Goal: Task Accomplishment & Management: Manage account settings

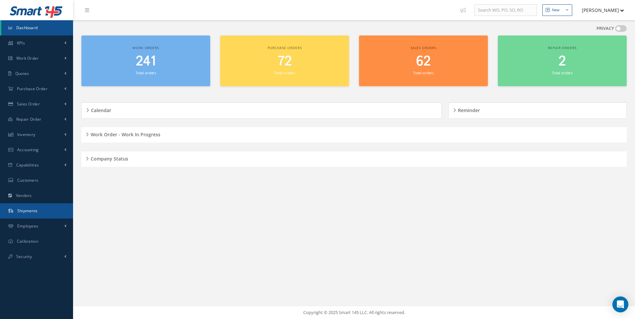
click at [31, 209] on span "Shipments" at bounding box center [27, 211] width 21 height 6
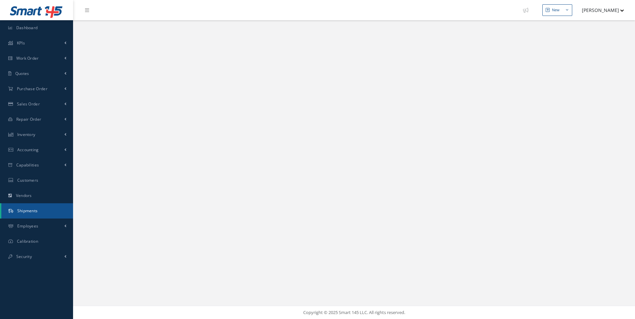
select select "25"
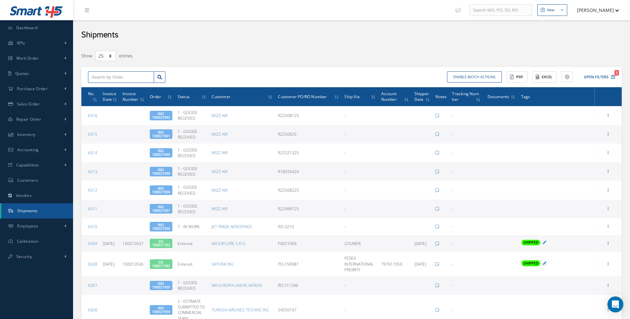
click at [113, 78] on input "text" at bounding box center [121, 77] width 66 height 12
type input "100017182"
click at [114, 89] on div "100017182" at bounding box center [121, 89] width 59 height 7
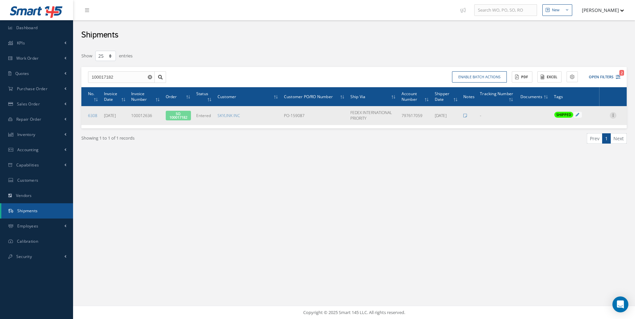
click at [613, 116] on icon at bounding box center [612, 114] width 7 height 5
click at [573, 120] on link "Edit" at bounding box center [582, 119] width 52 height 9
type input "[DATE]"
type input "797617059"
type input "100012636"
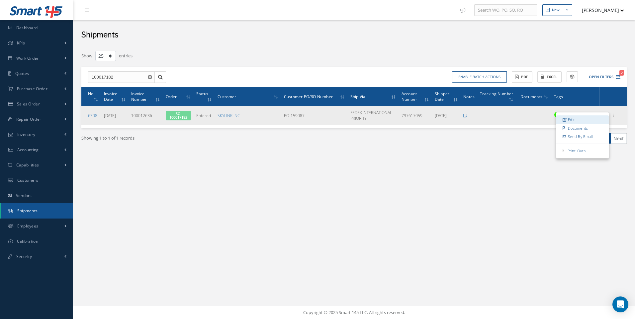
type input "[DATE]"
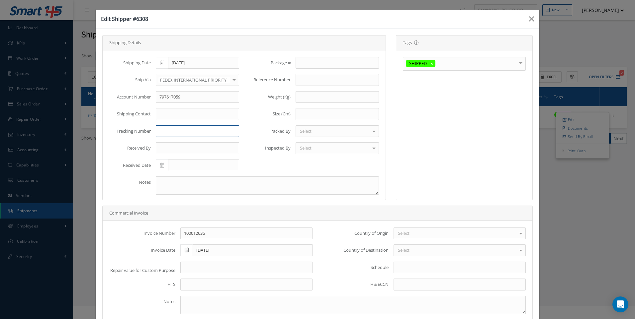
click at [163, 133] on input "text" at bounding box center [197, 131] width 83 height 12
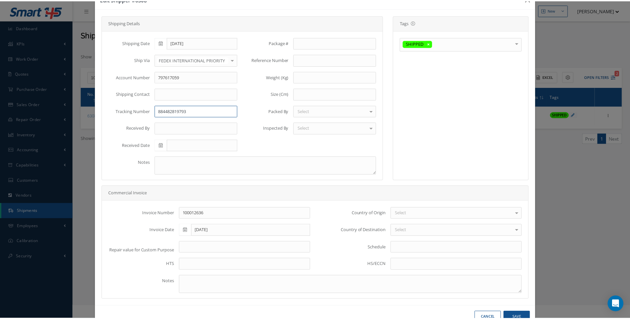
scroll to position [39, 0]
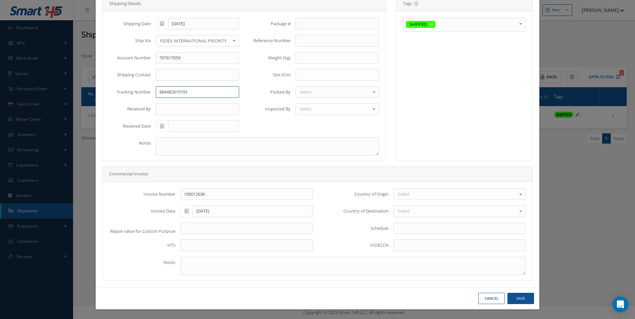
type input "884482819793"
click at [513, 295] on button "Save" at bounding box center [520, 299] width 27 height 12
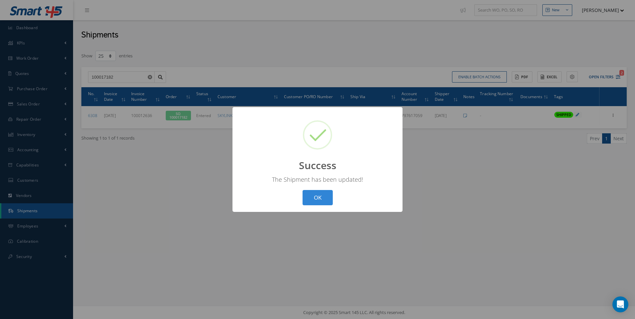
click at [36, 211] on div "? ! i Success × The Shipment has been updated! OK Cancel" at bounding box center [317, 159] width 635 height 319
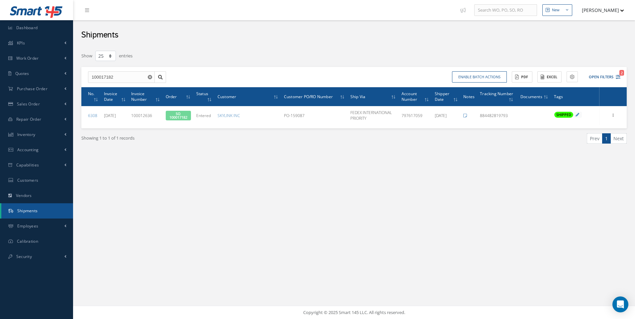
click at [149, 76] on icon "Reset" at bounding box center [150, 77] width 4 height 4
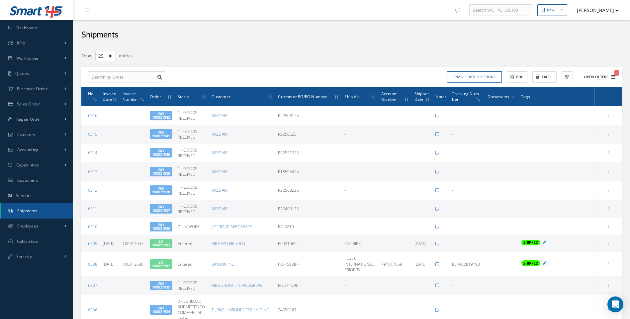
click at [612, 78] on icon "1" at bounding box center [612, 77] width 5 height 5
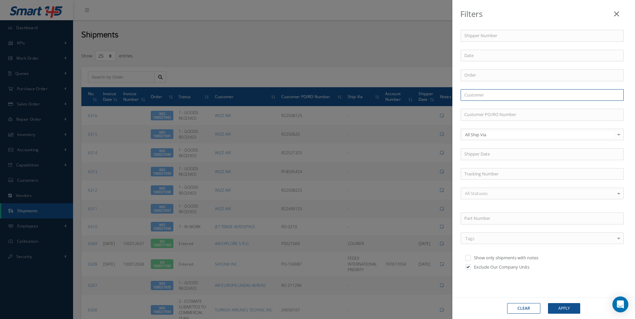
click at [478, 96] on input "text" at bounding box center [541, 95] width 163 height 12
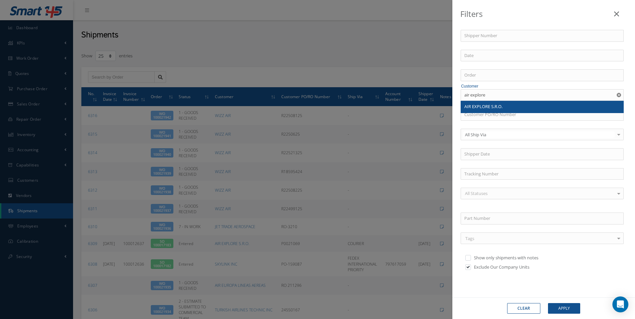
click at [485, 106] on span "AIR EXPLORE S.R.O." at bounding box center [483, 107] width 38 height 6
type input "AIR EXPLORE S.R.O."
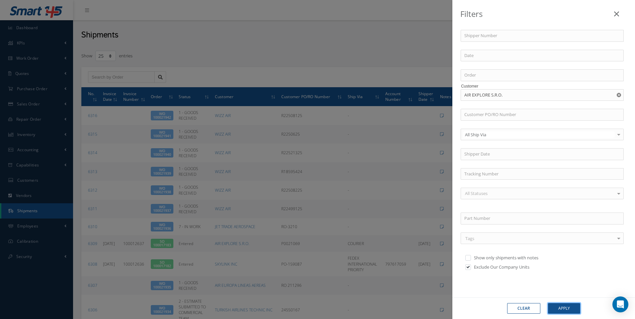
click at [569, 309] on button "Apply" at bounding box center [564, 308] width 32 height 11
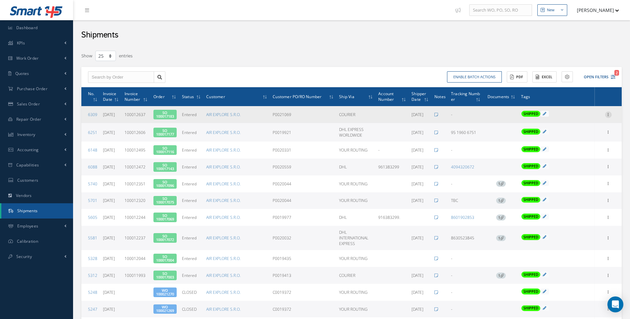
click at [607, 115] on icon at bounding box center [608, 114] width 7 height 5
click at [576, 127] on link "Documents" at bounding box center [577, 127] width 52 height 9
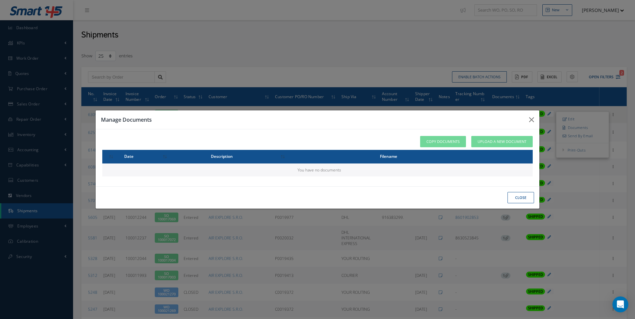
click at [522, 194] on button "close" at bounding box center [520, 198] width 27 height 12
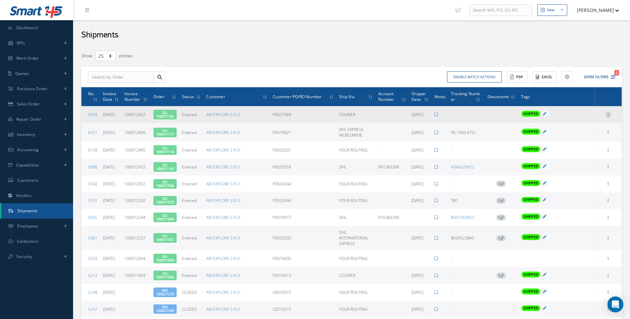
click at [609, 114] on icon at bounding box center [608, 114] width 7 height 5
click at [520, 161] on link "Shipper" at bounding box center [529, 161] width 50 height 10
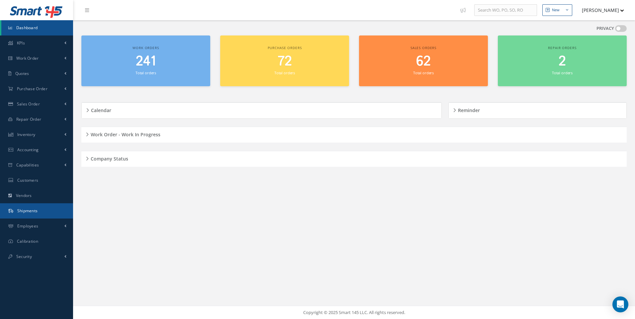
click at [26, 210] on span "Shipments" at bounding box center [27, 211] width 21 height 6
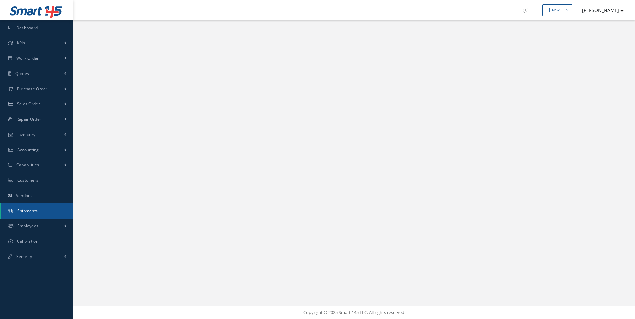
select select "25"
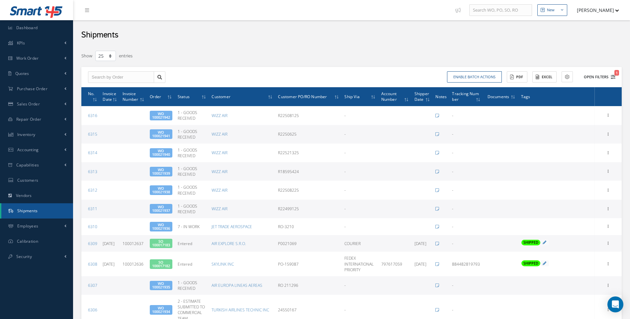
click at [611, 75] on icon "1" at bounding box center [612, 77] width 5 height 5
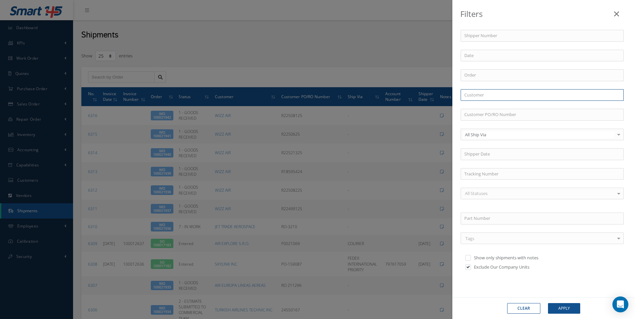
click at [472, 95] on input "text" at bounding box center [541, 95] width 163 height 12
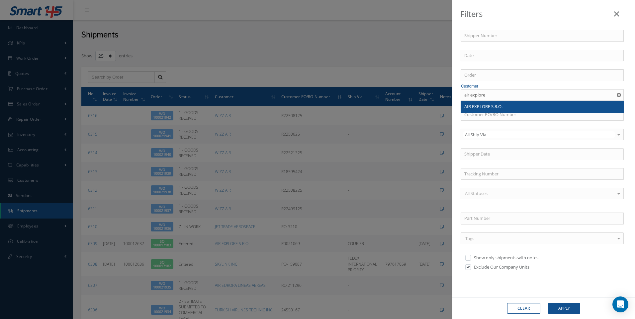
click at [481, 110] on div "AIR EXPLORE S.R.O." at bounding box center [542, 107] width 156 height 7
type input "AIR EXPLORE S.R.O."
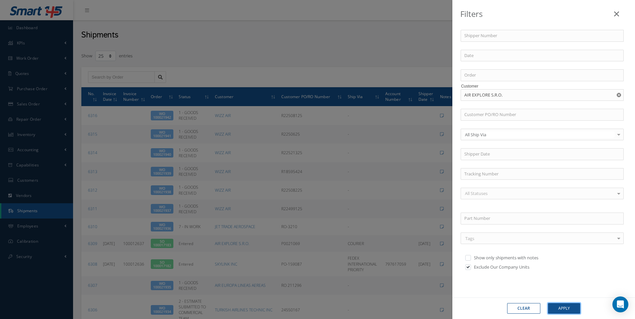
click at [566, 311] on button "Apply" at bounding box center [564, 308] width 32 height 11
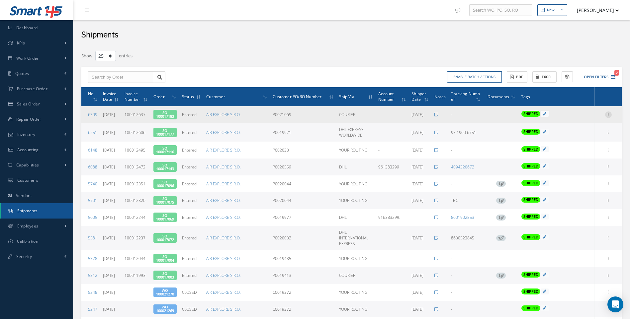
click at [611, 113] on icon at bounding box center [608, 114] width 7 height 5
click at [573, 118] on link "Edit" at bounding box center [577, 119] width 52 height 9
type input "[DATE]"
type input "100012637"
type input "[DATE]"
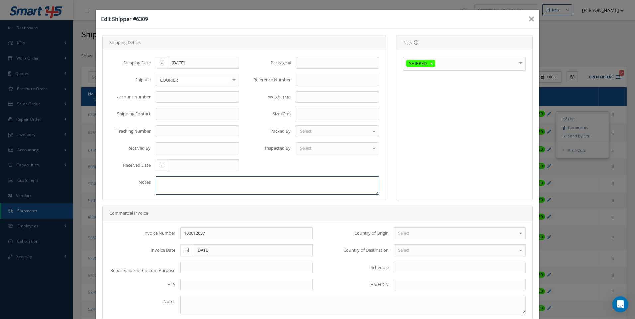
click at [190, 182] on textarea at bounding box center [267, 186] width 223 height 18
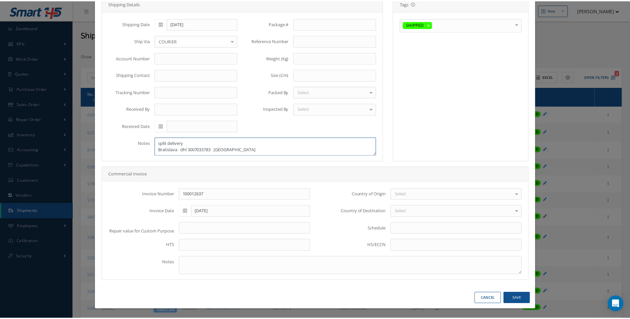
scroll to position [39, 0]
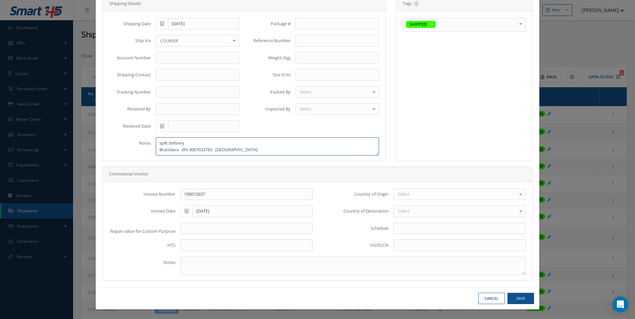
type textarea "split delivery Bratislava dhl 3007033783 belfast"
click at [513, 297] on button "Save" at bounding box center [520, 299] width 27 height 12
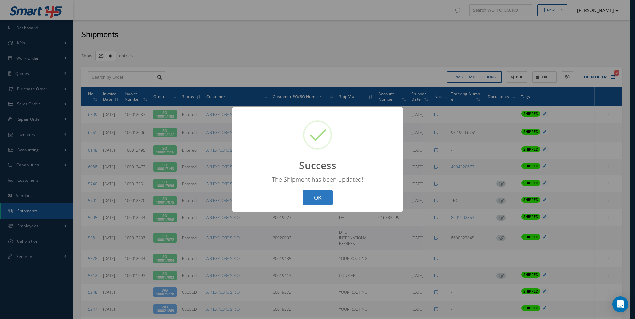
click at [325, 197] on button "OK" at bounding box center [317, 198] width 30 height 16
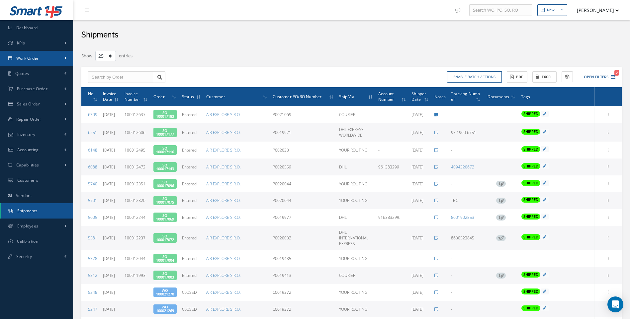
click at [26, 55] on link "Work Order" at bounding box center [36, 58] width 73 height 15
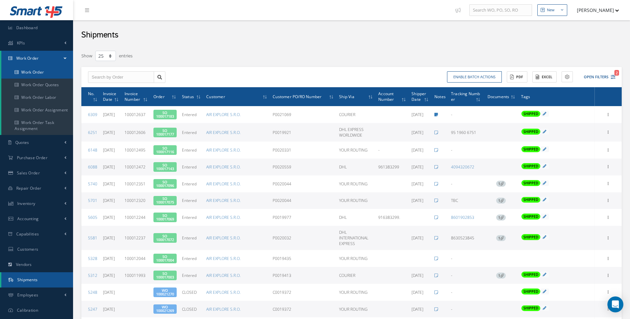
click at [29, 70] on link "Work Order" at bounding box center [37, 72] width 72 height 13
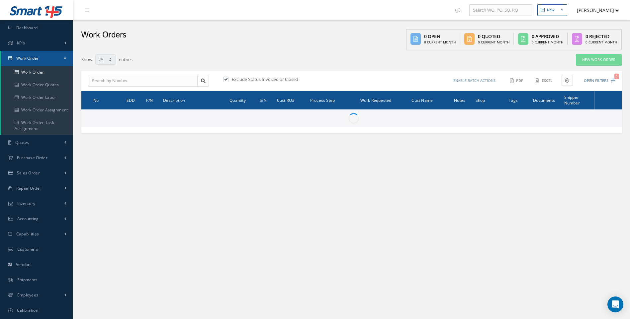
select select "25"
click at [587, 60] on link "New Work Order" at bounding box center [598, 60] width 46 height 12
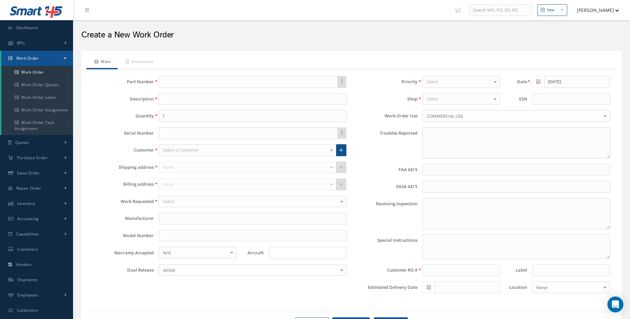
type textarea "NONE"
type input "NONE"
type textarea "NO VISUAL DAMAGE"
type textarea "PLEASE SEE R.O. FOR DETAILS"
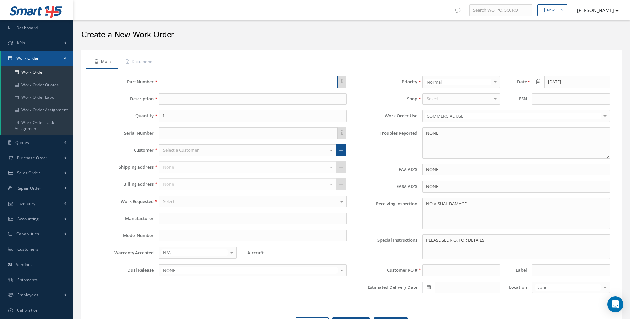
click at [166, 81] on input "text" at bounding box center [248, 82] width 179 height 12
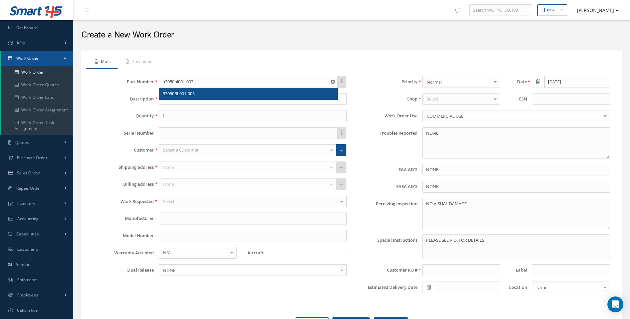
click at [180, 98] on div "B3050BL001-003" at bounding box center [248, 94] width 178 height 12
type input "B3050BL001-003"
type input "REAR FOOT PADDLE ASSY"
type input "HAECO"
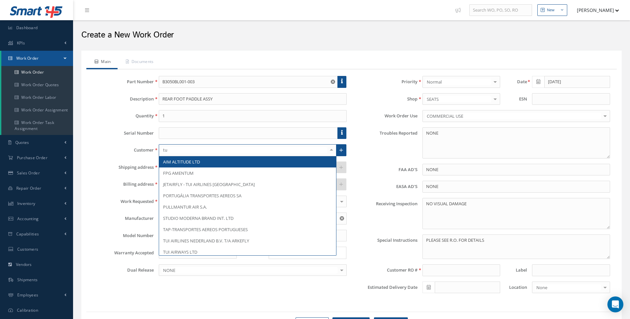
type input "tui"
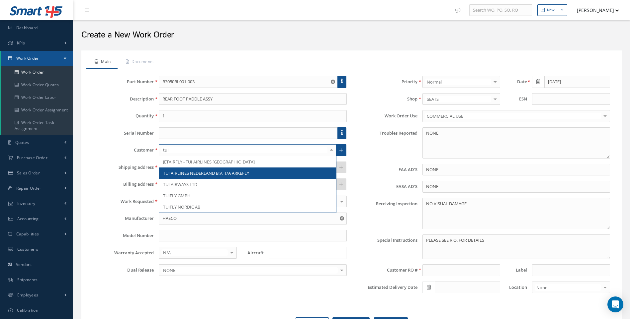
click at [184, 182] on span "TUI AIRWAYS LTD" at bounding box center [180, 185] width 34 height 6
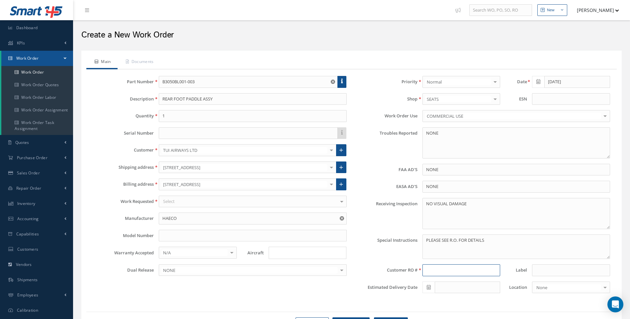
click at [426, 275] on input at bounding box center [461, 271] width 78 height 12
click at [428, 270] on input "r42234725" at bounding box center [461, 271] width 78 height 12
type input "R42234725"
click at [496, 98] on div at bounding box center [494, 99] width 9 height 11
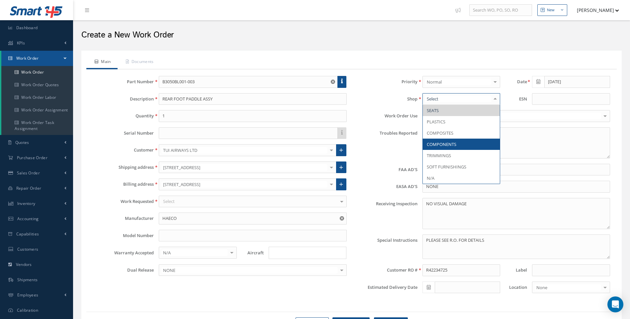
click at [451, 143] on span "COMPONENTS" at bounding box center [441, 144] width 30 height 6
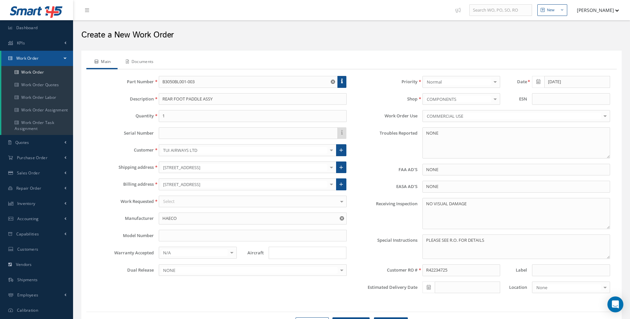
click at [155, 61] on link "Documents" at bounding box center [138, 62] width 43 height 14
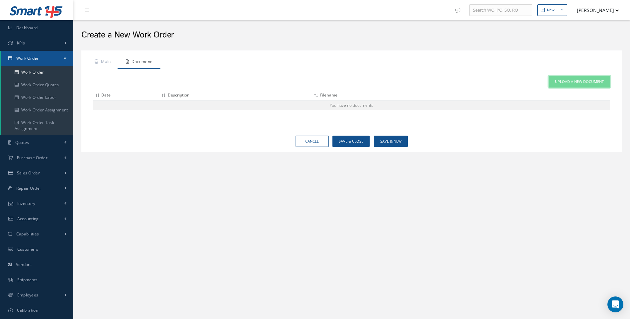
click at [571, 83] on span "Upload a New Document" at bounding box center [579, 82] width 49 height 6
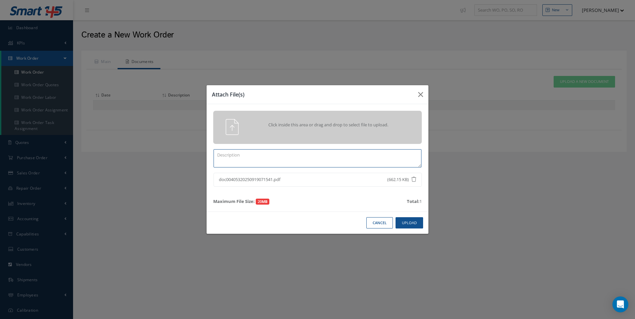
click at [249, 159] on textarea at bounding box center [317, 158] width 208 height 18
click at [218, 154] on textarea "r42234725" at bounding box center [317, 158] width 208 height 18
click at [405, 223] on button "Upload" at bounding box center [409, 223] width 28 height 12
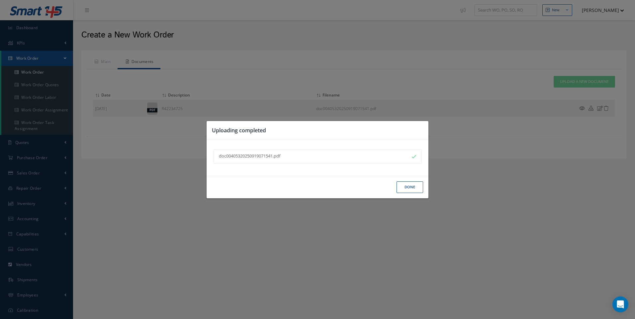
click at [408, 189] on button "Done" at bounding box center [409, 188] width 27 height 12
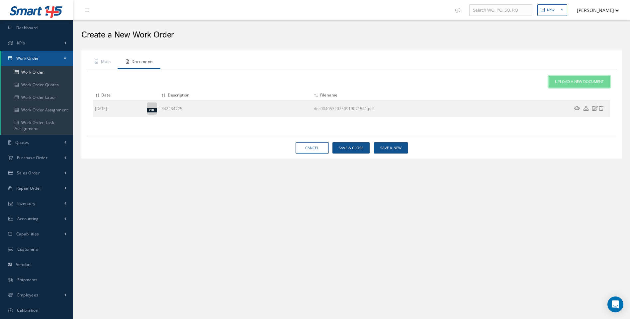
click at [573, 85] on link "Upload a New Document" at bounding box center [578, 82] width 61 height 12
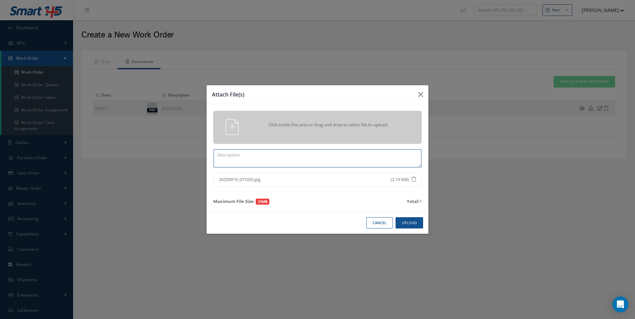
click at [251, 157] on textarea at bounding box center [317, 158] width 208 height 18
type textarea "inb pict"
click at [407, 221] on button "Upload" at bounding box center [409, 223] width 28 height 12
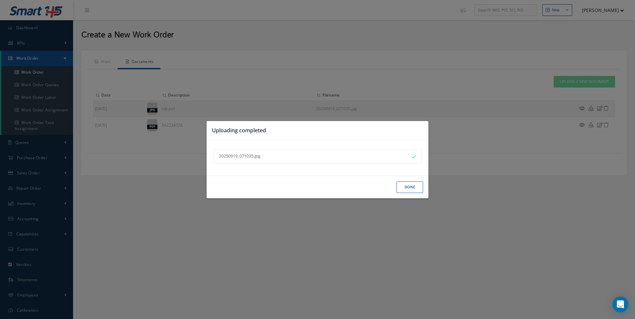
click at [405, 186] on button "Done" at bounding box center [409, 188] width 27 height 12
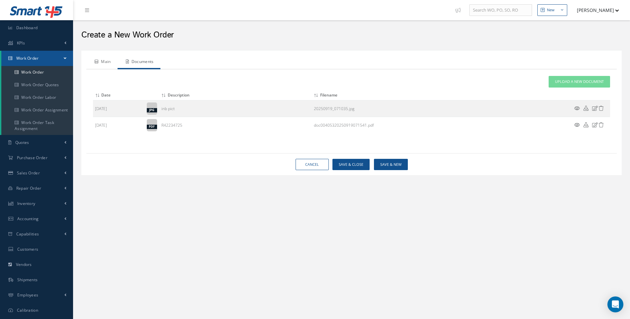
drag, startPoint x: 104, startPoint y: 61, endPoint x: 105, endPoint y: 51, distance: 9.7
click at [105, 61] on link "Main" at bounding box center [101, 62] width 31 height 14
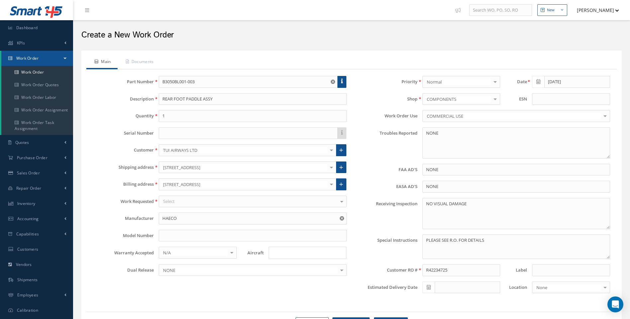
click at [283, 255] on input "Search for option" at bounding box center [305, 253] width 73 height 7
type input "b787"
click at [283, 276] on link "B787" at bounding box center [307, 276] width 77 height 10
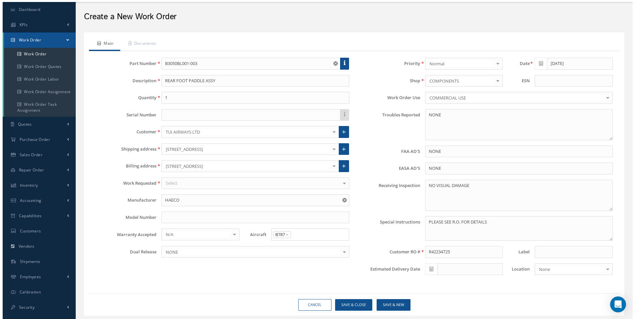
scroll to position [37, 0]
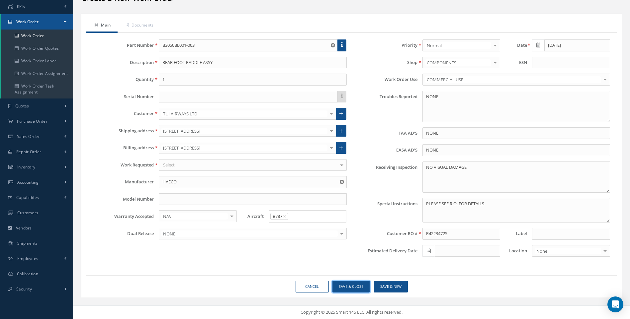
click at [351, 286] on button "Save & Close" at bounding box center [350, 287] width 37 height 12
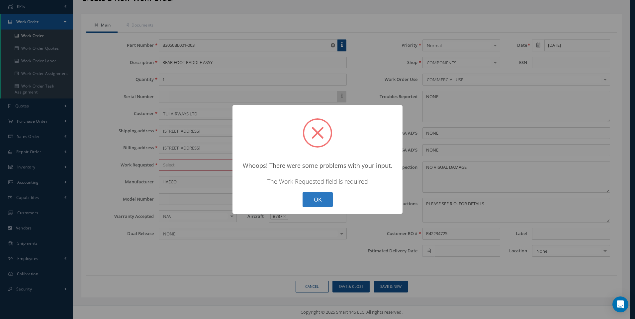
click at [313, 195] on button "OK" at bounding box center [317, 200] width 30 height 16
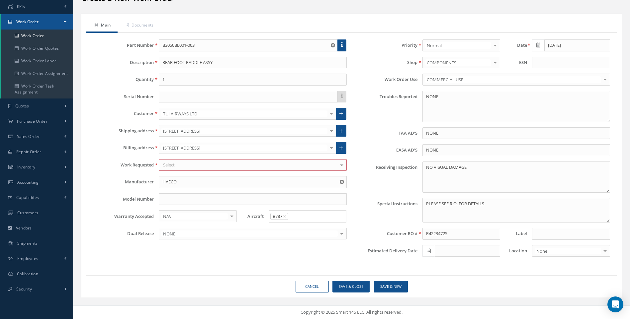
click at [267, 172] on div "Part Number B3050BL001-003 Description REAR FOOT PADDLE ASSY Quantity 1 Serial …" at bounding box center [220, 150] width 264 height 223
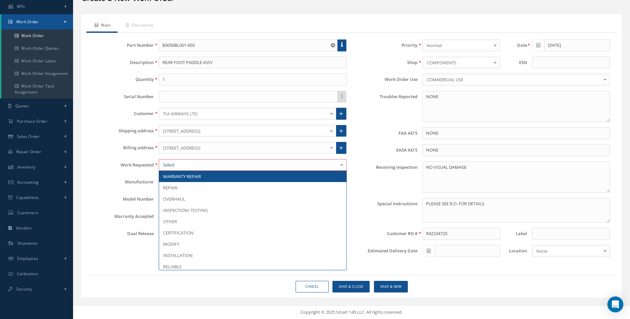
click at [269, 163] on div at bounding box center [253, 165] width 188 height 12
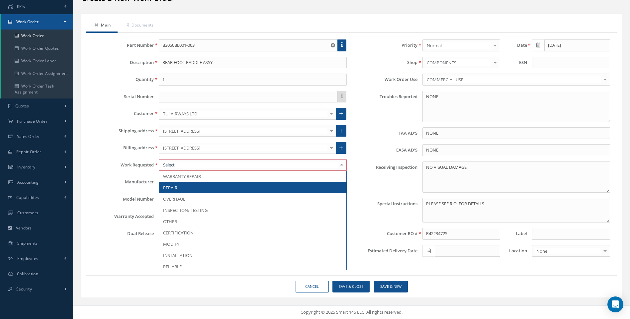
click at [184, 190] on span "REPAIR" at bounding box center [252, 187] width 187 height 11
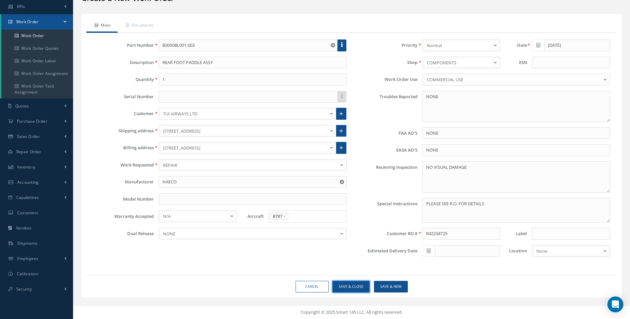
click at [351, 287] on button "Save & Close" at bounding box center [350, 287] width 37 height 12
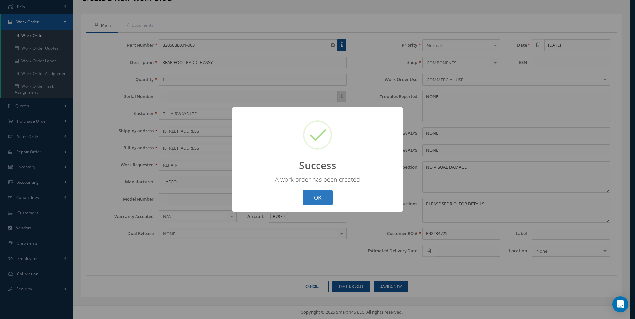
click at [313, 195] on button "OK" at bounding box center [317, 198] width 30 height 16
select select "25"
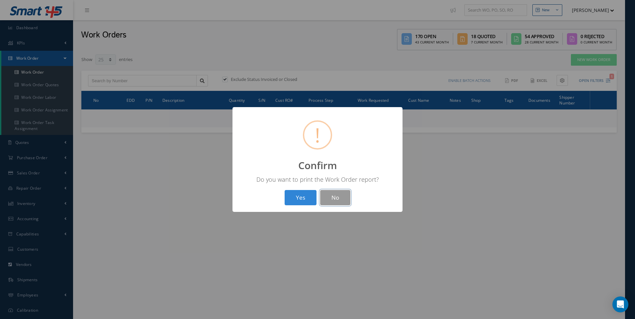
click at [326, 194] on button "No" at bounding box center [335, 198] width 30 height 16
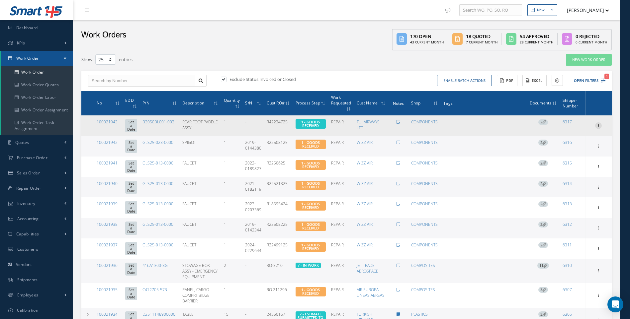
click at [597, 123] on icon at bounding box center [598, 124] width 7 height 5
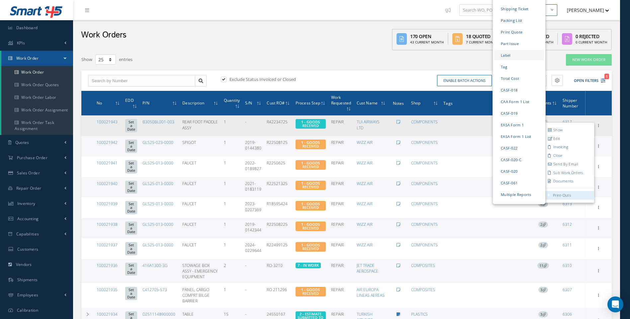
click at [506, 50] on link "Label" at bounding box center [519, 55] width 50 height 10
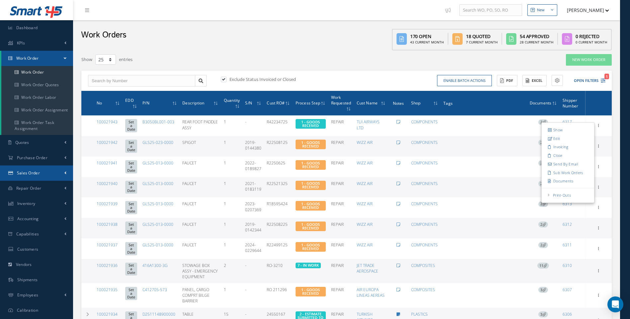
click at [32, 171] on span "Sales Order" at bounding box center [28, 173] width 23 height 6
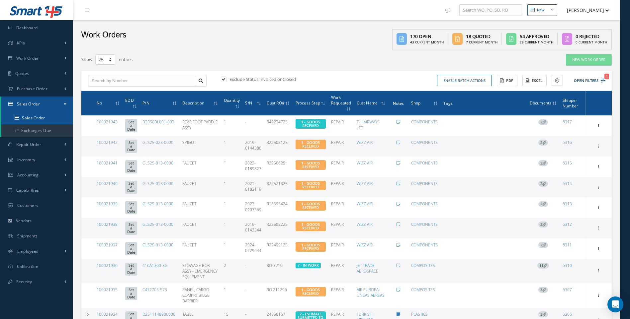
click at [42, 114] on link "Sales Order" at bounding box center [37, 118] width 72 height 13
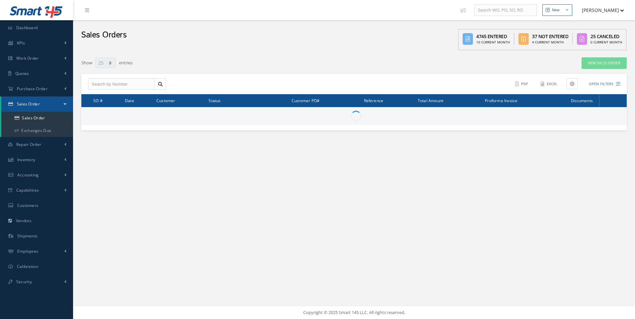
select select "25"
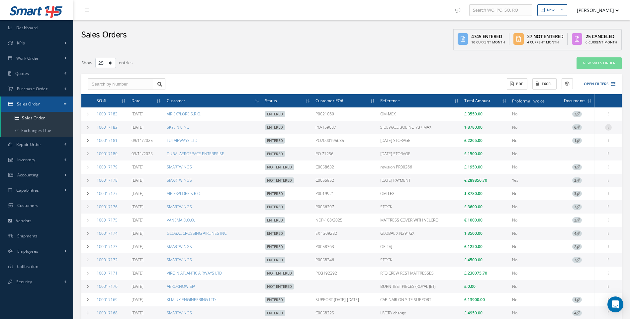
click at [608, 128] on icon at bounding box center [608, 126] width 7 height 5
click at [577, 170] on link "Documents" at bounding box center [577, 171] width 52 height 9
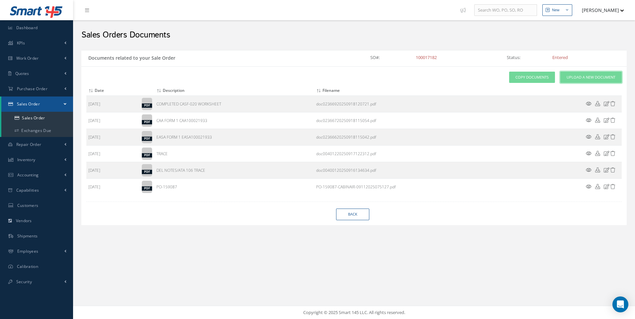
click at [583, 78] on span "Upload a New Document" at bounding box center [590, 78] width 49 height 6
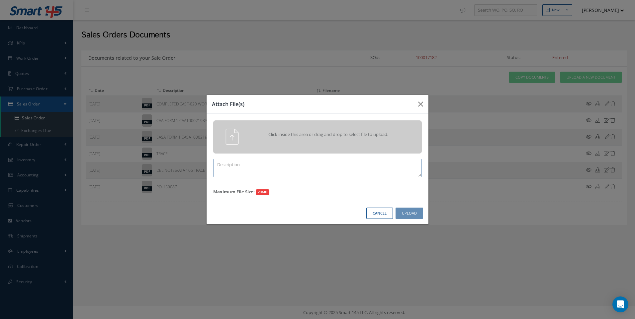
click at [245, 170] on textarea at bounding box center [317, 168] width 208 height 18
type textarea "p"
type textarea "Shipment package"
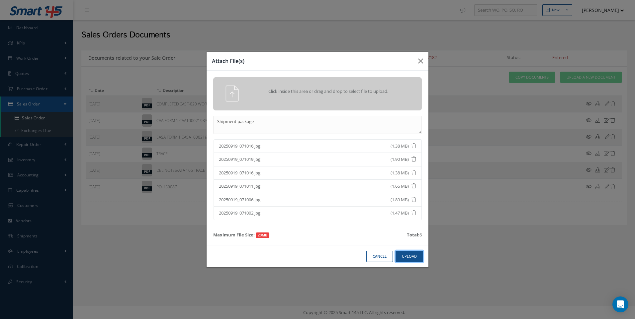
click at [403, 256] on button "Upload" at bounding box center [409, 257] width 28 height 12
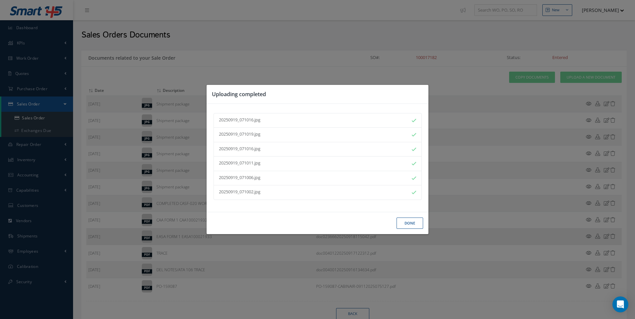
drag, startPoint x: 408, startPoint y: 223, endPoint x: 407, endPoint y: 229, distance: 6.3
click at [409, 226] on button "Done" at bounding box center [409, 224] width 27 height 12
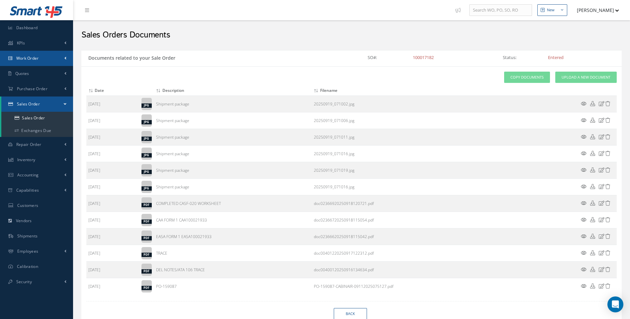
drag, startPoint x: 35, startPoint y: 61, endPoint x: 40, endPoint y: 62, distance: 6.1
click at [34, 61] on link "Work Order" at bounding box center [36, 58] width 73 height 15
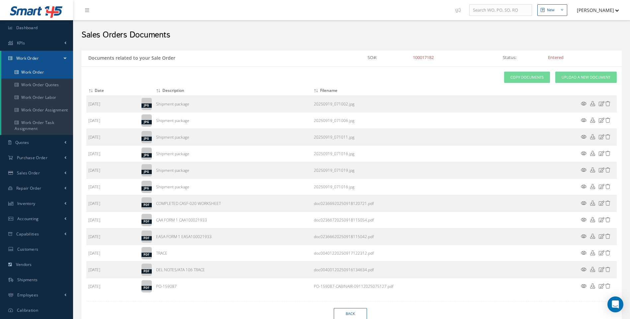
click at [38, 75] on link "Work Order" at bounding box center [37, 72] width 72 height 13
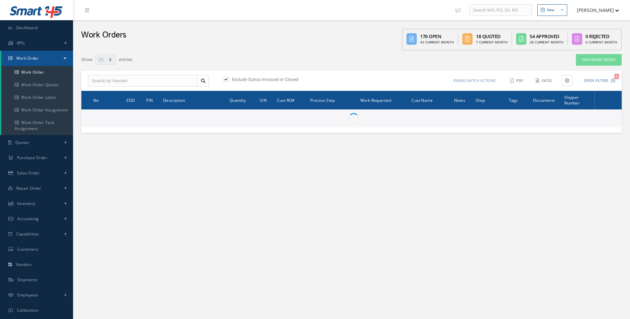
select select "25"
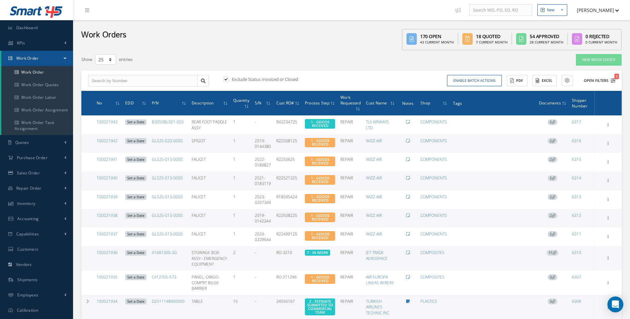
click at [613, 79] on icon "1" at bounding box center [612, 80] width 5 height 5
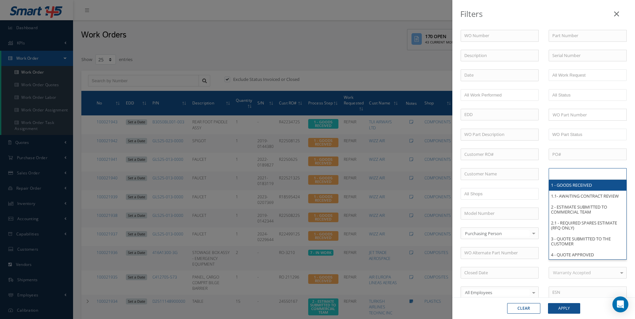
click at [558, 175] on input "text" at bounding box center [573, 174] width 42 height 8
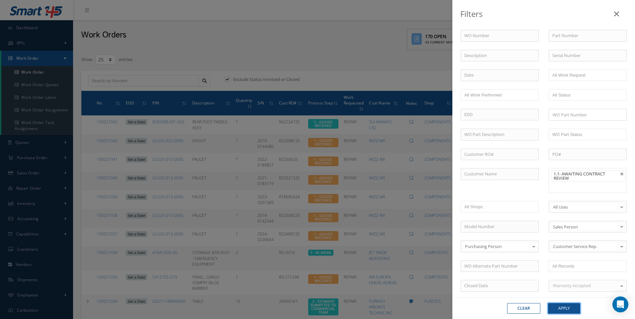
click at [567, 305] on button "Apply" at bounding box center [564, 308] width 32 height 11
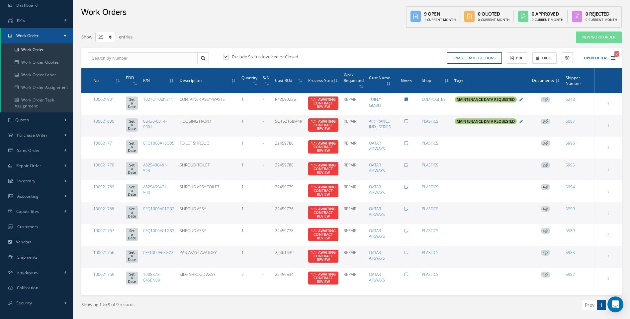
scroll to position [46, 0]
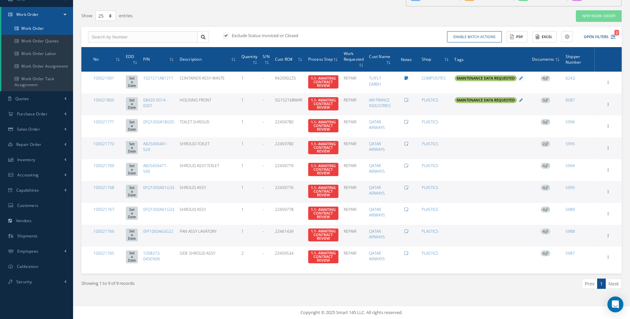
click at [40, 29] on link "Work Order" at bounding box center [37, 28] width 72 height 13
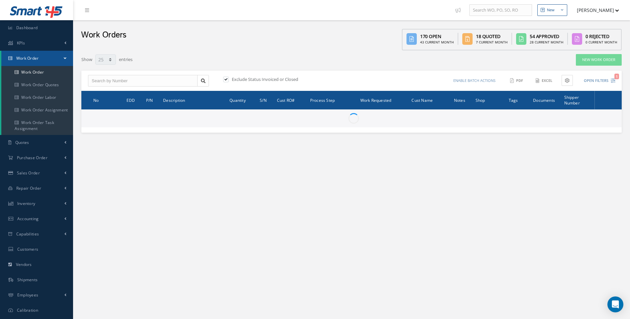
select select "25"
type input "All Work Request"
type input "All Work Performed"
type input "All Status"
type input "WO Part Status"
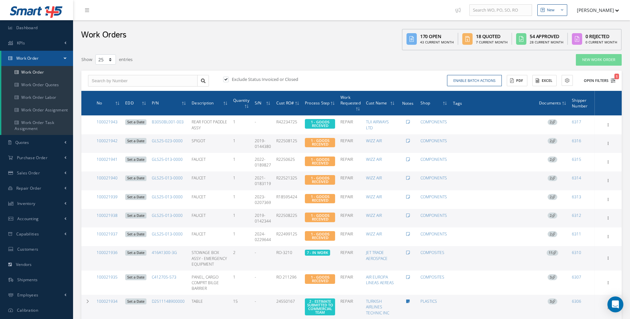
click at [613, 76] on button "Open Filters 1" at bounding box center [596, 80] width 38 height 11
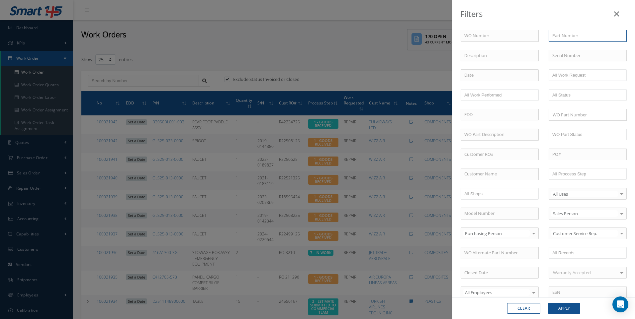
click at [560, 40] on input "text" at bounding box center [587, 36] width 78 height 12
type input "964-00-500-00"
click at [560, 305] on button "Apply" at bounding box center [564, 308] width 32 height 11
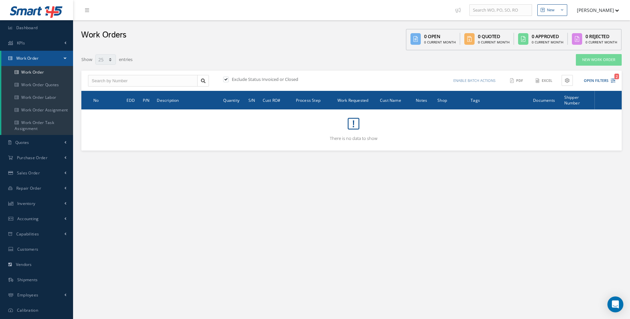
click at [228, 81] on label at bounding box center [229, 79] width 2 height 6
click at [226, 81] on input "checkbox" at bounding box center [225, 80] width 4 height 4
checkbox input "false"
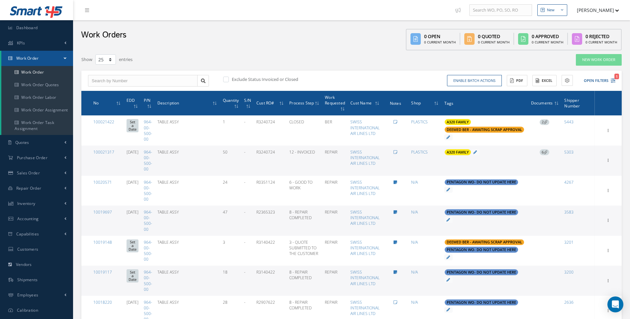
click at [305, 64] on div "Show 10 25 50 100 entries" at bounding box center [236, 60] width 321 height 12
click at [40, 69] on link "Work Order" at bounding box center [37, 72] width 72 height 13
click at [39, 65] on link "Work Order" at bounding box center [37, 58] width 72 height 15
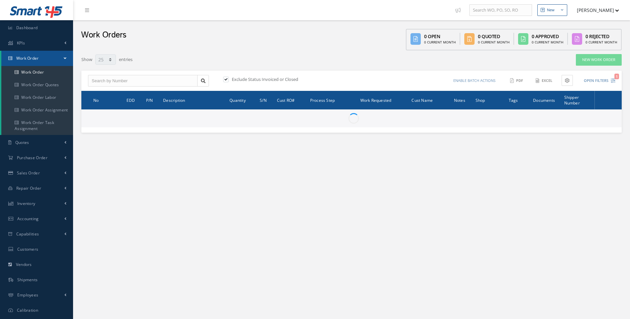
select select "25"
click at [32, 59] on span "Work Order" at bounding box center [27, 58] width 23 height 6
select select "25"
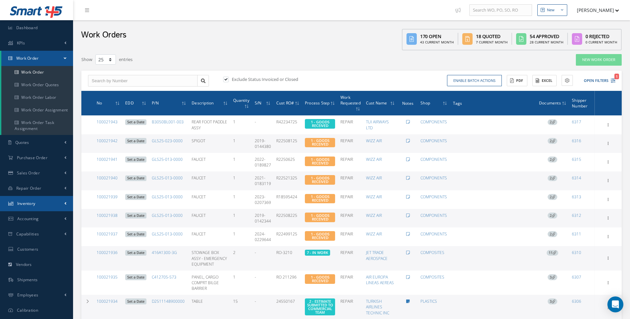
click at [65, 203] on span at bounding box center [65, 204] width 2 height 6
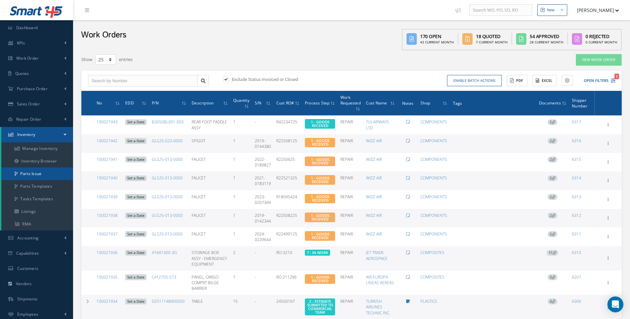
click at [35, 173] on link "Parts Issue" at bounding box center [37, 174] width 72 height 13
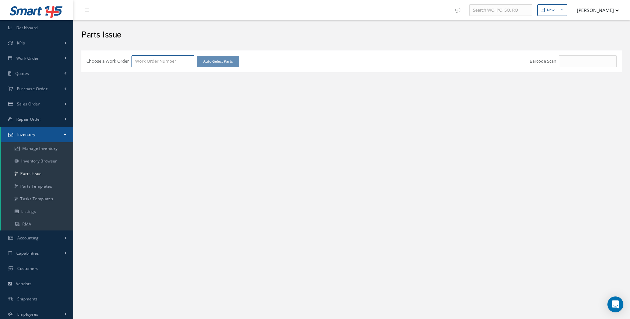
click at [150, 64] on input "Choose a Work Order" at bounding box center [162, 61] width 63 height 12
type input "100021919"
click at [146, 77] on div "100021919" at bounding box center [163, 73] width 62 height 12
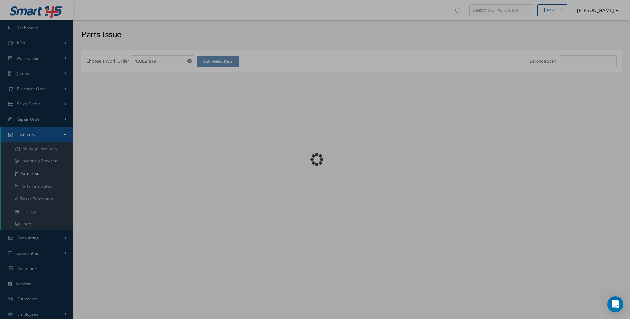
checkbox input "false"
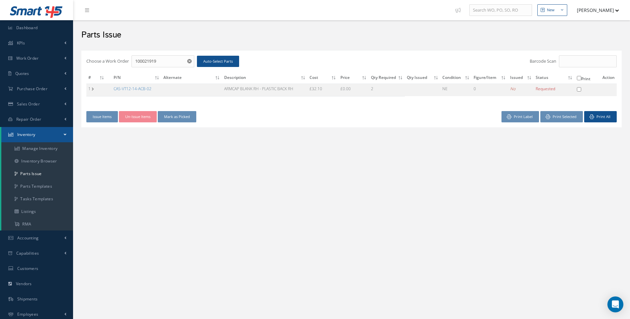
click at [254, 180] on div "New New Work Order New Purchase Order New Customer Quote New Sales Order New Re…" at bounding box center [351, 176] width 557 height 353
click at [134, 89] on link "CAS-VT12-14-ACB-02" at bounding box center [133, 89] width 38 height 6
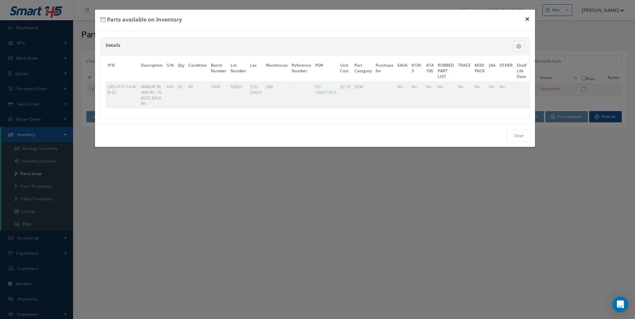
click at [527, 17] on button "×" at bounding box center [526, 19] width 15 height 19
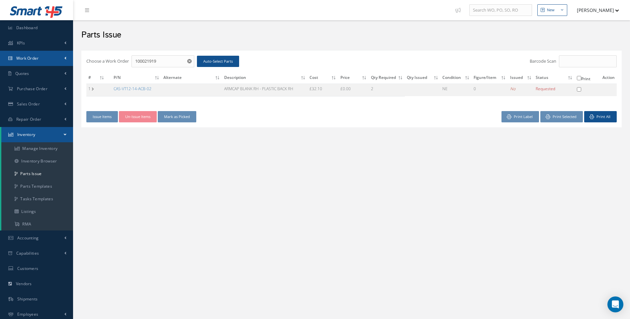
click at [38, 59] on span "Work Order" at bounding box center [27, 58] width 23 height 6
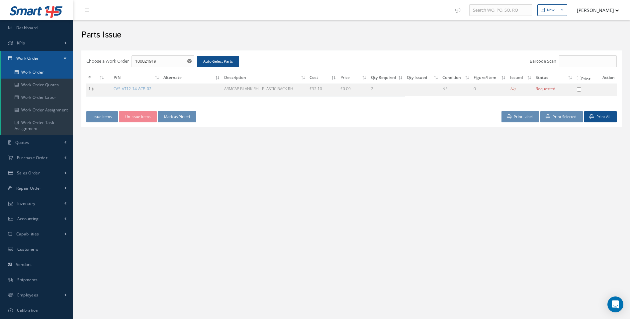
click at [35, 74] on link "Work Order" at bounding box center [37, 72] width 72 height 13
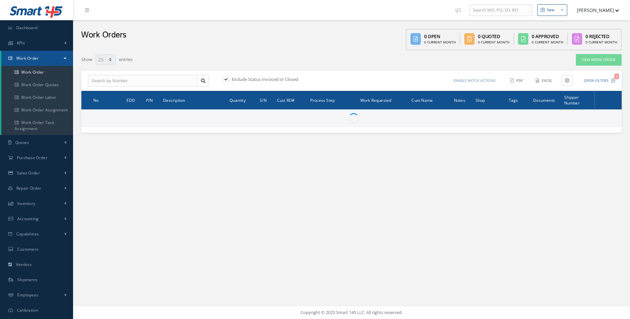
select select "25"
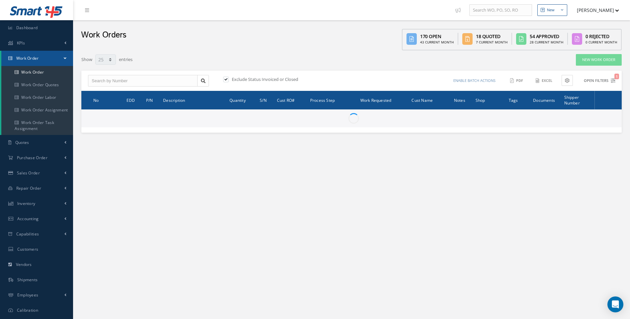
type input "All Work Request"
type input "All Work Performed"
type input "All Status"
type input "WO Part Status"
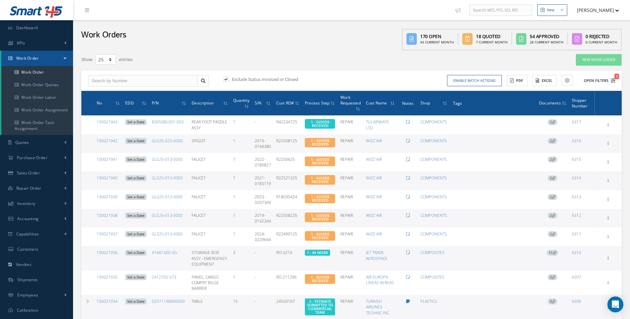
click at [613, 79] on icon "1" at bounding box center [612, 80] width 5 height 5
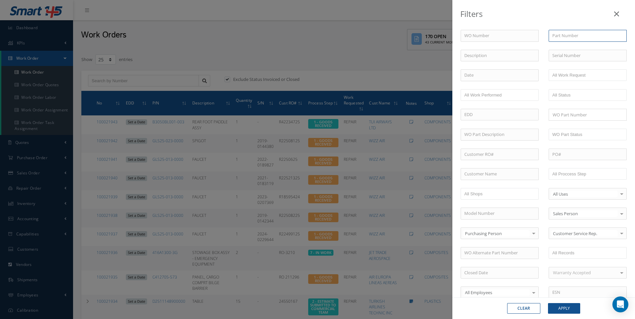
click at [558, 37] on input "text" at bounding box center [587, 36] width 78 height 12
click at [571, 46] on span "CAS-VT12-14-001-02" at bounding box center [571, 47] width 39 height 6
type input "CAS-VT12-14-001-02"
click at [567, 310] on button "Apply" at bounding box center [564, 308] width 32 height 11
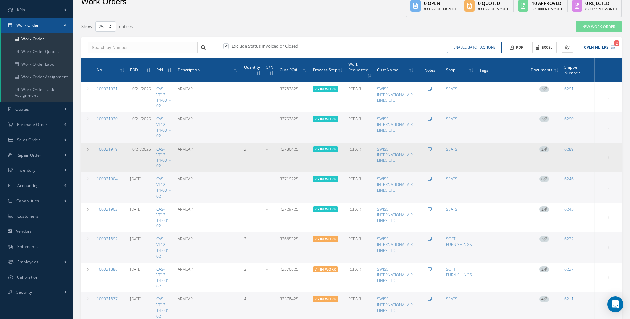
scroll to position [133, 0]
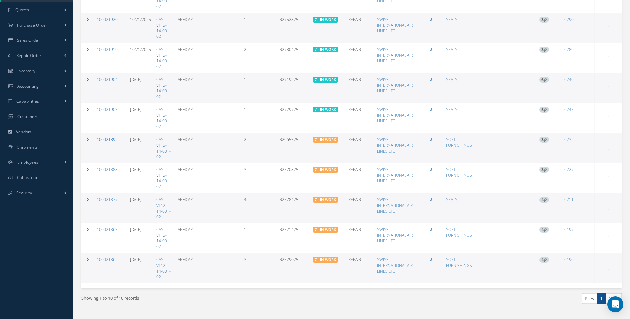
click at [105, 140] on link "100021892" at bounding box center [107, 140] width 21 height 6
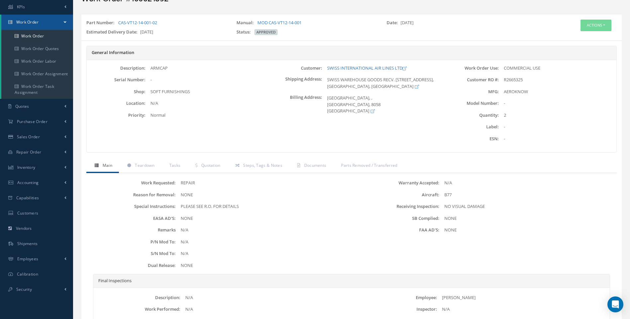
scroll to position [105, 0]
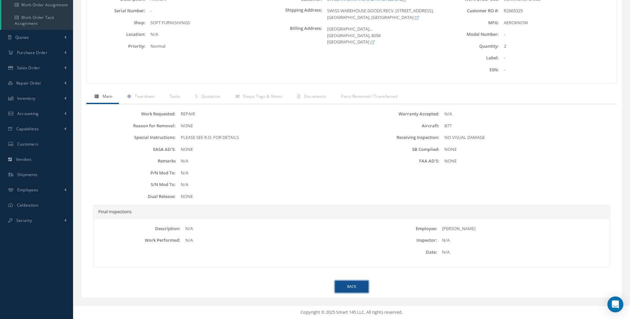
click at [355, 288] on link "Back" at bounding box center [351, 287] width 33 height 12
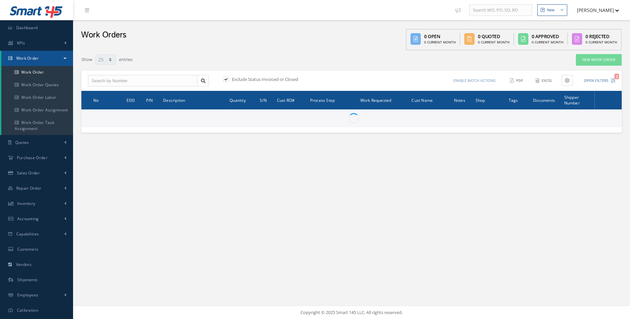
select select "25"
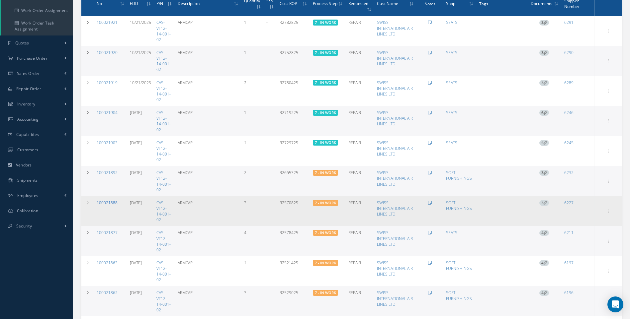
scroll to position [133, 0]
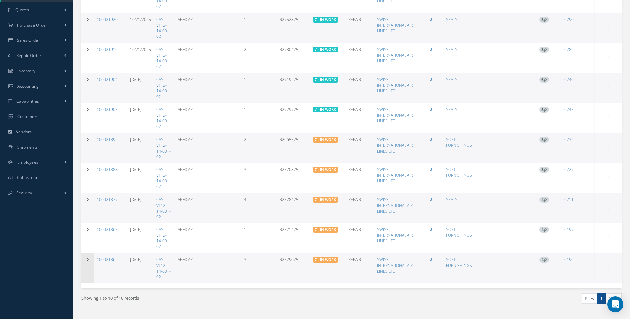
click at [89, 258] on icon at bounding box center [87, 260] width 5 height 4
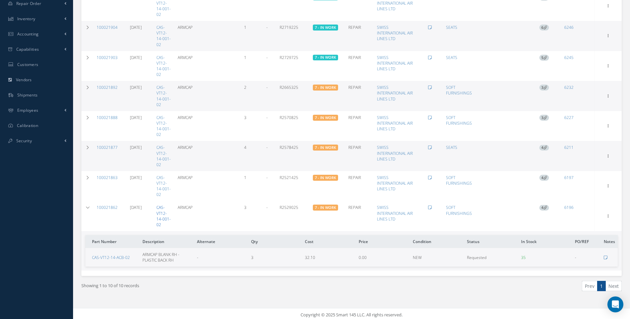
scroll to position [187, 0]
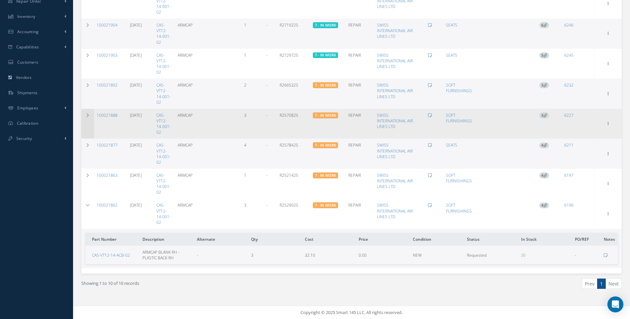
click at [88, 115] on icon at bounding box center [87, 116] width 5 height 4
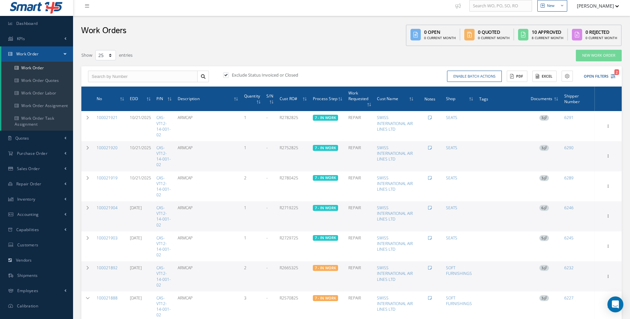
scroll to position [0, 0]
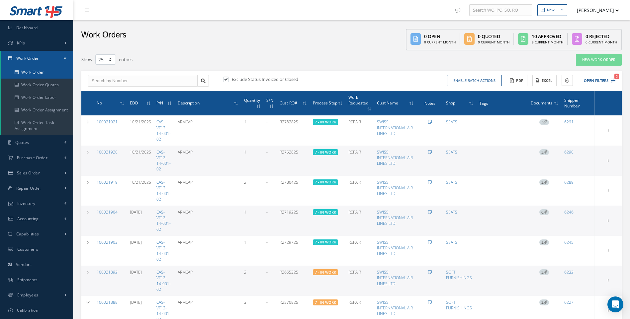
click at [28, 77] on link "Work Order" at bounding box center [37, 72] width 72 height 13
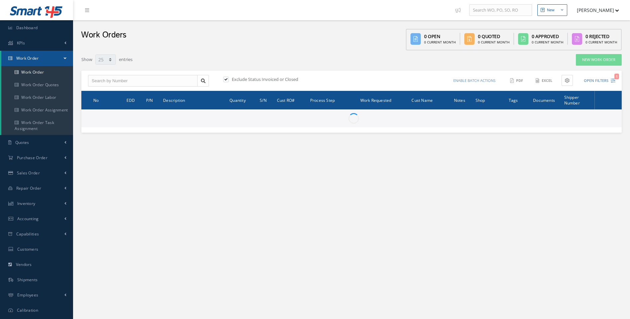
select select "25"
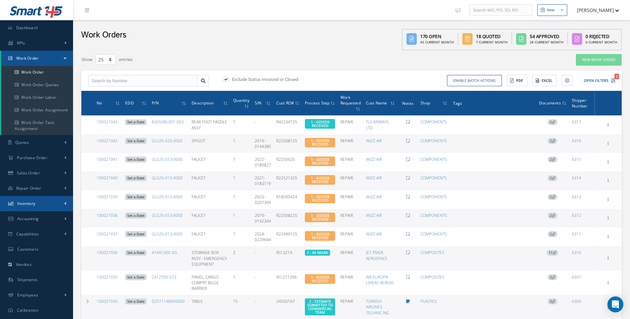
click at [28, 202] on span "Inventory" at bounding box center [26, 204] width 18 height 6
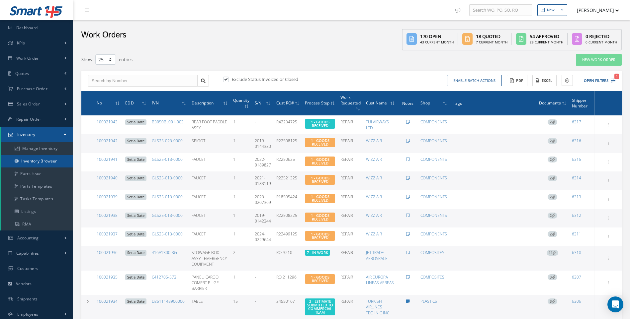
click at [44, 162] on link "Inventory Browser" at bounding box center [37, 161] width 72 height 13
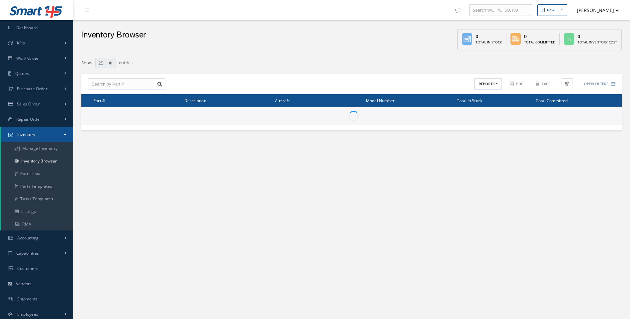
select select "25"
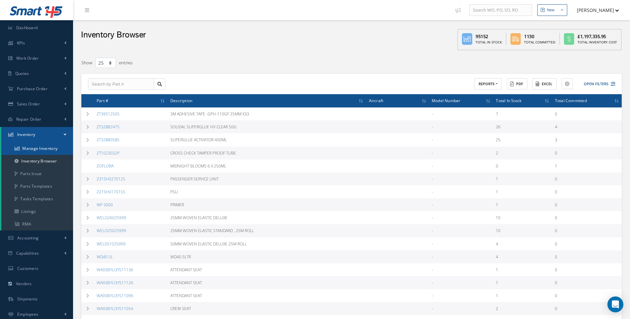
click at [36, 148] on link "Manage Inventory" at bounding box center [37, 148] width 72 height 13
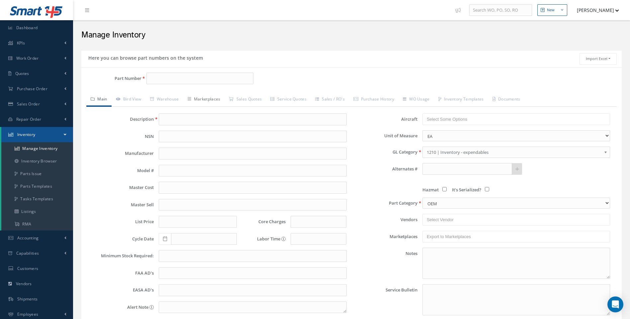
click at [205, 99] on link "Marketplaces" at bounding box center [203, 100] width 41 height 14
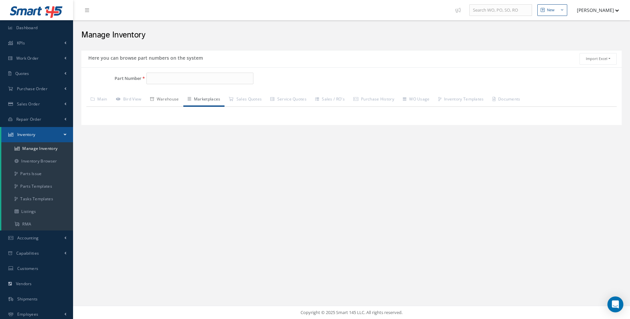
click at [171, 100] on link "Warehouse" at bounding box center [165, 100] width 38 height 14
click at [49, 160] on link "Inventory Browser" at bounding box center [37, 161] width 72 height 13
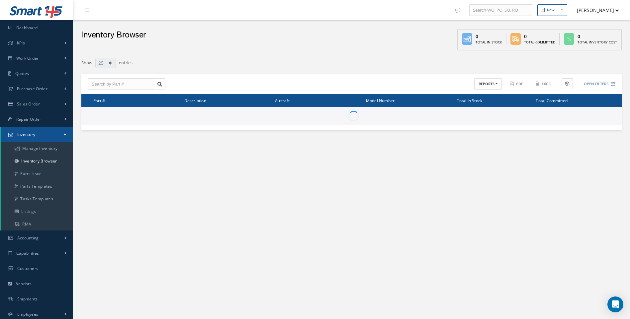
select select "25"
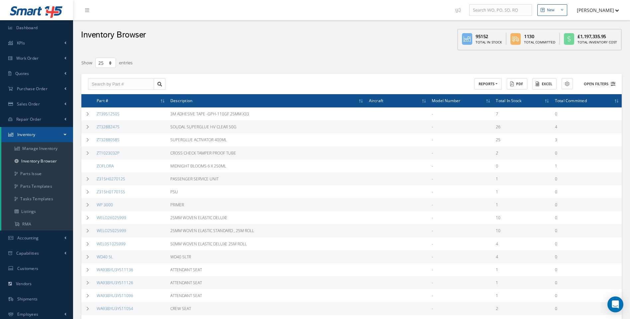
click at [613, 85] on icon at bounding box center [612, 84] width 5 height 5
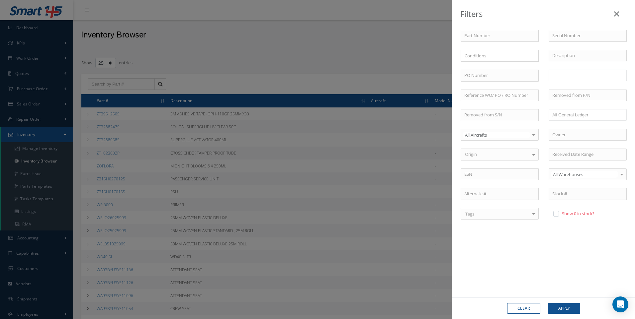
click at [559, 75] on input "text" at bounding box center [565, 75] width 27 height 8
click at [33, 88] on div "Filters Part Number Serial Number × Loading... Description PO Number WORKSHOP C…" at bounding box center [317, 159] width 635 height 319
type input "Locations"
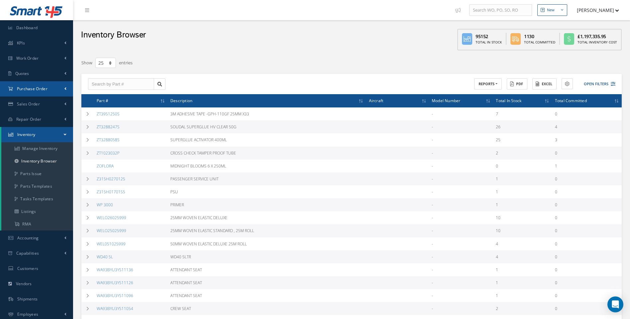
click at [33, 88] on span "Purchase Order" at bounding box center [32, 89] width 31 height 6
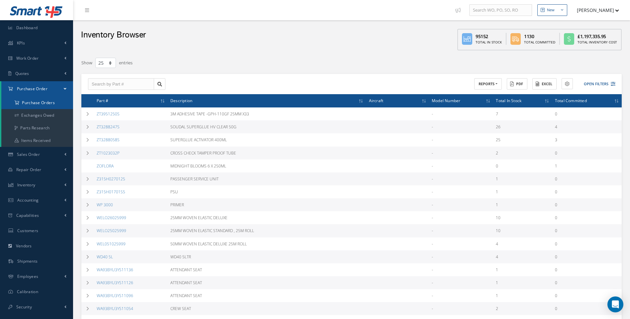
click at [31, 102] on a=1&status_id=2&status_id=3&status_id=5&collapsedFilters"] "Purchase Orders" at bounding box center [37, 103] width 72 height 13
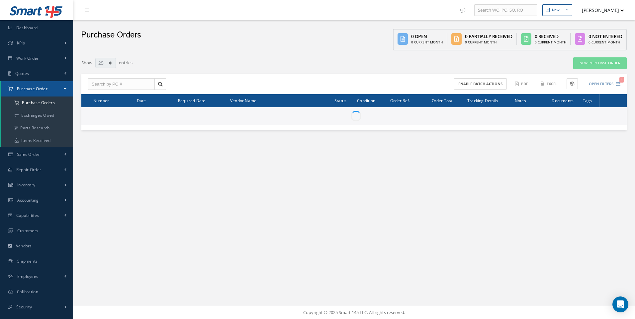
select select "25"
click at [103, 87] on input "text" at bounding box center [121, 84] width 67 height 12
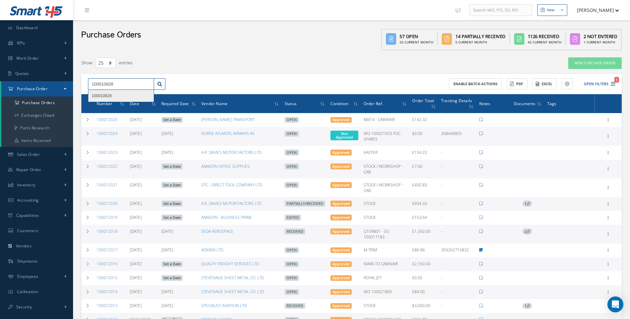
type input "100010828"
click at [102, 98] on span "100010828" at bounding box center [102, 96] width 20 height 5
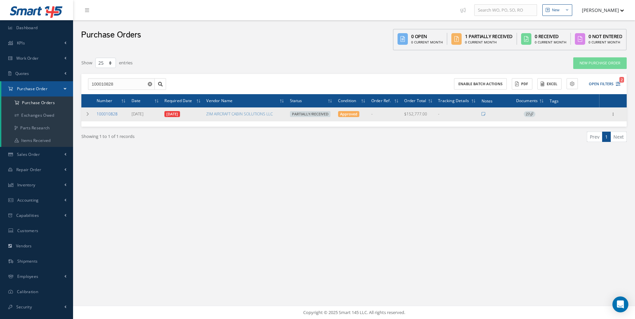
click at [110, 114] on link "100010828" at bounding box center [107, 114] width 21 height 6
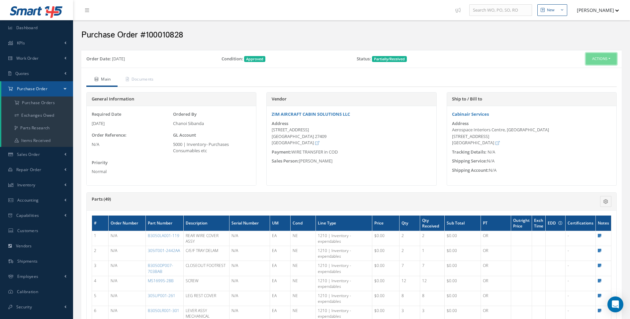
click at [607, 58] on button "Actions" at bounding box center [600, 59] width 31 height 12
click at [583, 71] on link "Receive" at bounding box center [589, 71] width 53 height 9
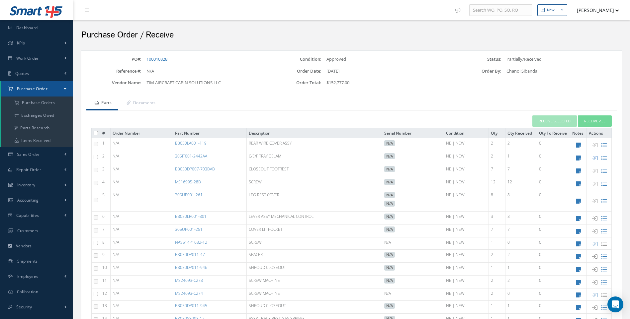
click at [594, 157] on icon at bounding box center [594, 158] width 6 height 6
type input "[DATE]"
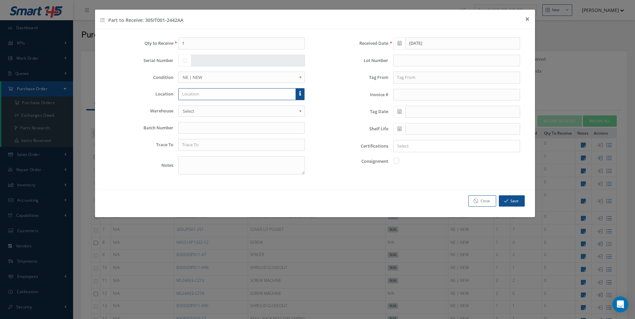
click at [194, 94] on input "text" at bounding box center [237, 94] width 118 height 12
type input "U50083"
click at [212, 118] on div "Qty to Receive 1 Serial Number Condition OH | OVERHAUL SV | SERVICEABLE RP | RE…" at bounding box center [207, 109] width 215 height 142
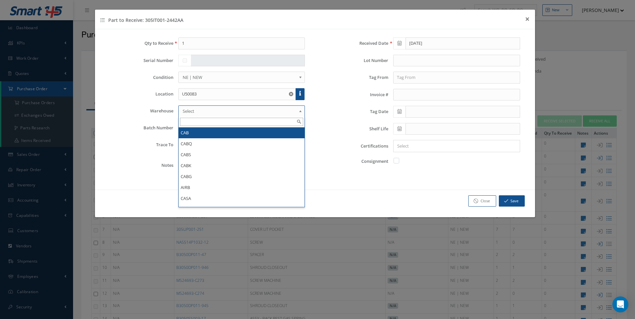
click at [197, 112] on span "Select" at bounding box center [240, 111] width 114 height 8
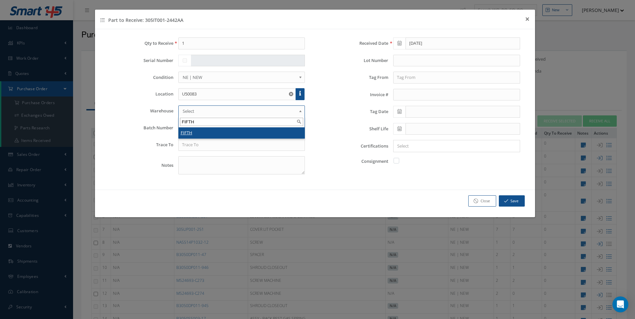
type input "FIFTH"
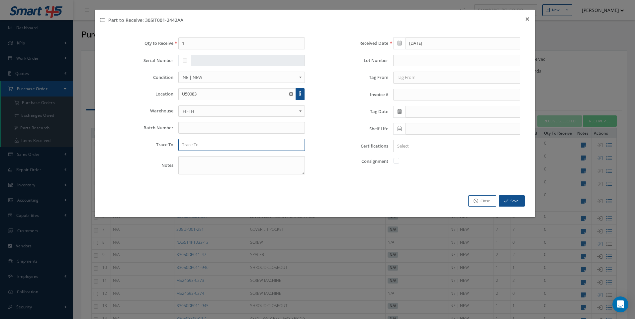
click at [192, 145] on input "text" at bounding box center [241, 145] width 127 height 12
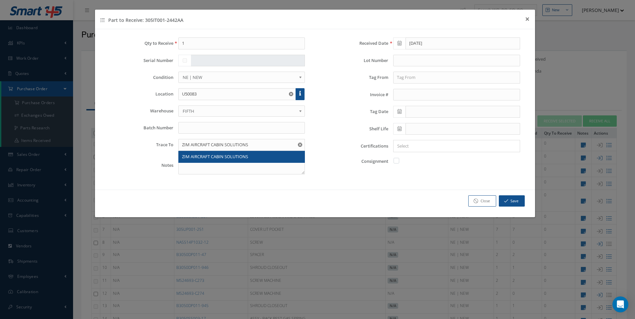
click at [202, 156] on span "ZIM AIRCRAFT CABIN SOLUTIONS" at bounding box center [215, 157] width 66 height 6
type input "ZIM AIRCRAFT CABIN SOLUTIONS"
click at [401, 80] on input "text" at bounding box center [456, 78] width 127 height 12
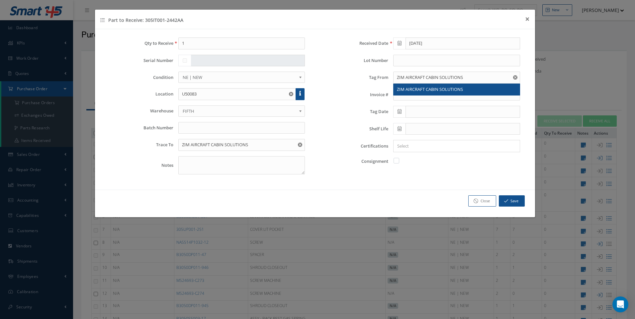
click at [401, 91] on span "ZIM AIRCRAFT CABIN SOLUTIONS" at bounding box center [430, 89] width 66 height 6
type input "ZIM AIRCRAFT CABIN SOLUTIONS"
click at [401, 114] on icon at bounding box center [399, 111] width 4 height 5
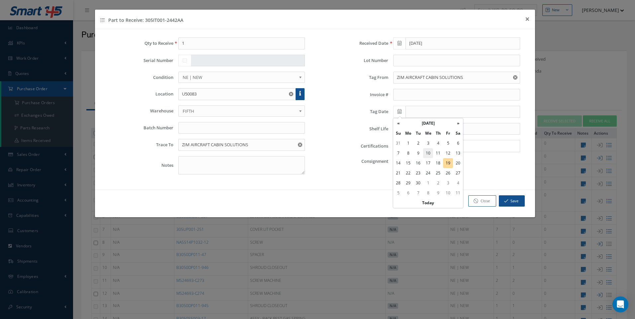
click at [429, 153] on td "10" at bounding box center [428, 153] width 10 height 10
type input "09/10/2025"
click at [411, 145] on input "Search for option" at bounding box center [455, 146] width 122 height 7
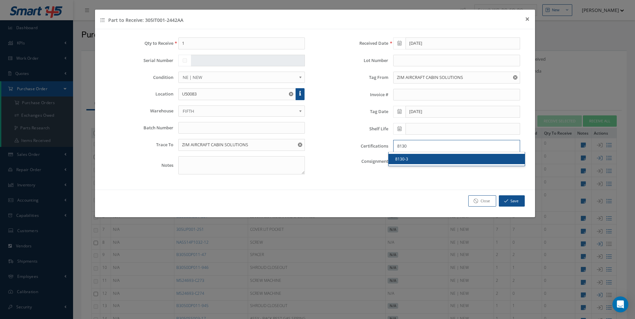
type input "8130"
click at [406, 158] on link "8130-3" at bounding box center [456, 159] width 136 height 10
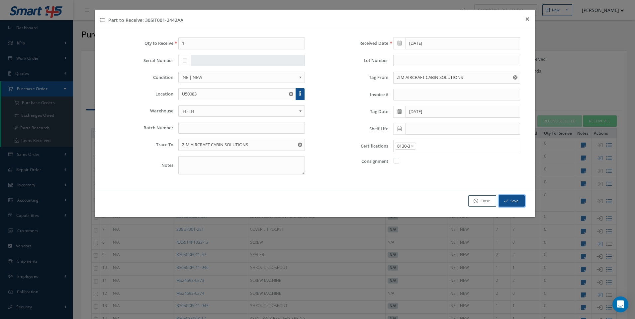
drag, startPoint x: 510, startPoint y: 201, endPoint x: 511, endPoint y: 205, distance: 3.7
click at [511, 205] on button "Save" at bounding box center [511, 201] width 26 height 12
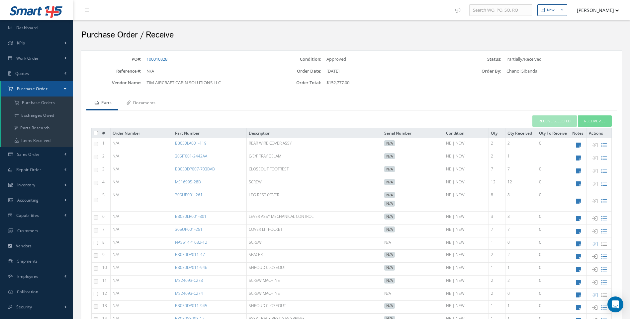
click at [152, 106] on link "Documents" at bounding box center [140, 104] width 44 height 14
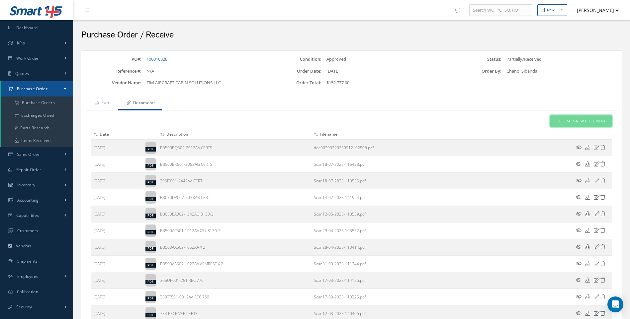
click at [577, 118] on link "Upload a New Document" at bounding box center [580, 121] width 61 height 12
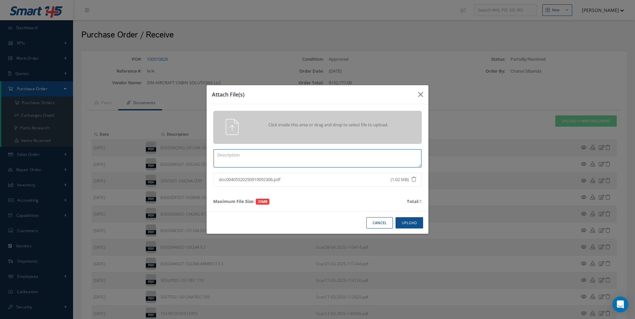
click at [245, 161] on textarea at bounding box center [317, 158] width 208 height 18
type textarea "Z"
click at [222, 155] on textarea "ECRTS DEL NOTES" at bounding box center [317, 158] width 208 height 18
type textarea "CERTS DEL NOTES"
click at [407, 223] on button "Upload" at bounding box center [409, 223] width 28 height 12
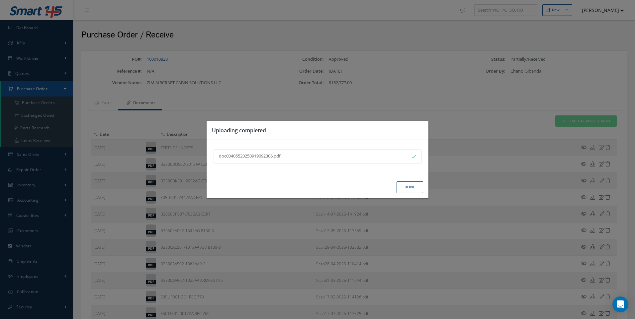
click at [413, 188] on button "Done" at bounding box center [409, 188] width 27 height 12
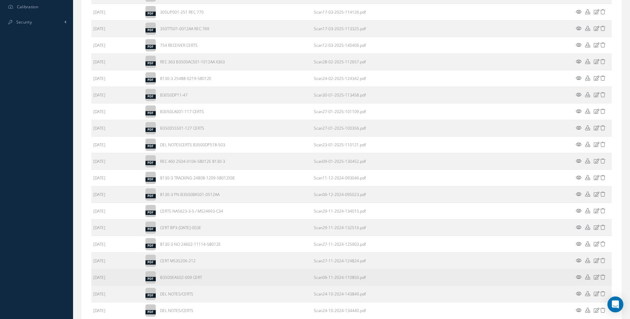
scroll to position [339, 0]
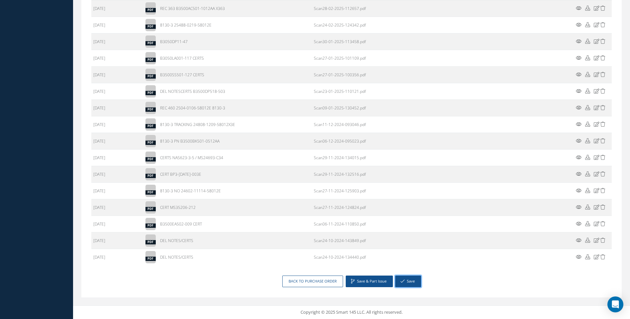
click at [404, 280] on button "Save" at bounding box center [408, 282] width 26 height 12
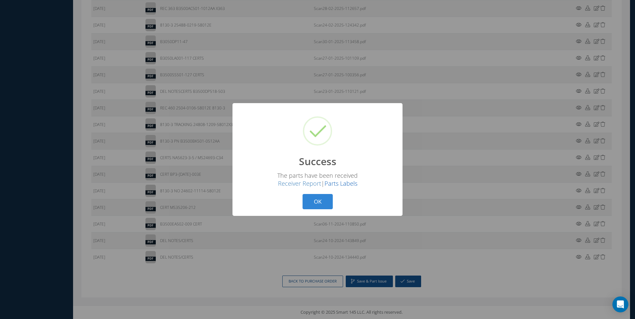
click at [346, 183] on link "Parts Labels" at bounding box center [340, 184] width 33 height 8
drag, startPoint x: 313, startPoint y: 200, endPoint x: 311, endPoint y: 194, distance: 6.4
click at [313, 200] on button "OK" at bounding box center [317, 202] width 30 height 16
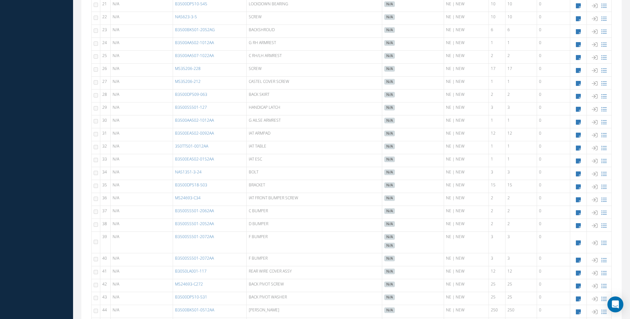
scroll to position [552, 0]
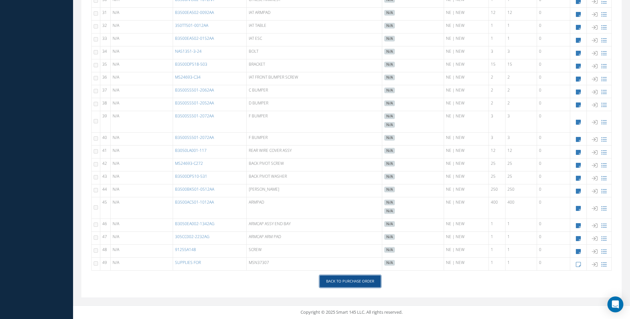
click at [346, 281] on link "Back to Purchase Order" at bounding box center [350, 282] width 61 height 12
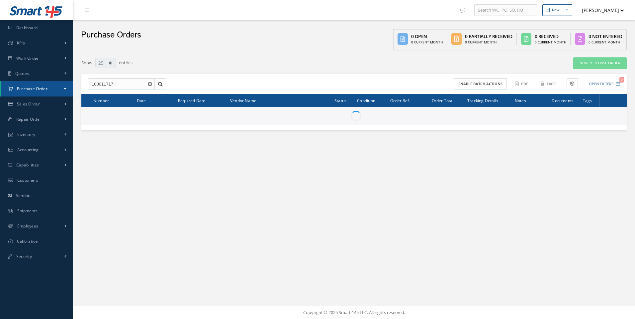
select select "25"
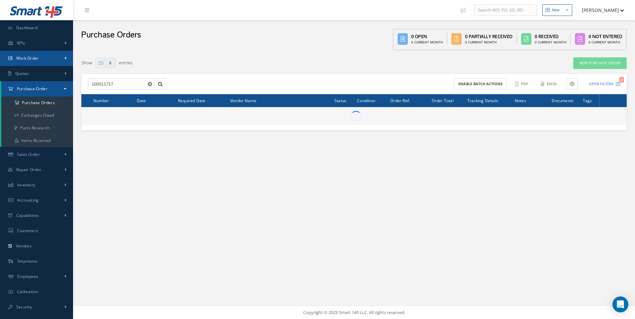
click at [36, 57] on span "Work Order" at bounding box center [27, 58] width 23 height 6
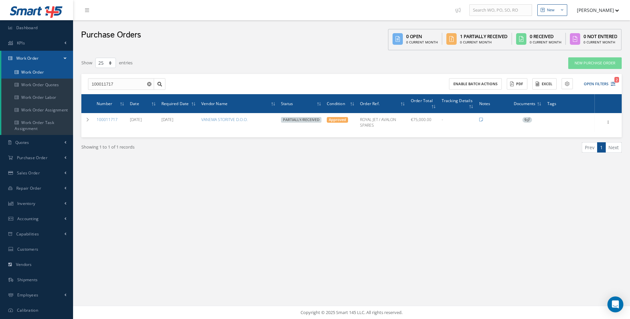
click at [35, 76] on link "Work Order" at bounding box center [37, 72] width 72 height 13
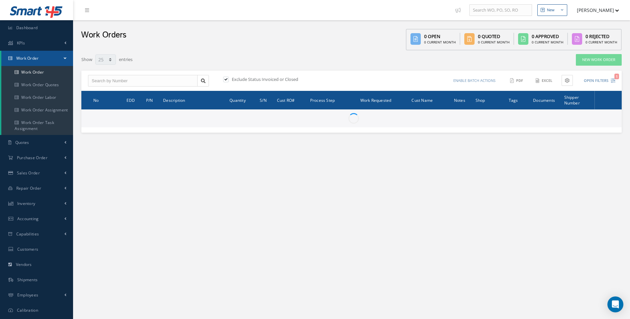
select select "25"
click at [596, 61] on link "New Work Order" at bounding box center [598, 60] width 46 height 12
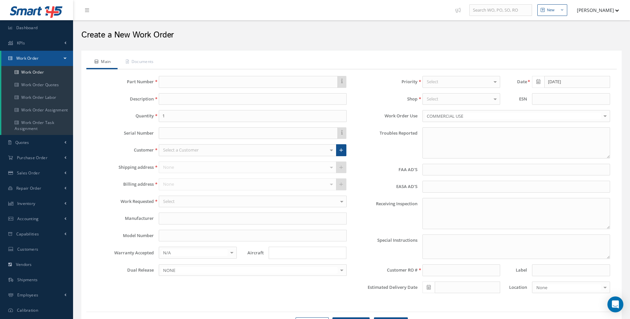
type textarea "NONE"
type input "NONE"
type textarea "NO VISUAL DAMAGE"
type textarea "PLEASE SEE R.O. FOR DETAILS"
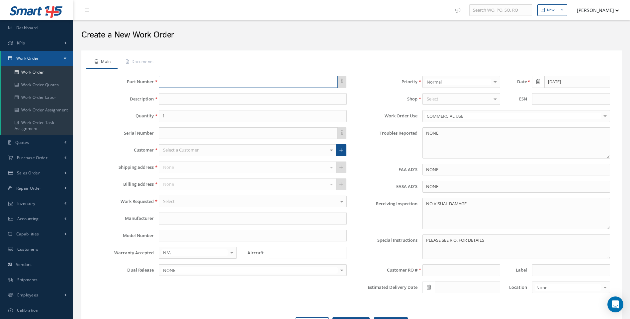
click at [173, 78] on input "text" at bounding box center [248, 82] width 179 height 12
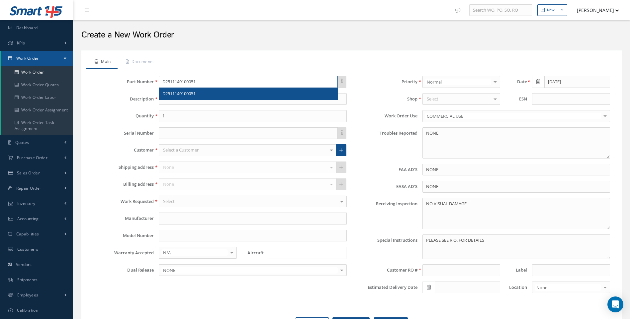
type input "D2511149100051"
click at [182, 92] on span "D2511149100051" at bounding box center [178, 94] width 33 height 6
type input "PILOT TABLE"
type input "AIRBUS"
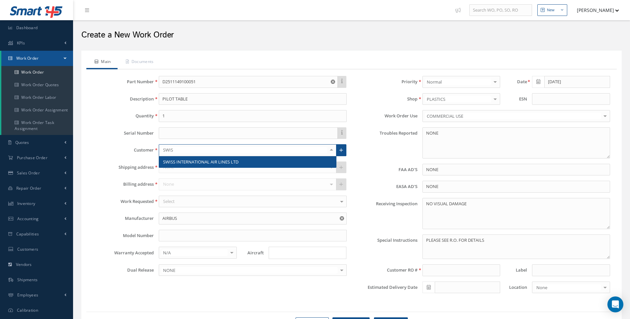
type input "SWISS"
click at [197, 162] on span "SWISS INTERNATIONAL AIR LINES LTD" at bounding box center [200, 162] width 75 height 6
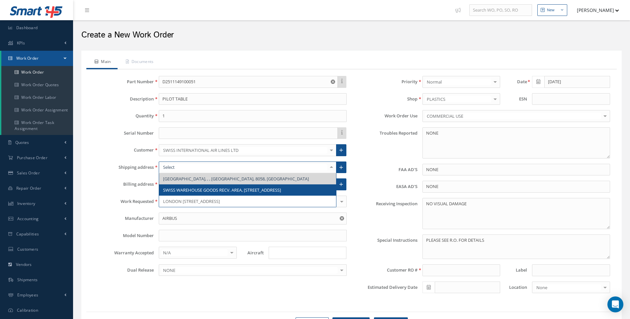
click at [247, 189] on span "SWISS WAREHOUSE GOODS RECV. AREA, [STREET_ADDRESS]" at bounding box center [222, 190] width 118 height 6
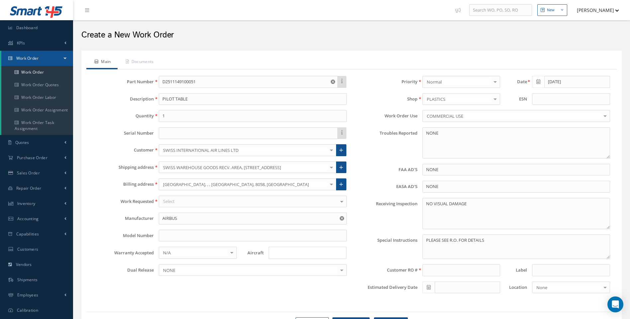
click at [279, 253] on input "Search for option" at bounding box center [305, 253] width 73 height 7
type input "A320"
click at [289, 266] on link "A320 FAMILY" at bounding box center [307, 266] width 77 height 10
click at [449, 272] on input at bounding box center [461, 271] width 78 height 12
type input "R2883825"
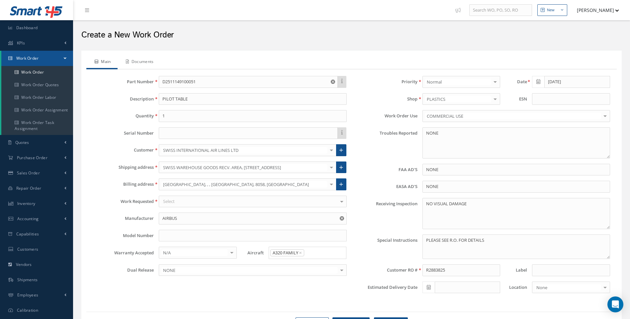
click at [145, 62] on link "Documents" at bounding box center [138, 62] width 43 height 14
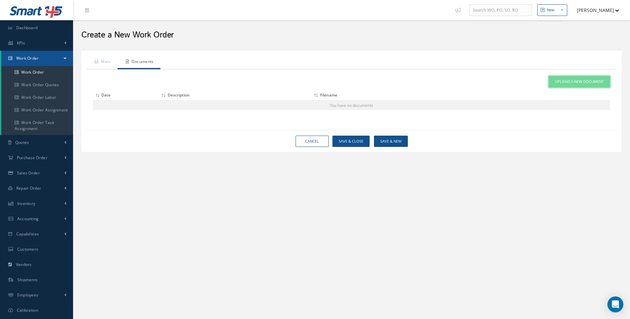
click at [586, 83] on span "Upload a New Document" at bounding box center [579, 82] width 49 height 6
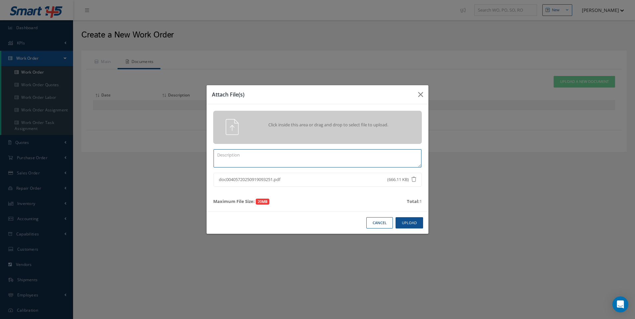
click at [233, 156] on textarea at bounding box center [317, 158] width 208 height 18
type textarea "R2883825"
click at [411, 221] on button "Upload" at bounding box center [409, 223] width 28 height 12
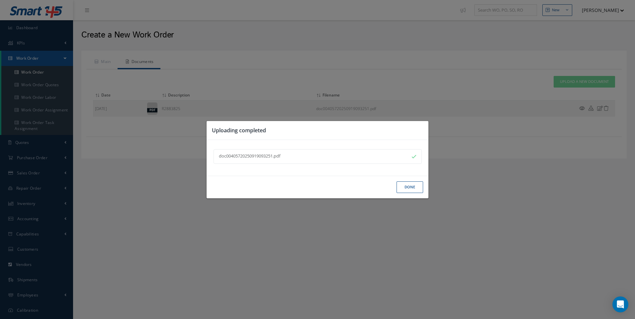
click at [409, 189] on button "Done" at bounding box center [409, 188] width 27 height 12
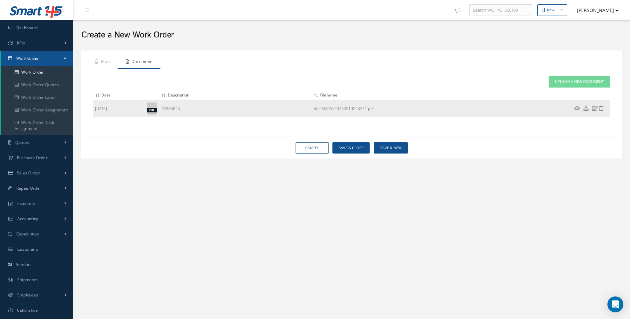
click at [576, 108] on icon at bounding box center [577, 108] width 6 height 5
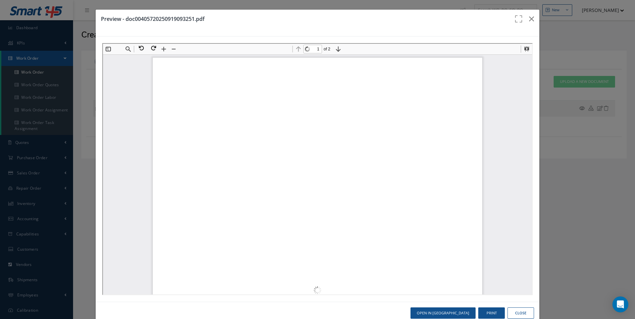
scroll to position [3, 0]
type input "2"
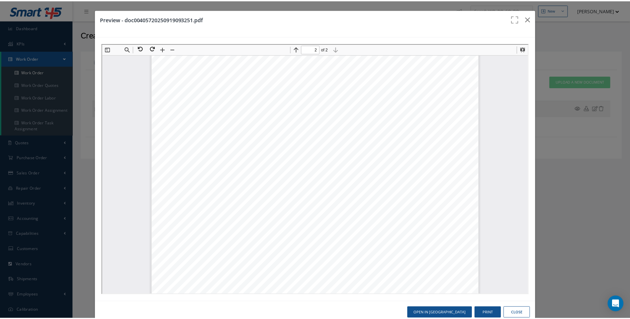
scroll to position [435, 0]
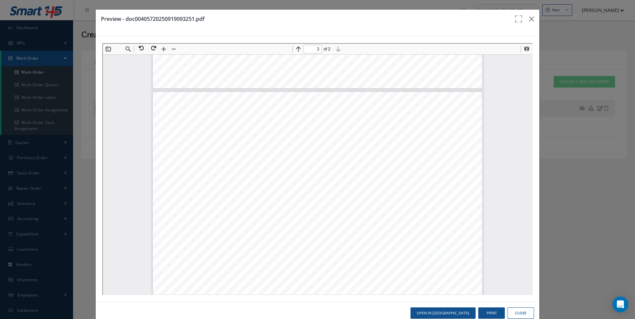
click at [515, 314] on button "Close" at bounding box center [520, 314] width 27 height 12
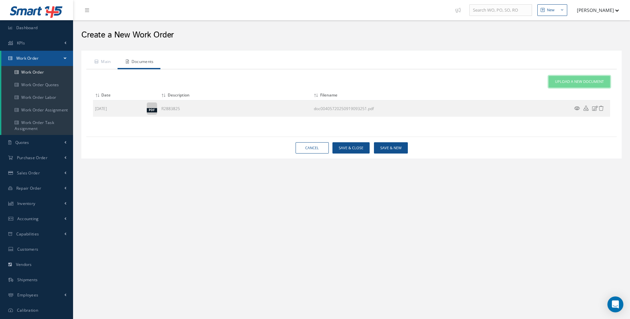
drag, startPoint x: 570, startPoint y: 82, endPoint x: 567, endPoint y: 85, distance: 4.1
click at [570, 83] on span "Upload a New Document" at bounding box center [579, 82] width 49 height 6
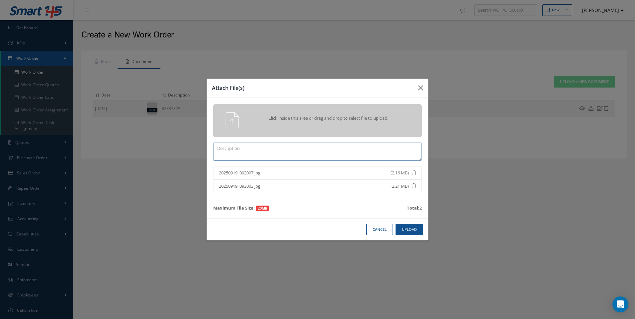
click at [252, 150] on textarea at bounding box center [317, 152] width 208 height 18
type textarea "INB PICT"
click at [403, 228] on button "Upload" at bounding box center [409, 230] width 28 height 12
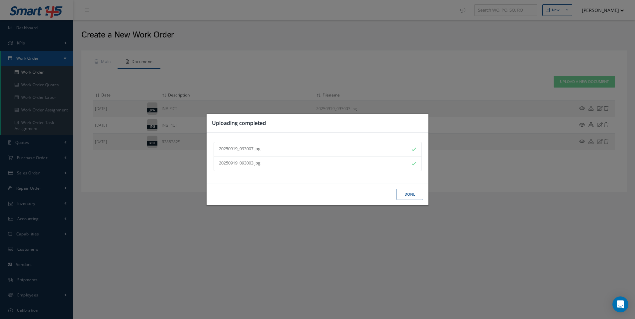
click at [413, 193] on button "Done" at bounding box center [409, 195] width 27 height 12
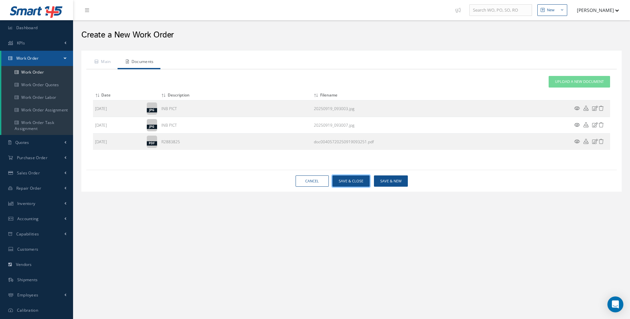
click at [359, 179] on button "Save & Close" at bounding box center [350, 182] width 37 height 12
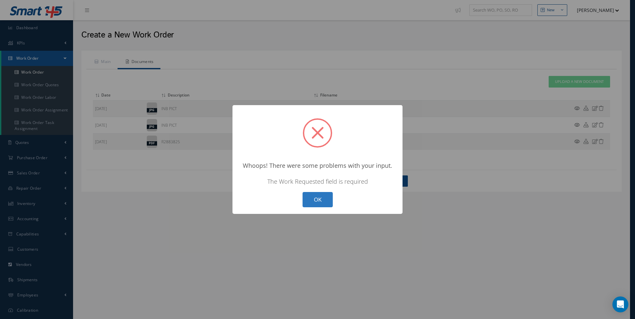
click at [319, 199] on button "OK" at bounding box center [317, 200] width 30 height 16
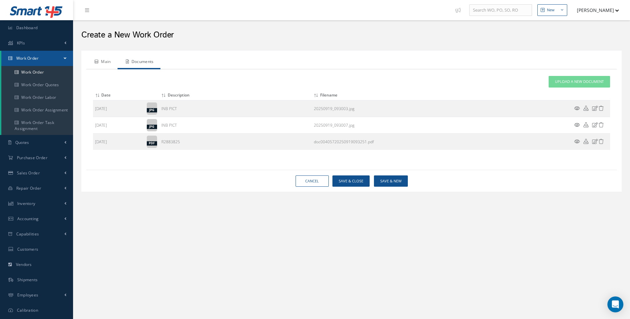
click at [108, 62] on link "Main" at bounding box center [101, 62] width 31 height 14
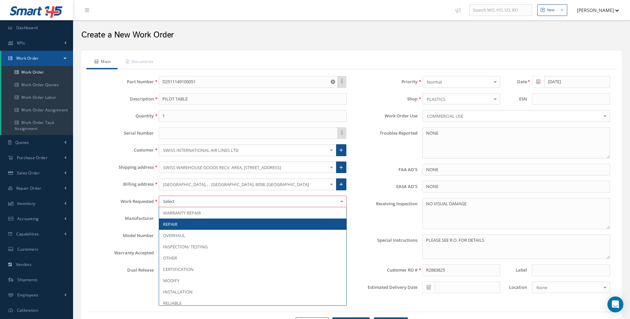
click at [175, 224] on span "REPAIR" at bounding box center [170, 224] width 14 height 6
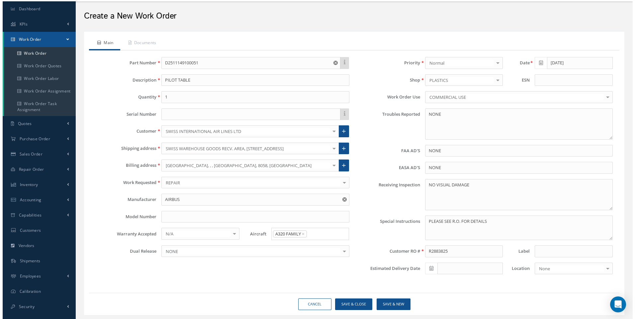
scroll to position [37, 0]
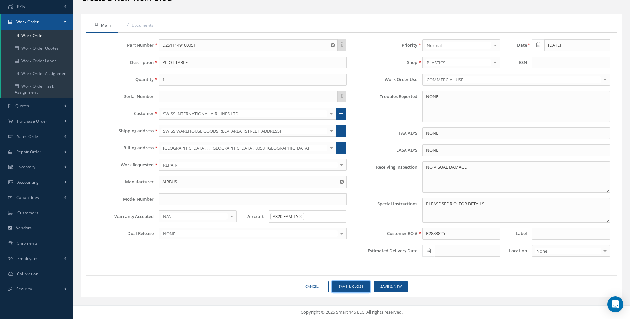
click at [355, 284] on button "Save & Close" at bounding box center [350, 287] width 37 height 12
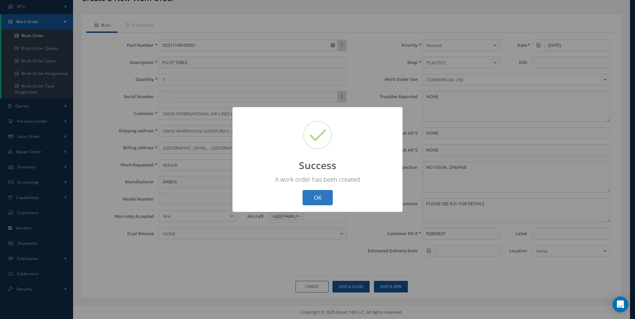
click at [317, 196] on button "OK" at bounding box center [317, 198] width 30 height 16
select select "25"
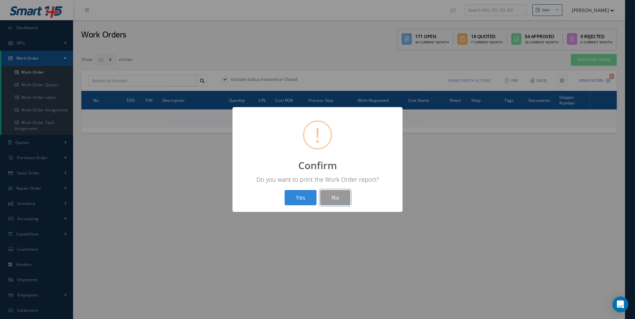
click at [335, 195] on button "No" at bounding box center [335, 198] width 30 height 16
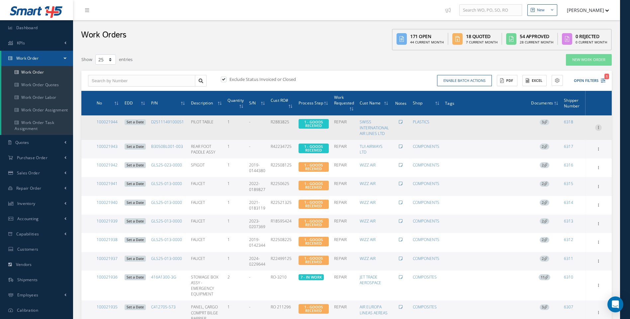
click at [599, 127] on icon at bounding box center [598, 126] width 7 height 5
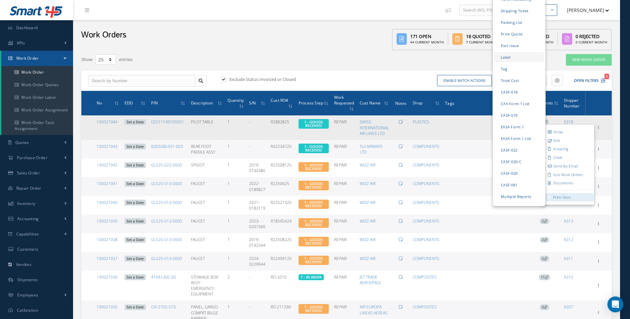
click at [504, 52] on link "Label" at bounding box center [519, 57] width 50 height 10
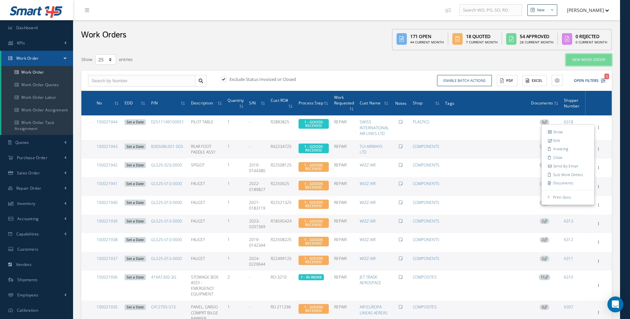
click at [581, 58] on link "New Work Order" at bounding box center [589, 60] width 46 height 12
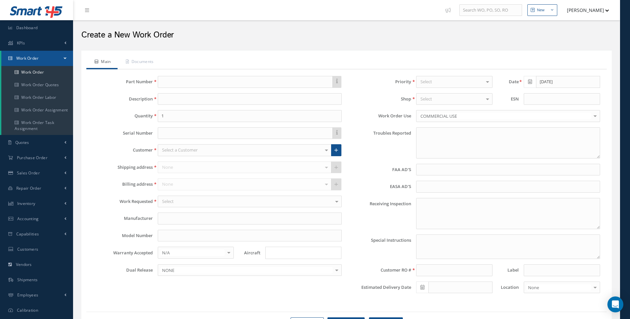
type textarea "NONE"
type input "NONE"
type textarea "NO VISUAL DAMAGE"
type textarea "PLEASE SEE R.O. FOR DETAILS"
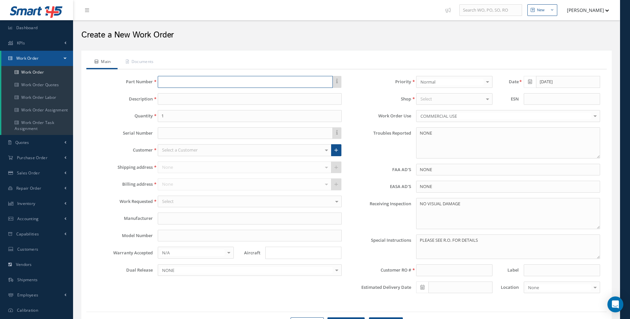
click at [177, 82] on input "text" at bounding box center [245, 82] width 175 height 12
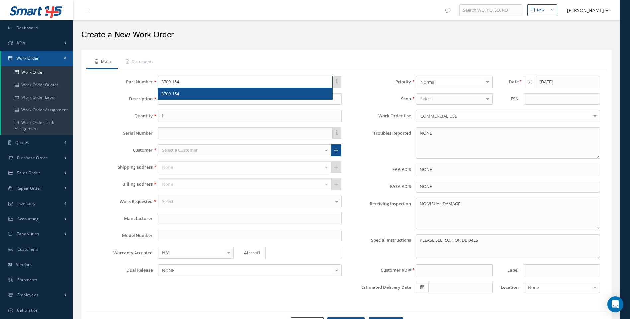
type input "3700-154"
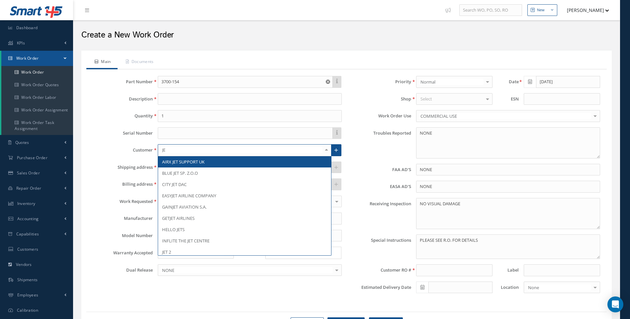
type input "JET"
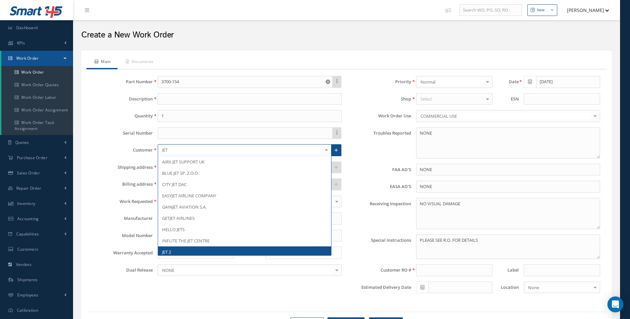
click at [168, 252] on span "JET 2" at bounding box center [166, 252] width 9 height 6
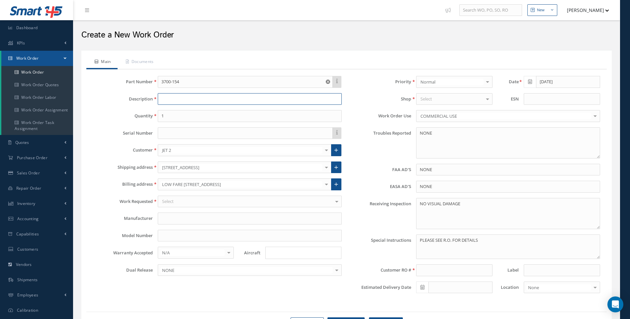
click at [175, 101] on input at bounding box center [250, 99] width 184 height 12
type input "TOILET ASSY - MODULE LAV A"
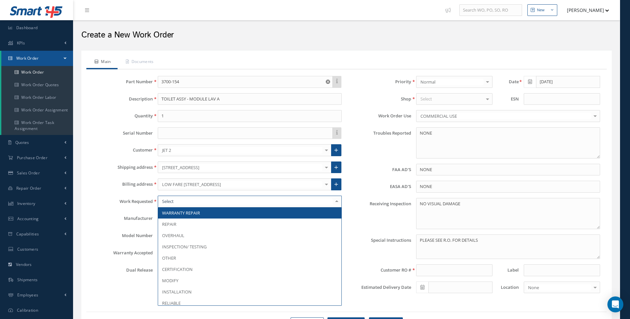
click at [177, 201] on div at bounding box center [250, 202] width 184 height 12
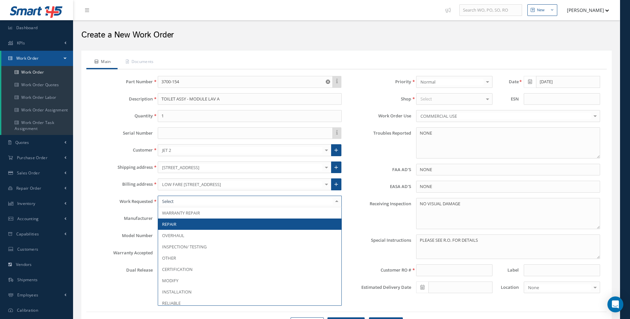
click at [177, 227] on span "REPAIR" at bounding box center [249, 224] width 183 height 11
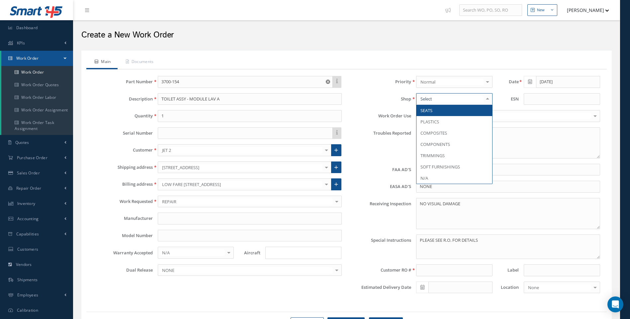
click at [437, 100] on div at bounding box center [454, 99] width 76 height 12
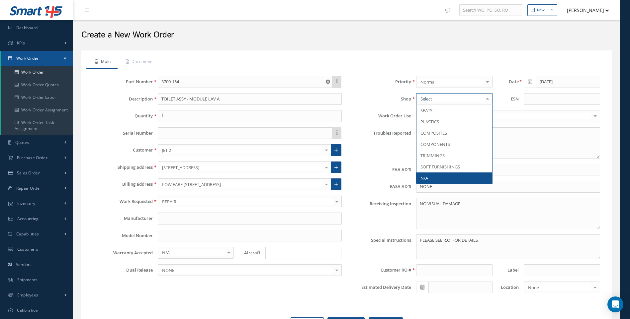
click at [424, 177] on span "N/A" at bounding box center [424, 178] width 8 height 6
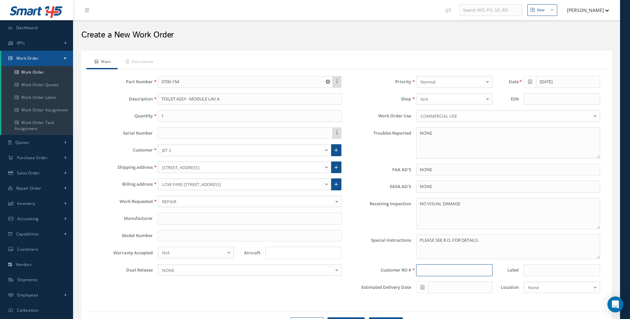
click at [422, 270] on input at bounding box center [454, 271] width 76 height 12
type input "R2330325"
click at [174, 134] on input "text" at bounding box center [245, 133] width 175 height 12
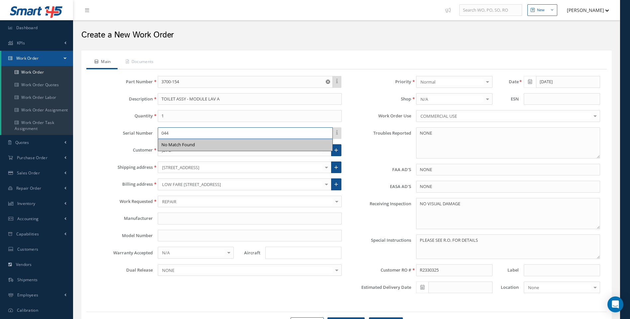
type input "044"
click at [277, 252] on input "Search for option" at bounding box center [301, 253] width 71 height 7
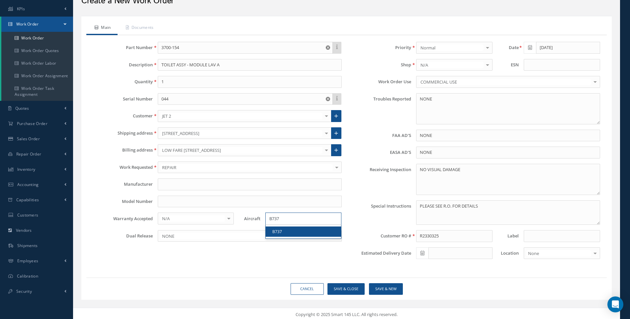
scroll to position [37, 0]
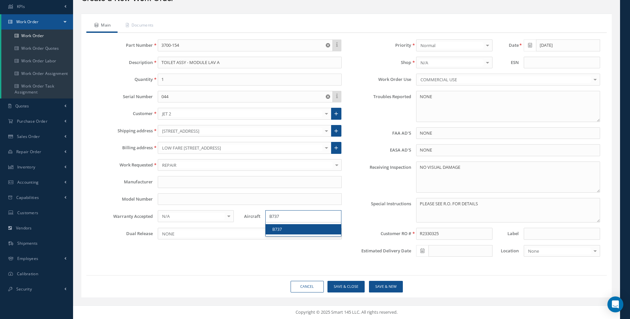
type input "B737"
click at [272, 228] on link "B737" at bounding box center [303, 229] width 75 height 10
click at [144, 26] on link "Documents" at bounding box center [138, 26] width 43 height 14
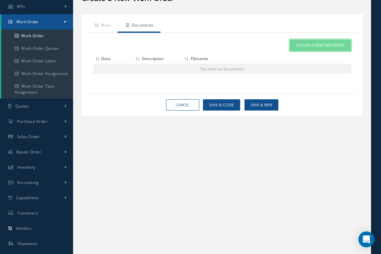
click at [325, 49] on link "Upload a New Document" at bounding box center [319, 45] width 61 height 12
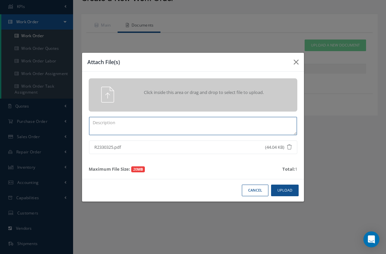
click at [116, 126] on textarea at bounding box center [193, 126] width 208 height 18
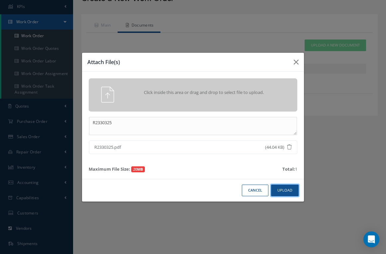
click at [285, 189] on button "Upload" at bounding box center [285, 191] width 28 height 12
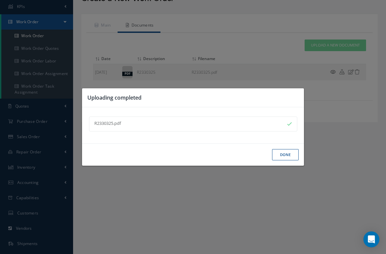
click at [282, 154] on button "Done" at bounding box center [285, 155] width 27 height 12
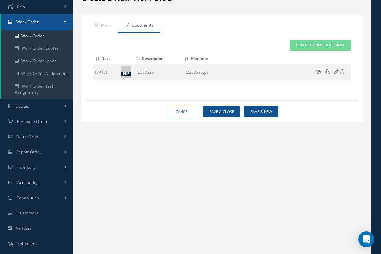
click at [175, 134] on div "Main Documents This part number doesn't have an up to date manual, and as a res…" at bounding box center [222, 76] width 288 height 133
click at [323, 45] on span "Upload a New Document" at bounding box center [320, 45] width 49 height 6
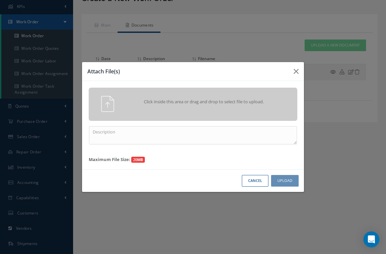
click at [194, 227] on div "Attach File(s) Click inside this area or drag and drop to select file to upload…" at bounding box center [193, 127] width 386 height 254
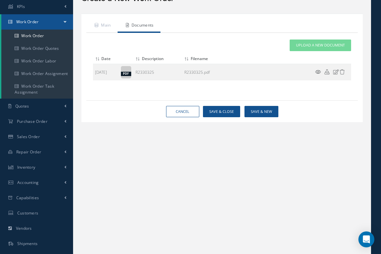
click at [219, 19] on ul "Main Documents" at bounding box center [221, 26] width 271 height 14
click at [310, 43] on span "Upload a New Document" at bounding box center [320, 45] width 49 height 6
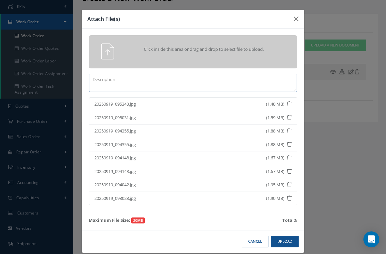
click at [119, 84] on textarea at bounding box center [193, 83] width 208 height 18
type textarea "INB PICTS"
click at [283, 238] on button "Upload" at bounding box center [285, 242] width 28 height 12
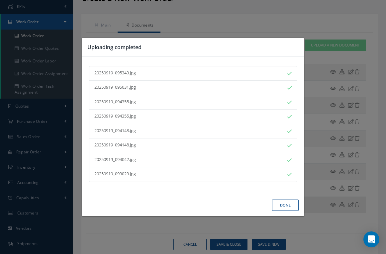
click at [288, 203] on button "Done" at bounding box center [285, 205] width 27 height 12
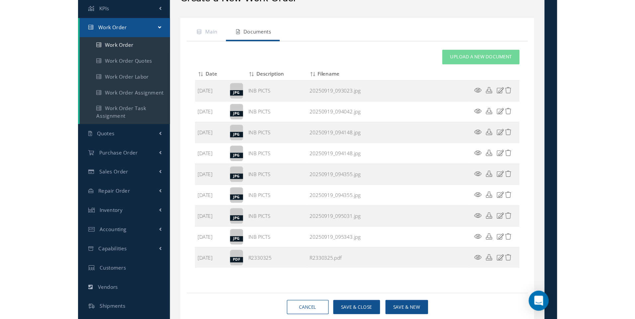
scroll to position [14, 0]
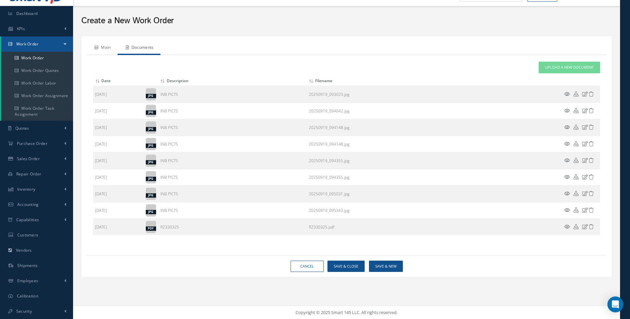
click at [105, 47] on link "Main" at bounding box center [101, 48] width 31 height 14
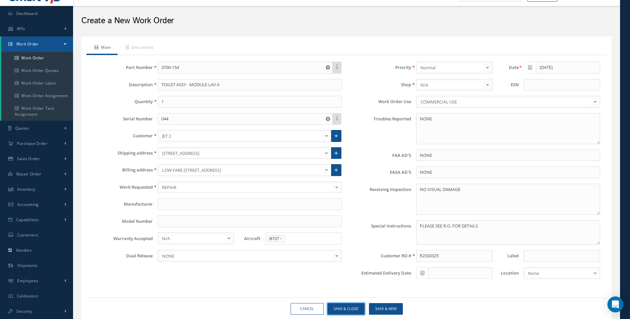
click at [350, 310] on button "Save & Close" at bounding box center [345, 309] width 37 height 12
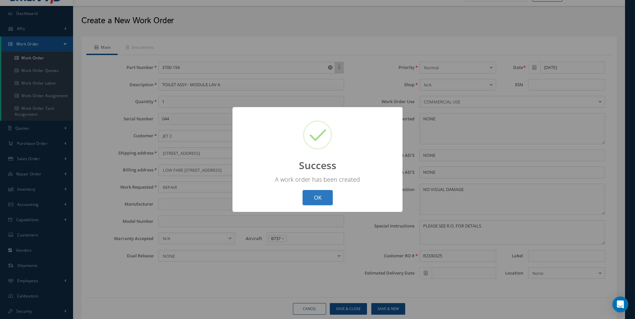
click at [318, 196] on button "OK" at bounding box center [317, 198] width 30 height 16
select select "25"
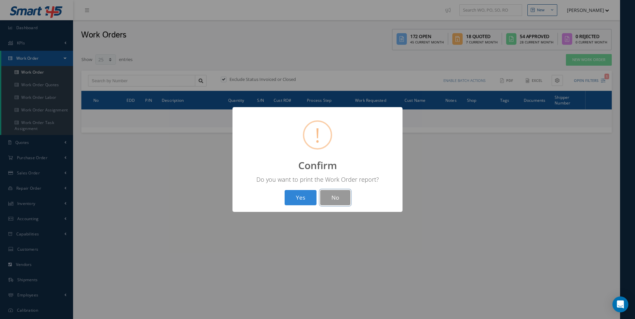
click at [334, 197] on button "No" at bounding box center [335, 198] width 30 height 16
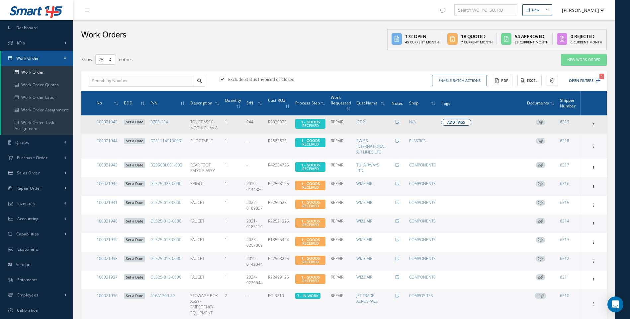
click at [444, 122] on button "Add Tags" at bounding box center [456, 122] width 30 height 7
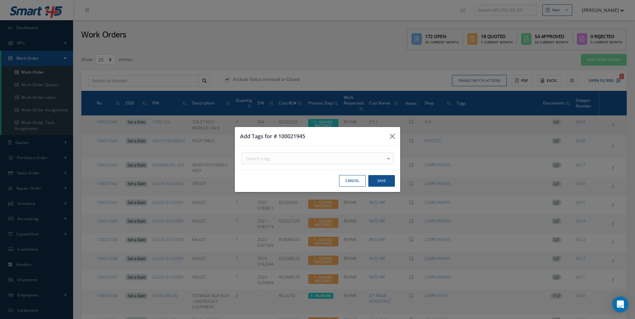
click at [389, 160] on div at bounding box center [388, 158] width 9 height 11
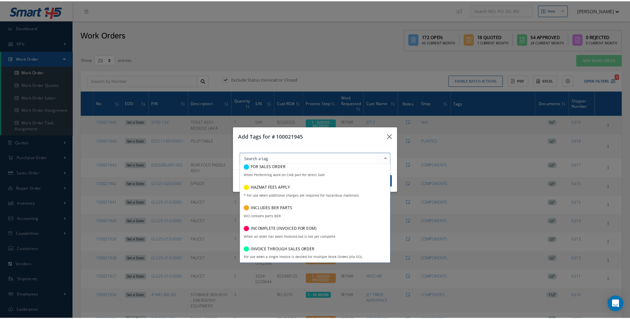
scroll to position [631, 0]
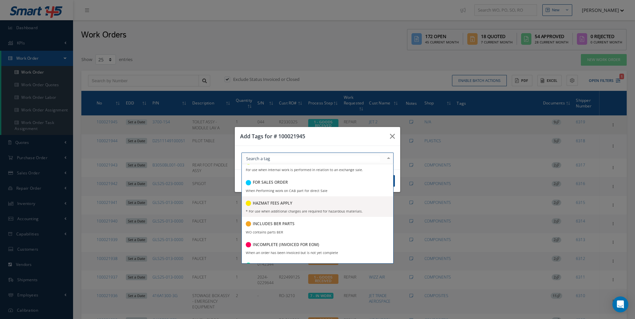
click at [282, 206] on h5 "HAZMAT FEES APPLY" at bounding box center [272, 203] width 39 height 5
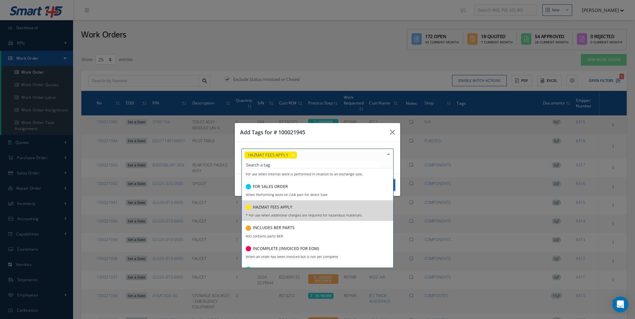
click at [394, 185] on button "Save" at bounding box center [381, 186] width 27 height 12
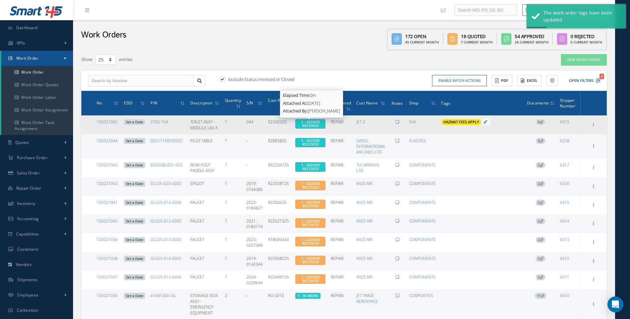
click at [316, 125] on span "1 - GOODS RECEIVED" at bounding box center [310, 123] width 19 height 9
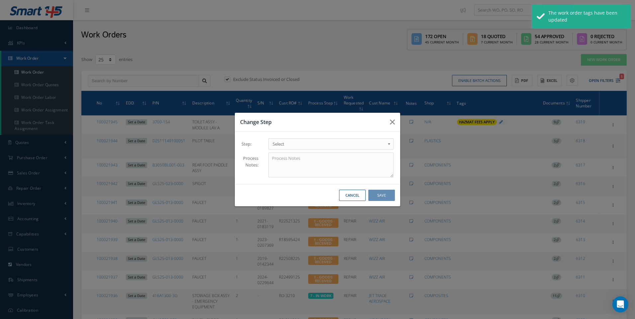
click at [389, 144] on b at bounding box center [390, 145] width 6 height 11
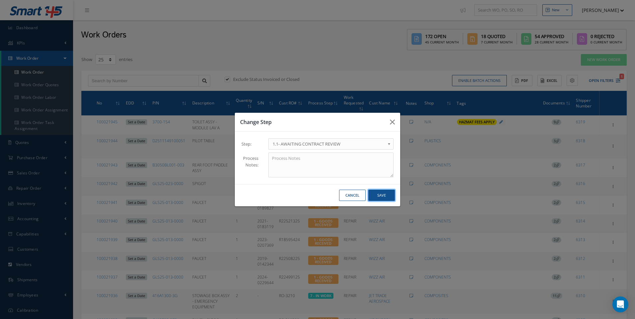
click at [379, 197] on button "Save" at bounding box center [381, 196] width 27 height 12
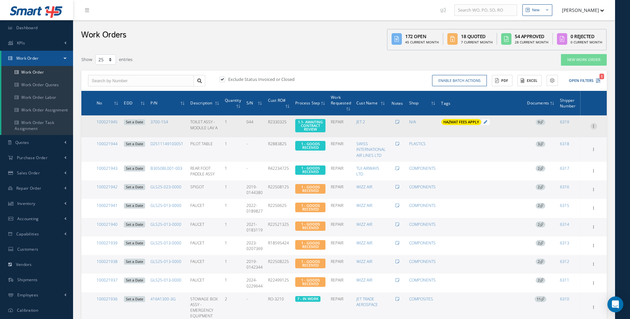
click at [591, 125] on icon at bounding box center [593, 125] width 7 height 5
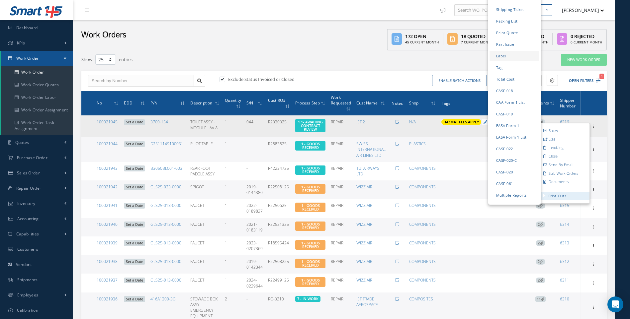
click at [500, 51] on link "Label" at bounding box center [514, 56] width 50 height 10
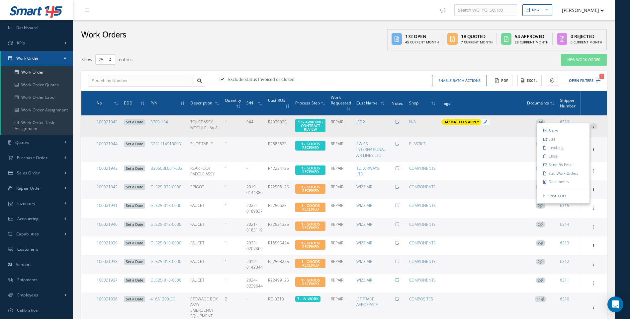
click at [593, 125] on icon at bounding box center [593, 125] width 7 height 5
click at [553, 139] on link "Edit" at bounding box center [563, 139] width 52 height 9
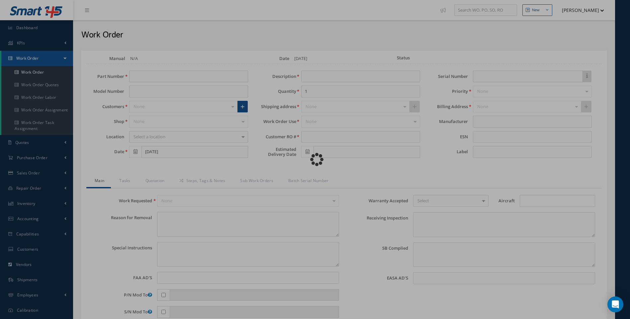
type input "3700-154"
type input "TOILET ASSY - MODULE LAV A"
type input "R2330325"
type input "044"
type textarea "NONE"
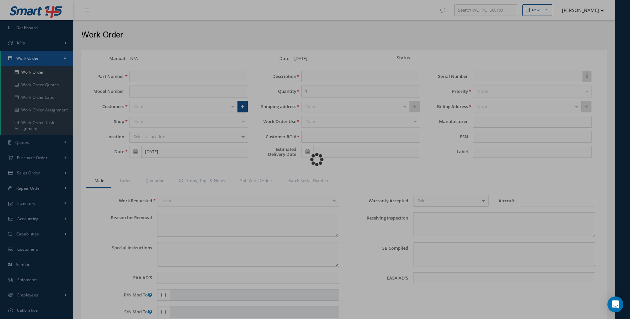
type textarea "PLEASE SEE R.O. FOR DETAILS"
type input "NONE"
type textarea "NO VISUAL DAMAGE"
type textarea "NONE"
type input "NONE"
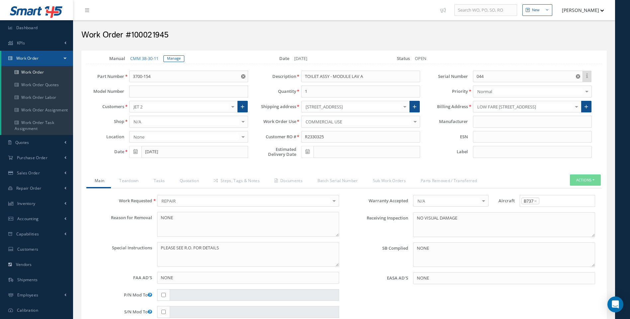
click at [404, 107] on div at bounding box center [404, 106] width 9 height 11
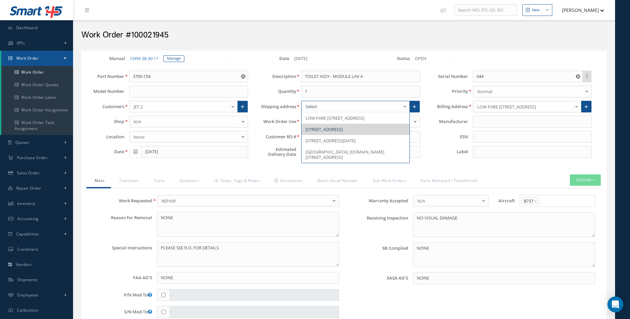
click at [343, 132] on span "UNIT C, CARLTON INDUSTRIAL ESTATE, CEMETERY ROAD, YEADON, LS19 7BD, United King…" at bounding box center [323, 129] width 37 height 6
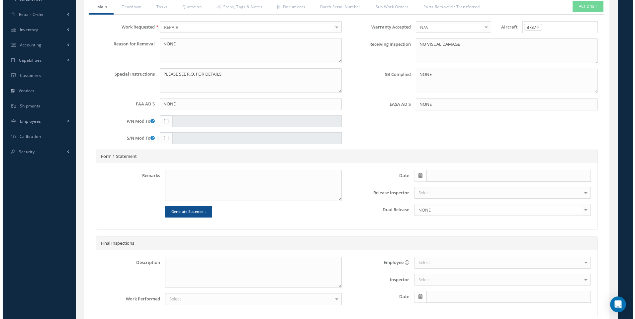
scroll to position [232, 0]
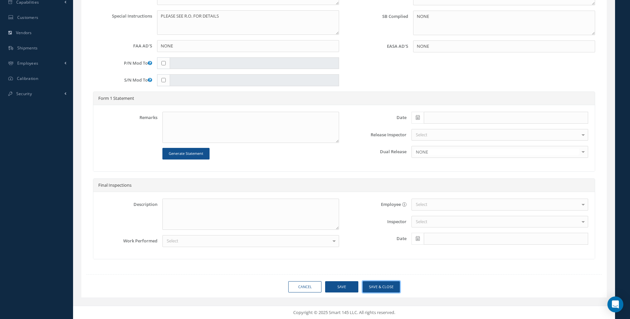
click at [382, 287] on button "Save & Close" at bounding box center [380, 287] width 37 height 12
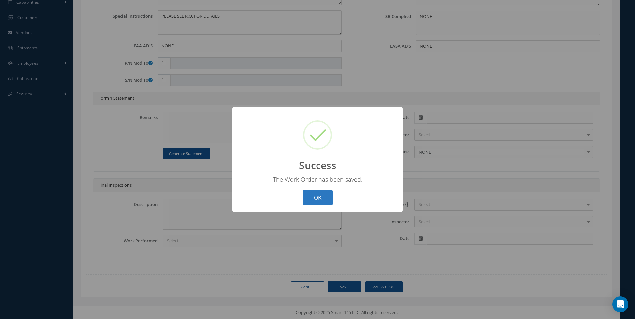
click at [318, 198] on button "OK" at bounding box center [317, 198] width 30 height 16
select select "25"
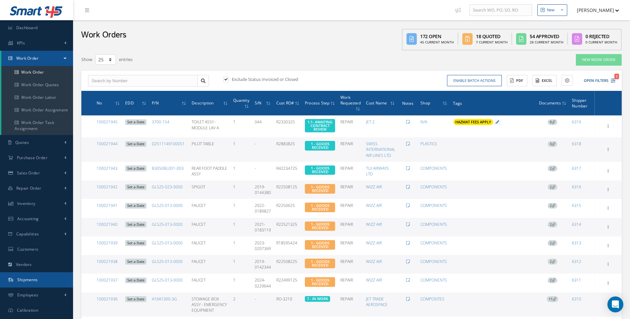
click at [27, 278] on span "Shipments" at bounding box center [27, 280] width 21 height 6
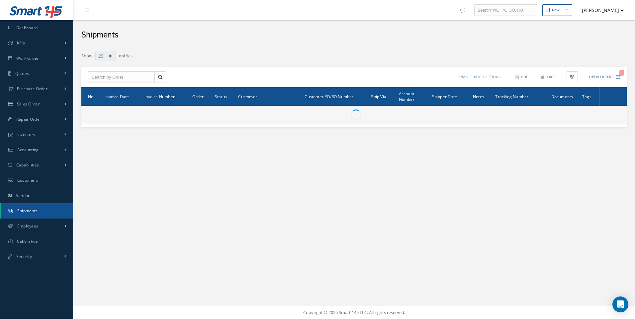
select select "25"
click at [103, 77] on input "text" at bounding box center [121, 77] width 67 height 12
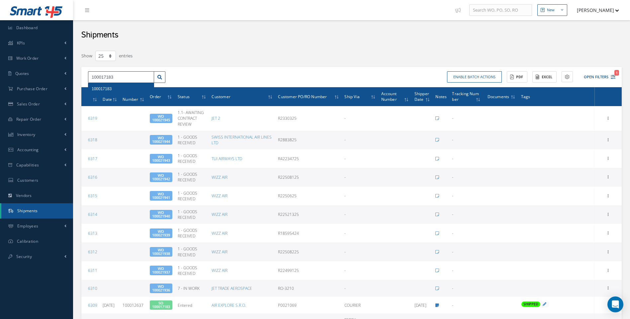
type input "100017183"
click at [108, 90] on span "100017183" at bounding box center [102, 89] width 20 height 5
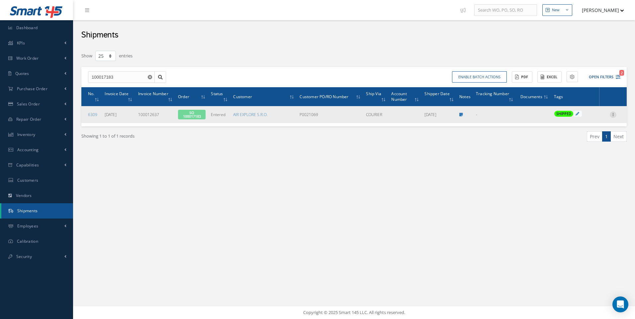
click at [613, 116] on icon at bounding box center [612, 114] width 7 height 5
click at [570, 120] on link "Edit" at bounding box center [582, 119] width 52 height 9
type input "[DATE]"
type textarea "split delivery Bratislava dhl 3007033783 belfast"
type input "100012637"
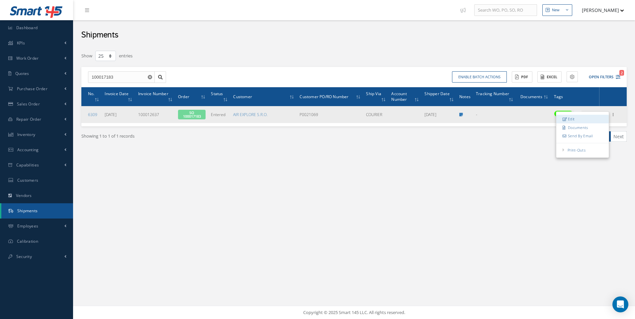
type input "[DATE]"
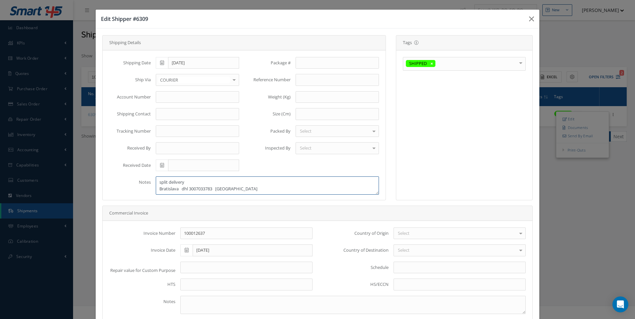
click at [233, 188] on textarea "split delivery Bratislava dhl 3007033783 belfast" at bounding box center [267, 186] width 223 height 18
click at [215, 189] on textarea "split delivery Bratislava dhl 3007033783 belfast" at bounding box center [267, 186] width 223 height 18
click at [238, 188] on textarea "split delivery Bratislava dhl 3007033783 // belfast" at bounding box center [267, 186] width 223 height 18
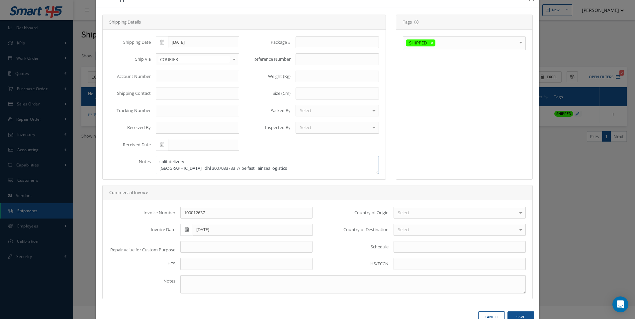
scroll to position [39, 0]
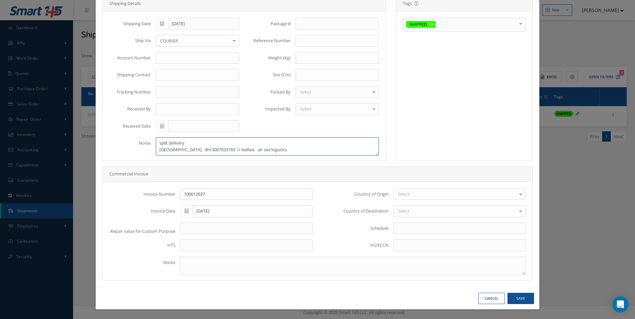
type textarea "split delivery Bratislava dhl 3007033783 // belfast air sea logistics"
click at [518, 299] on button "Save" at bounding box center [520, 299] width 27 height 12
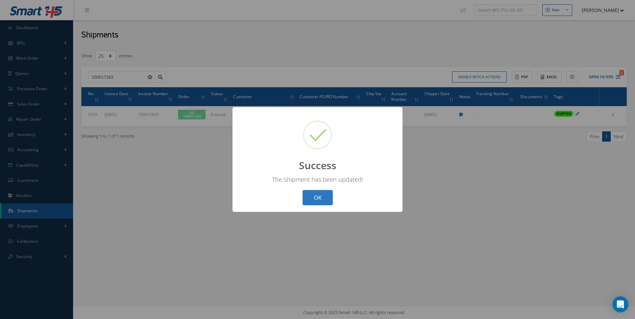
click at [329, 199] on button "OK" at bounding box center [317, 198] width 30 height 16
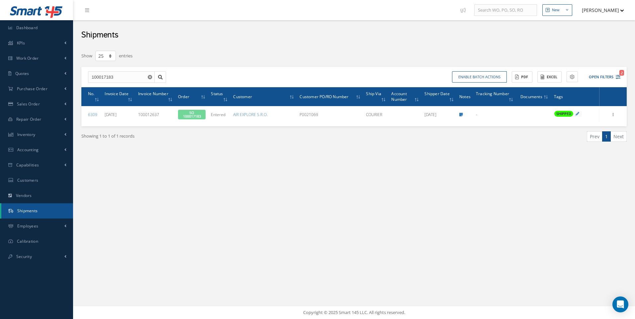
click at [38, 213] on link "Shipments" at bounding box center [37, 210] width 72 height 15
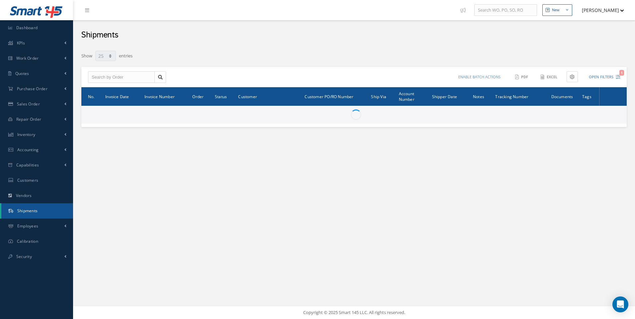
select select "25"
click at [98, 80] on input "text" at bounding box center [121, 77] width 67 height 12
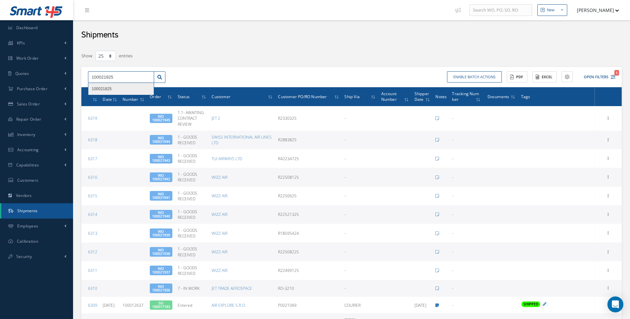
type input "100021825"
click at [107, 89] on span "100021825" at bounding box center [102, 89] width 20 height 5
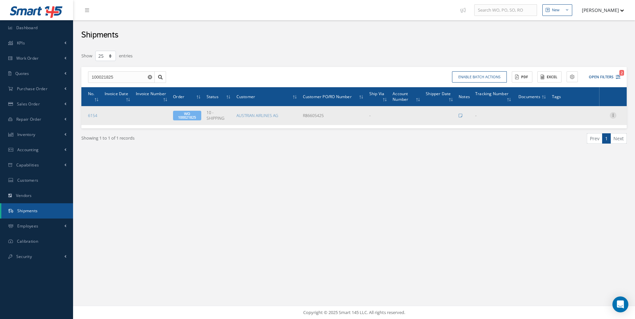
click at [609, 115] on icon at bounding box center [612, 114] width 7 height 5
click at [575, 119] on link "Edit" at bounding box center [582, 119] width 52 height 9
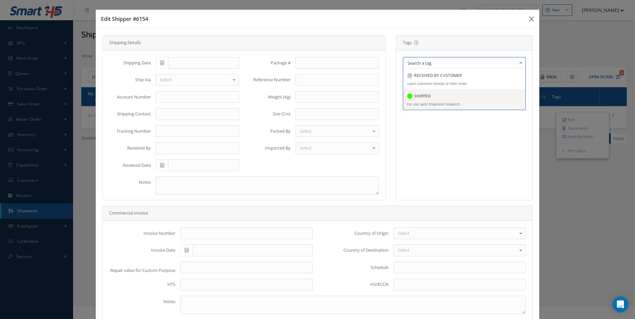
click at [421, 94] on h5 "SHIPPED" at bounding box center [422, 96] width 17 height 5
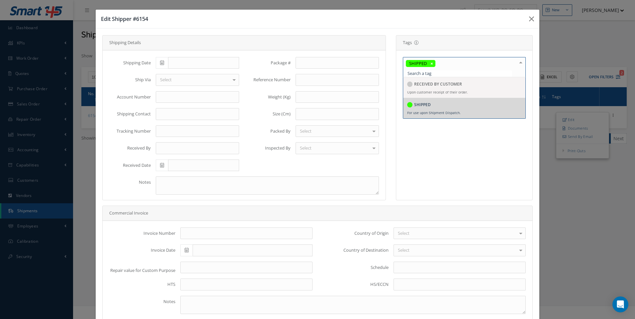
click at [161, 64] on icon at bounding box center [162, 62] width 4 height 5
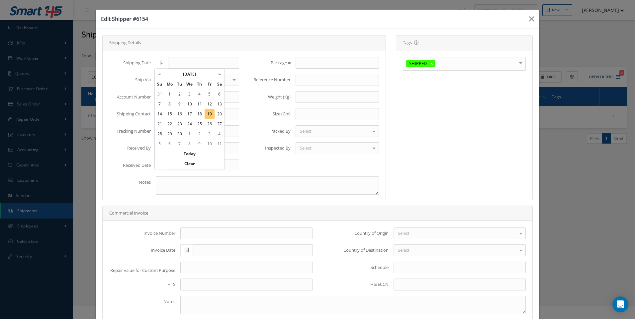
click at [209, 115] on td "19" at bounding box center [209, 114] width 10 height 10
type input "[DATE]"
click at [244, 94] on label "Weight (Kg)" at bounding box center [267, 97] width 46 height 7
click at [177, 78] on div "Select" at bounding box center [197, 80] width 83 height 12
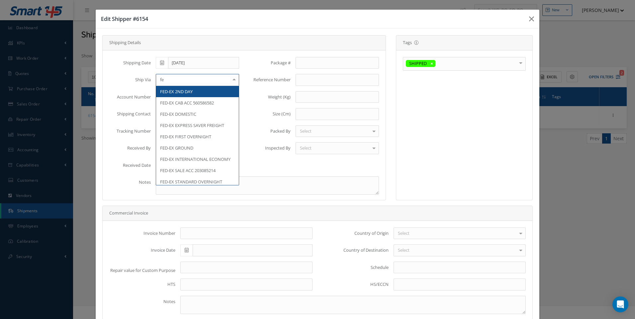
type input "f"
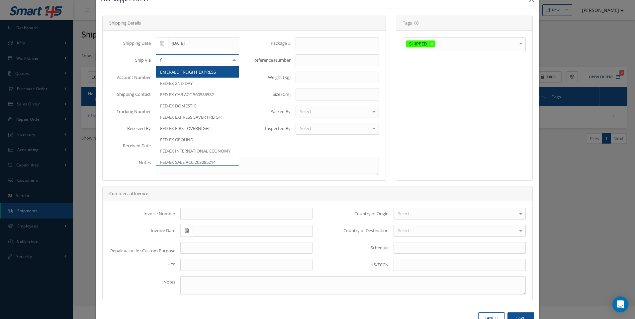
scroll to position [39, 0]
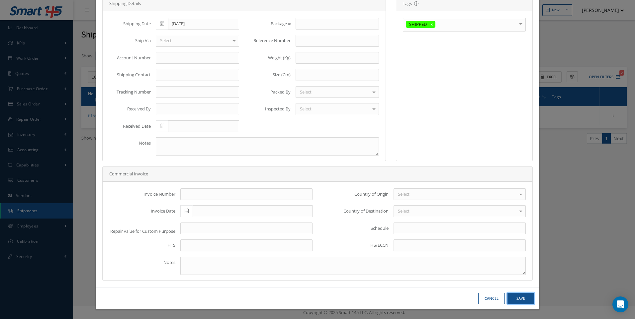
click at [515, 297] on button "Save" at bounding box center [520, 299] width 27 height 12
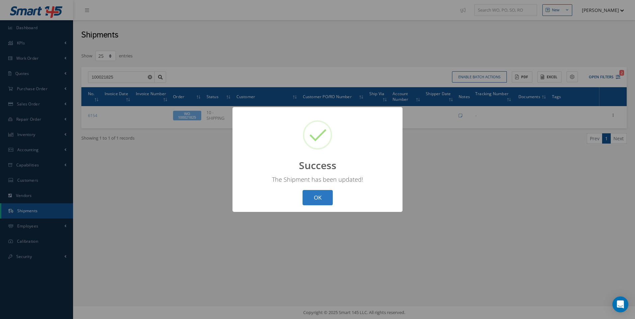
click at [318, 197] on button "OK" at bounding box center [317, 198] width 30 height 16
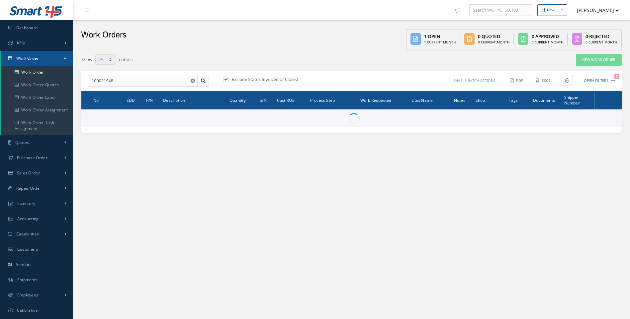
select select "25"
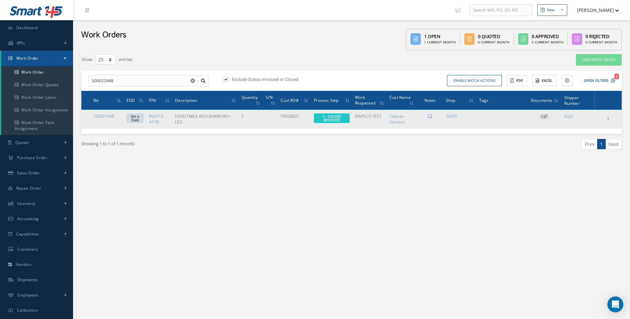
click at [543, 115] on span "1" at bounding box center [544, 117] width 10 height 6
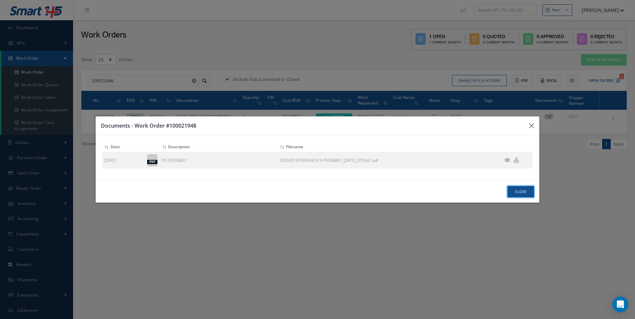
click at [518, 192] on button "Close" at bounding box center [520, 192] width 27 height 12
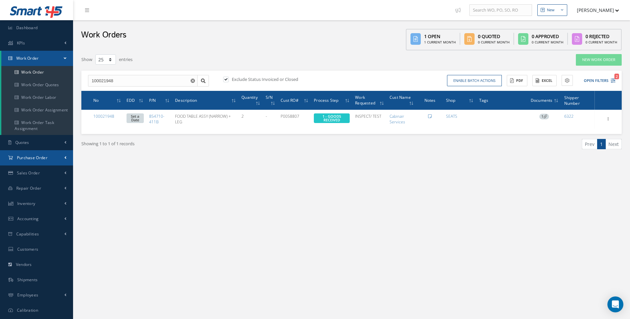
click at [34, 159] on span "Purchase Order" at bounding box center [32, 158] width 31 height 6
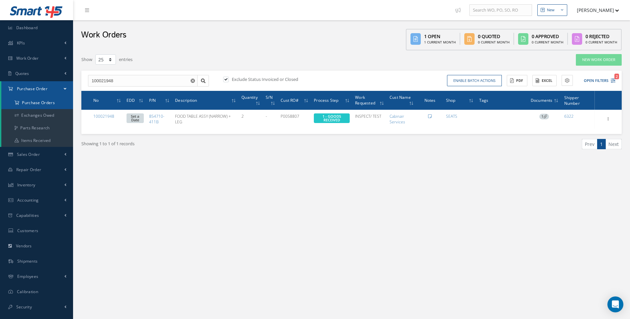
click at [38, 104] on a=1&status_id=2&status_id=3&status_id=5&collapsedFilters"] "Purchase Orders" at bounding box center [37, 103] width 72 height 13
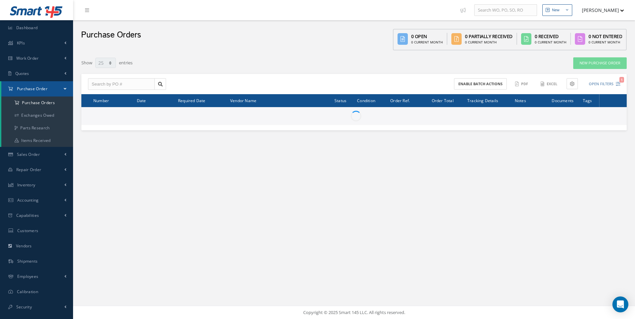
select select "25"
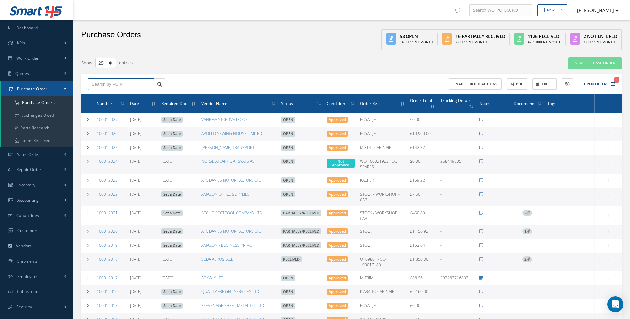
click at [116, 85] on input "text" at bounding box center [121, 84] width 66 height 12
type input "100012023"
click at [107, 95] on span "100012023" at bounding box center [102, 96] width 20 height 5
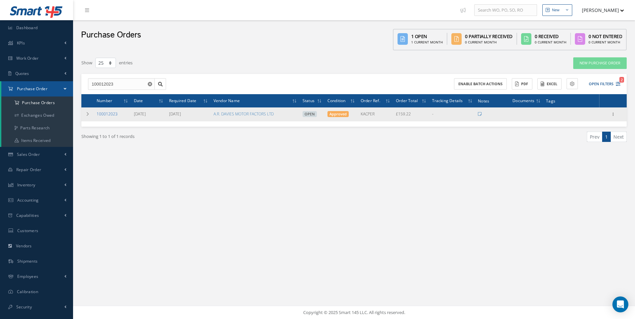
click at [114, 116] on link "100012023" at bounding box center [107, 114] width 21 height 6
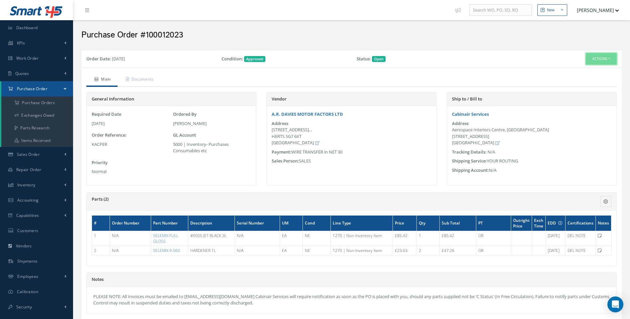
click at [609, 59] on button "Actions" at bounding box center [600, 59] width 31 height 12
click at [581, 69] on link "Receive" at bounding box center [589, 71] width 53 height 9
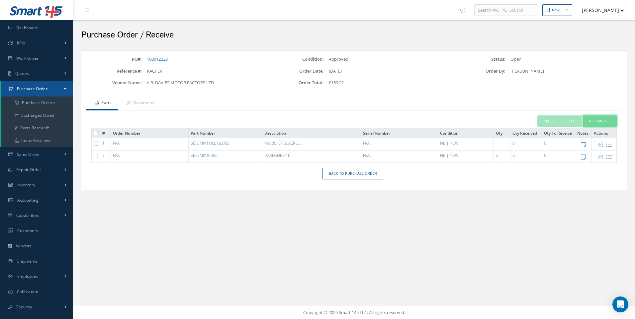
click at [595, 120] on button "Receive All" at bounding box center [599, 121] width 34 height 12
type input "[DATE]"
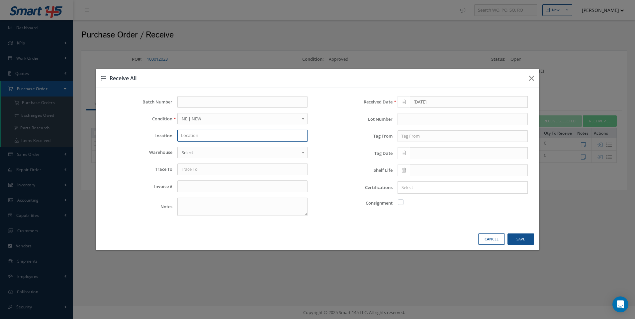
click at [196, 141] on input "text" at bounding box center [242, 136] width 130 height 12
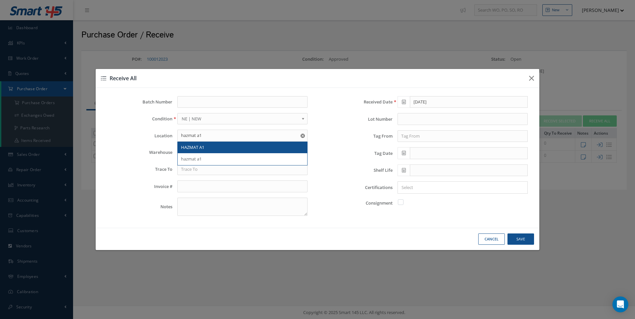
click at [193, 149] on span "HAZMAT A1" at bounding box center [192, 147] width 23 height 6
type input "HAZMAT A1"
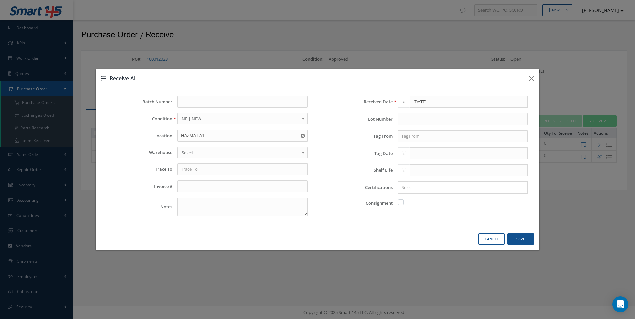
click at [190, 154] on span "Select" at bounding box center [240, 153] width 117 height 8
click at [184, 174] on input "text" at bounding box center [242, 170] width 130 height 12
click at [197, 170] on input "text" at bounding box center [242, 170] width 130 height 12
type input "a"
type input "[PERSON_NAME]"
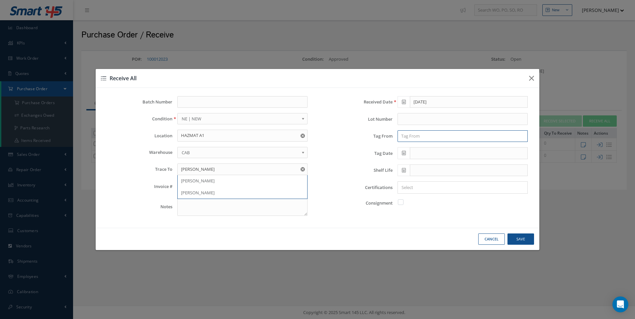
click at [408, 137] on input "text" at bounding box center [462, 136] width 130 height 12
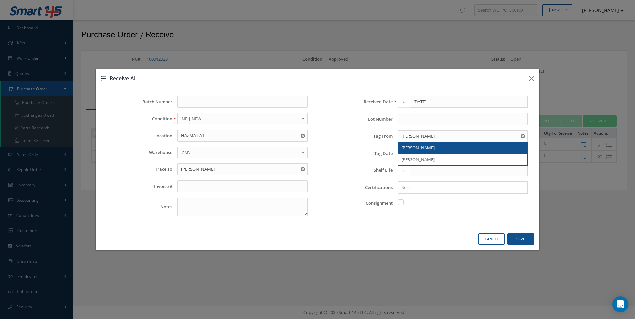
click at [406, 145] on span "[PERSON_NAME]" at bounding box center [418, 148] width 34 height 6
type input "[PERSON_NAME]"
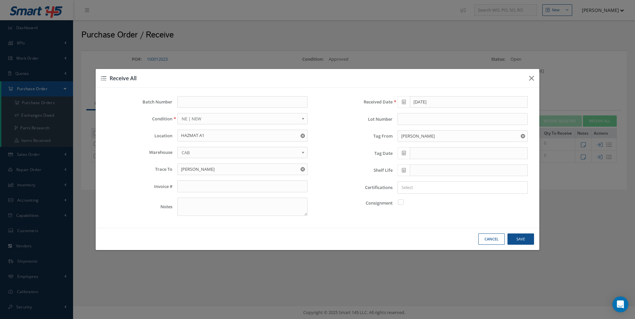
click at [399, 151] on span at bounding box center [403, 153] width 12 height 12
click at [456, 208] on td "19" at bounding box center [452, 205] width 10 height 10
type input "[DATE]"
click at [418, 190] on input "Search for option" at bounding box center [460, 187] width 125 height 7
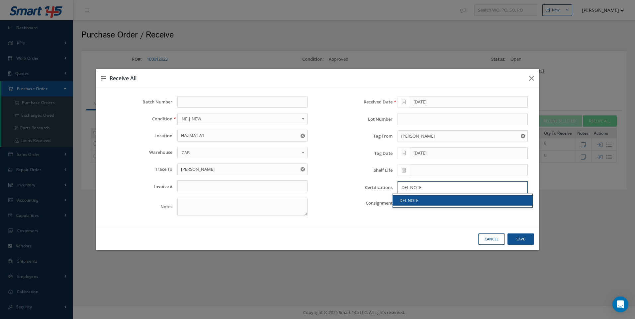
type input "DEL NOTE"
click at [521, 241] on button "Save" at bounding box center [520, 240] width 27 height 12
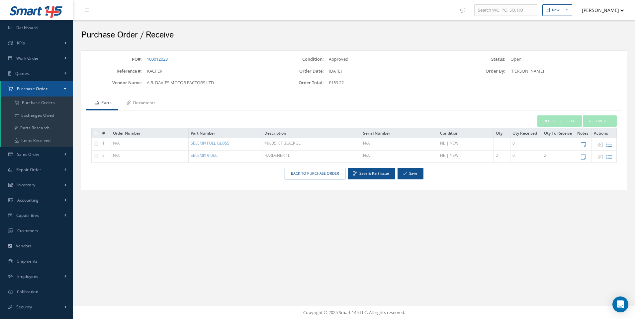
click at [156, 103] on link "Documents" at bounding box center [140, 104] width 44 height 14
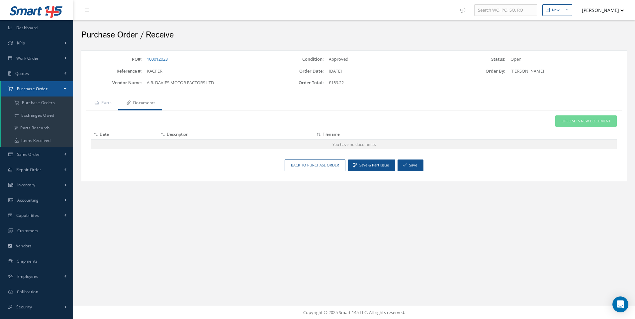
click at [440, 71] on div "[DATE]" at bounding box center [384, 71] width 121 height 7
click at [567, 121] on span "Upload a New Document" at bounding box center [585, 121] width 49 height 6
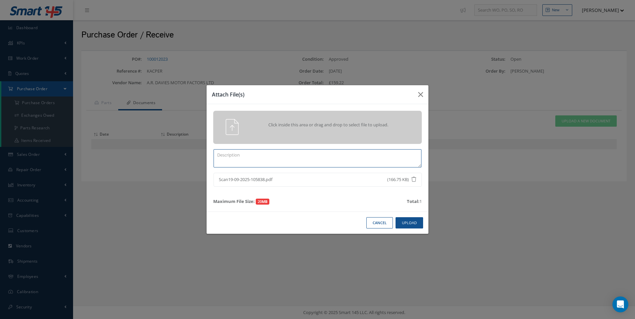
click at [244, 154] on textarea at bounding box center [317, 158] width 208 height 18
type textarea "DEL NOTE"
click at [407, 222] on button "Upload" at bounding box center [409, 223] width 28 height 12
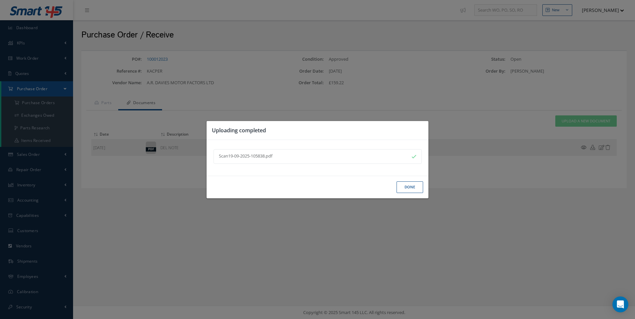
click at [407, 190] on button "Done" at bounding box center [409, 188] width 27 height 12
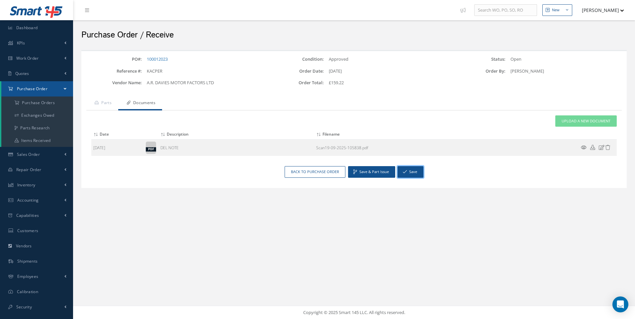
click at [408, 173] on button "Save" at bounding box center [410, 172] width 26 height 12
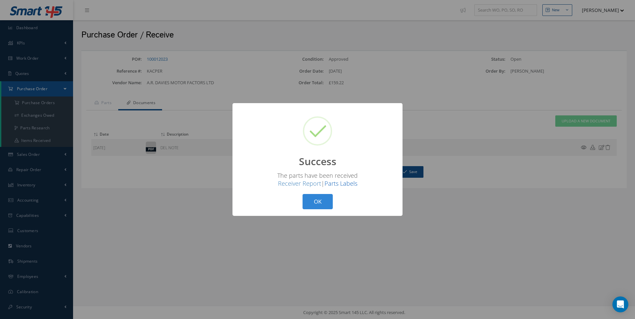
click at [339, 185] on link "Parts Labels" at bounding box center [340, 184] width 33 height 8
click at [314, 196] on button "OK" at bounding box center [317, 202] width 30 height 16
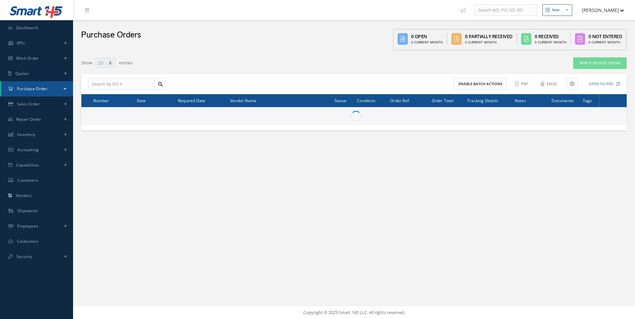
select select "25"
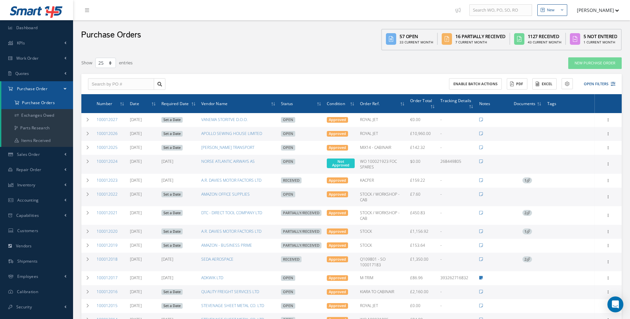
click at [48, 101] on a=1&status_id=2&status_id=3&status_id=5&collapsedFilters"] "Purchase Orders" at bounding box center [37, 103] width 72 height 13
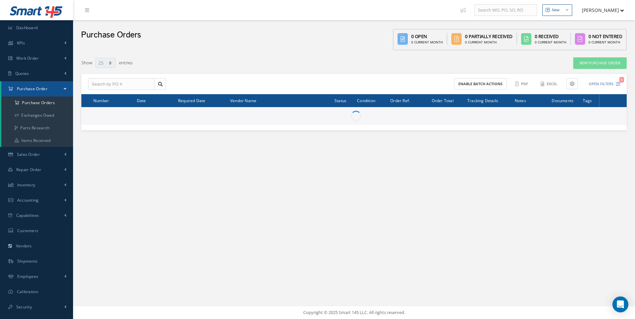
select select "25"
drag, startPoint x: 0, startPoint y: 0, endPoint x: 104, endPoint y: 86, distance: 135.1
click at [104, 86] on input "text" at bounding box center [121, 84] width 67 height 12
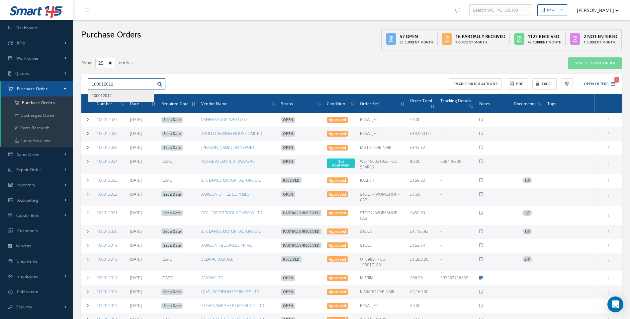
type input "100012012"
click at [102, 97] on span "100012012" at bounding box center [102, 96] width 20 height 5
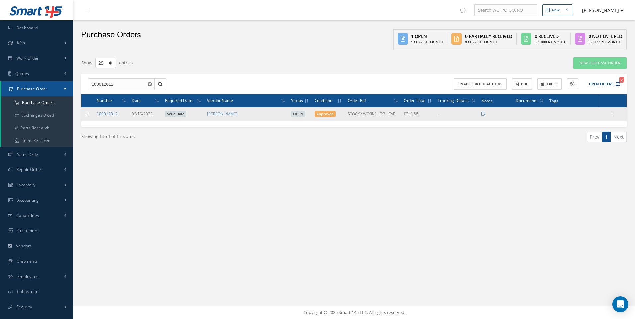
click at [110, 113] on link "100012012" at bounding box center [107, 114] width 21 height 6
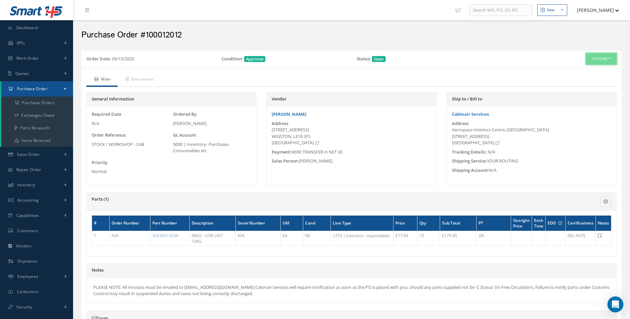
click at [607, 58] on button "Actions" at bounding box center [600, 59] width 31 height 12
click at [583, 71] on link "Receive" at bounding box center [589, 71] width 53 height 9
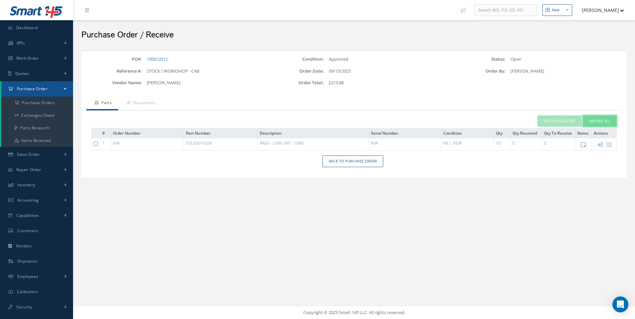
click at [600, 121] on button "Receive All" at bounding box center [599, 121] width 34 height 12
type input "[DATE]"
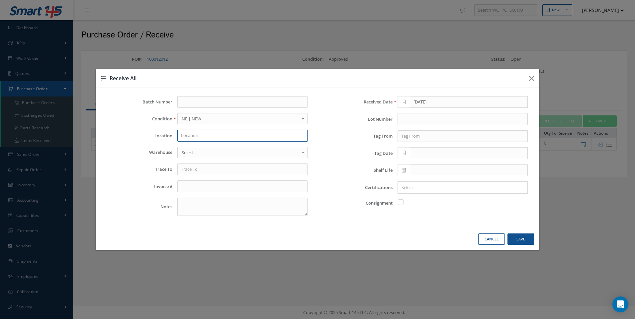
click at [193, 138] on input "text" at bounding box center [242, 136] width 130 height 12
type input "HAZMAT A1"
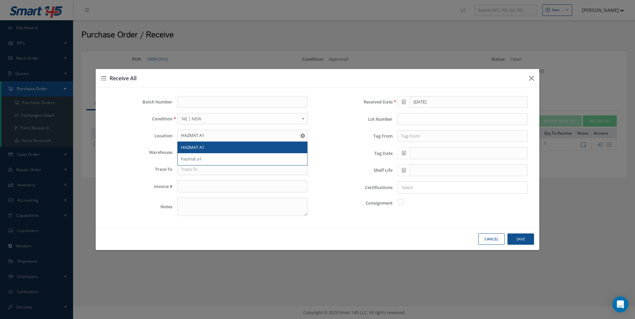
click at [194, 151] on div "HAZMAT A1" at bounding box center [242, 147] width 123 height 7
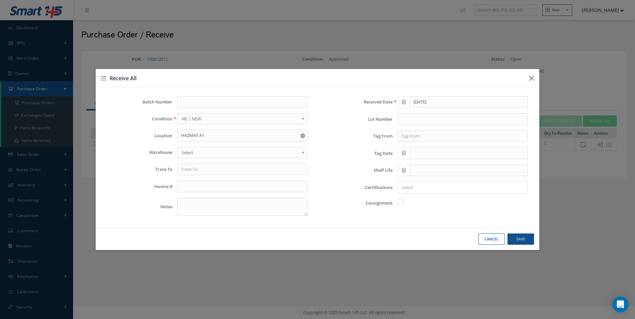
click at [193, 151] on span "Select" at bounding box center [240, 153] width 117 height 8
click at [193, 170] on input "text" at bounding box center [242, 170] width 130 height 12
type input "[PERSON_NAME]"
click at [411, 135] on input "text" at bounding box center [462, 136] width 130 height 12
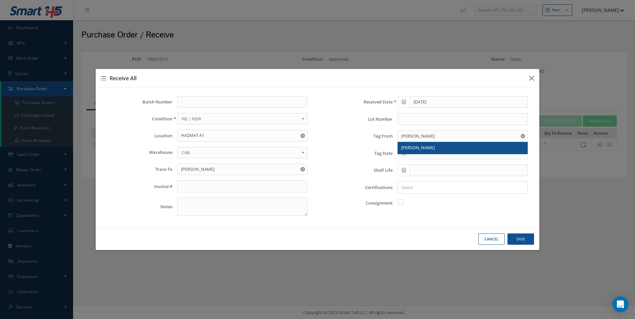
click at [409, 148] on span "[PERSON_NAME]" at bounding box center [418, 148] width 34 height 6
type input "[PERSON_NAME]"
click at [404, 153] on icon at bounding box center [404, 153] width 4 height 5
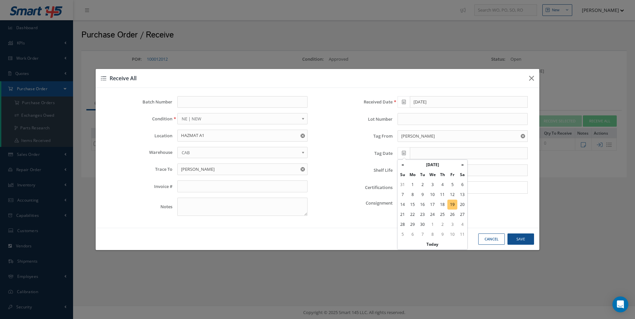
click at [455, 202] on td "19" at bounding box center [452, 205] width 10 height 10
type input "[DATE]"
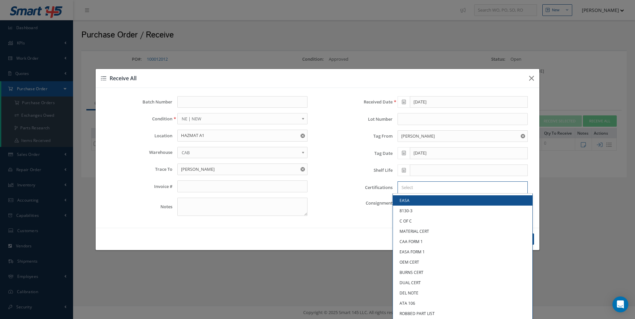
click at [408, 189] on input "Search for option" at bounding box center [460, 187] width 125 height 7
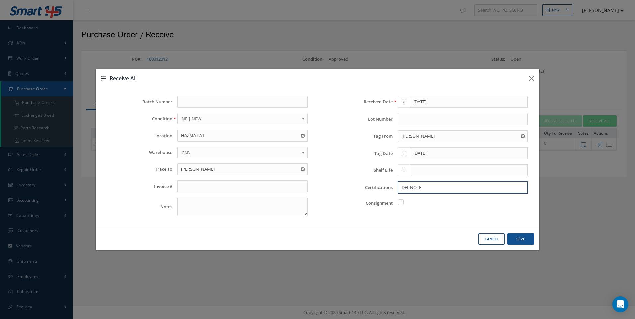
type input "DEL NOTE"
click at [524, 236] on button "Save" at bounding box center [520, 240] width 27 height 12
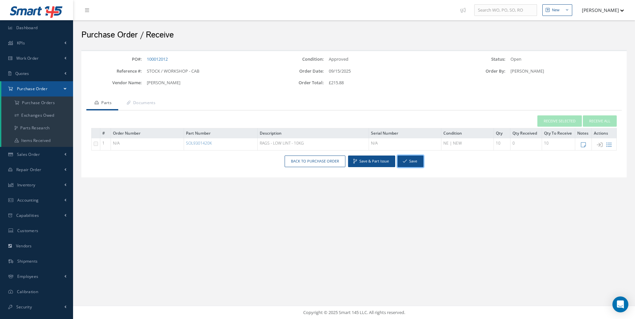
click at [412, 162] on button "Save" at bounding box center [410, 162] width 26 height 12
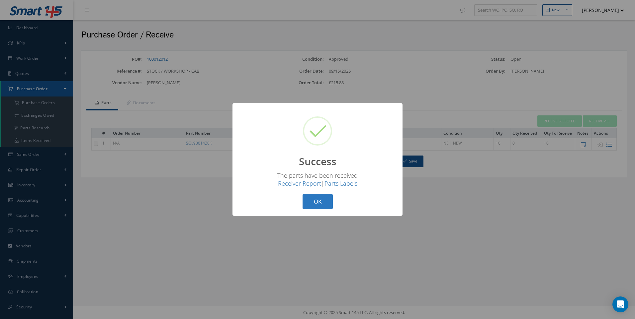
click at [322, 201] on button "OK" at bounding box center [317, 202] width 30 height 16
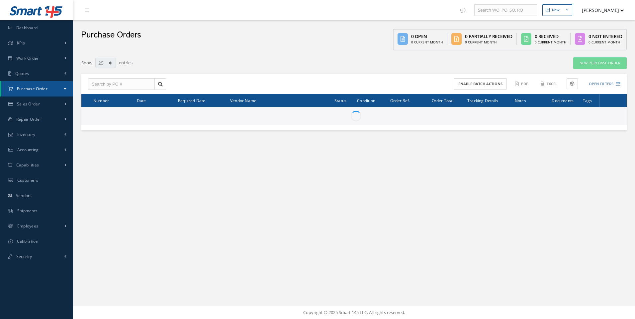
select select "25"
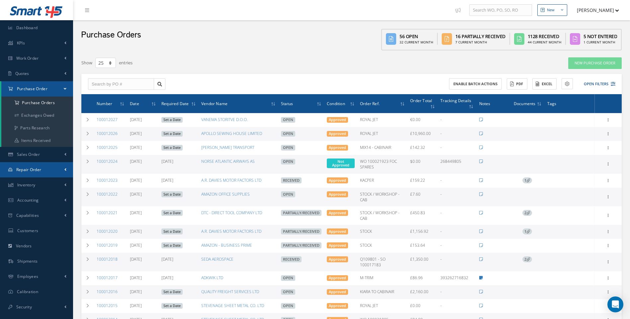
click at [29, 171] on span "Repair Order" at bounding box center [28, 170] width 25 height 6
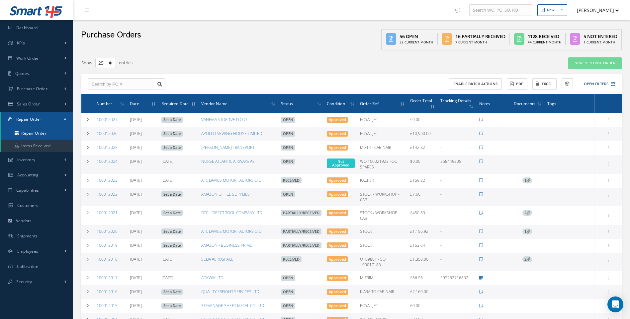
click at [39, 134] on link "Repair Order" at bounding box center [37, 133] width 72 height 13
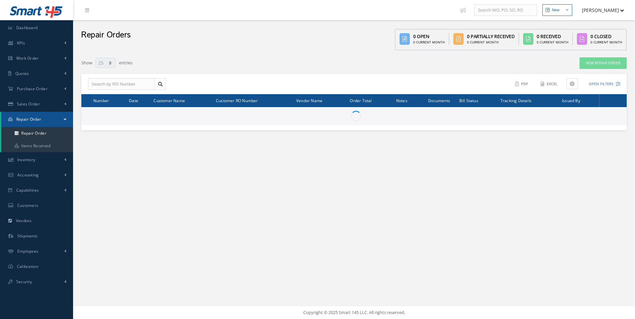
select select "25"
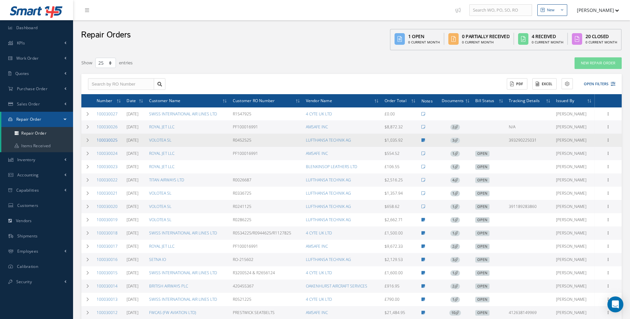
click at [106, 141] on link "100030025" at bounding box center [107, 140] width 21 height 6
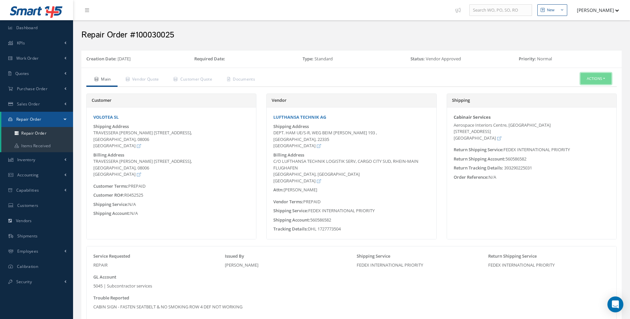
click at [604, 80] on button "Actions" at bounding box center [595, 79] width 31 height 12
click at [574, 107] on link "Receive" at bounding box center [585, 108] width 53 height 9
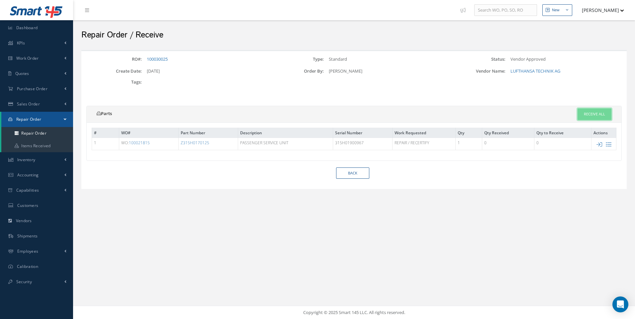
click at [590, 113] on link "Receive All" at bounding box center [594, 115] width 34 height 12
type input "[DATE]"
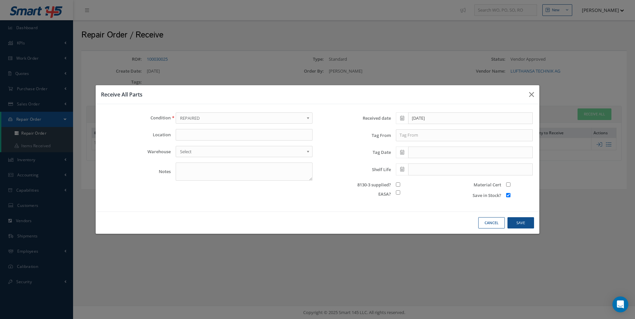
click at [189, 152] on span "Select" at bounding box center [242, 152] width 124 height 8
click at [185, 136] on input "text" at bounding box center [244, 135] width 137 height 12
click at [507, 195] on input "checkbox" at bounding box center [508, 195] width 4 height 4
checkbox input "false"
click at [186, 134] on input "text" at bounding box center [244, 135] width 137 height 12
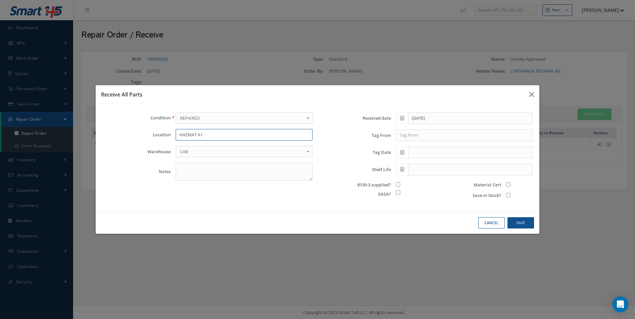
type input "HAZMAT A1"
click at [405, 135] on input "text" at bounding box center [464, 135] width 137 height 12
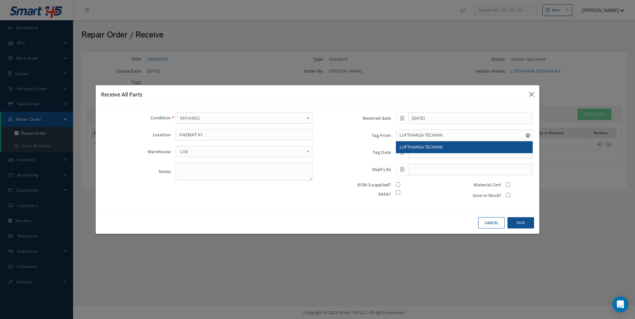
click at [412, 146] on span "LUFTHANSA TECHNIK" at bounding box center [420, 147] width 43 height 6
type input "LUFTHANSA TECHNIK"
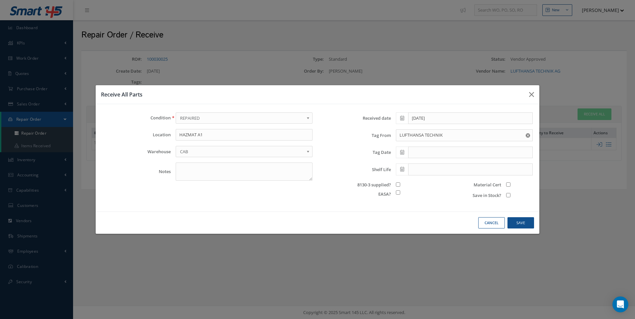
click at [397, 193] on input "checkbox" at bounding box center [398, 192] width 4 height 4
checkbox input "true"
click at [404, 153] on icon at bounding box center [402, 152] width 4 height 5
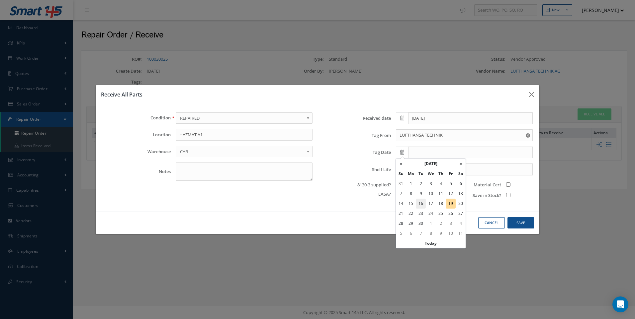
click at [419, 202] on td "16" at bounding box center [421, 204] width 10 height 10
type input "[DATE]"
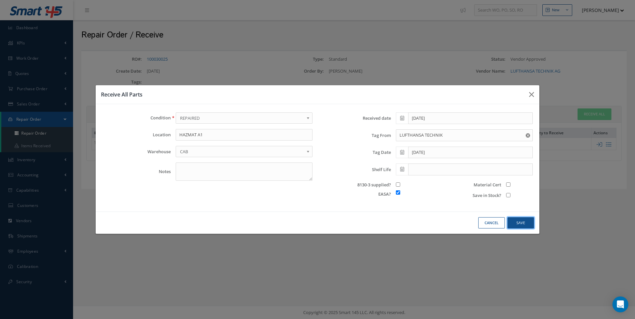
click at [518, 224] on button "Save" at bounding box center [520, 223] width 27 height 12
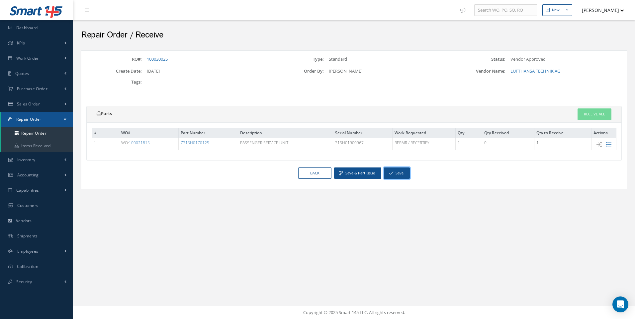
click at [395, 172] on button "Save" at bounding box center [397, 174] width 26 height 12
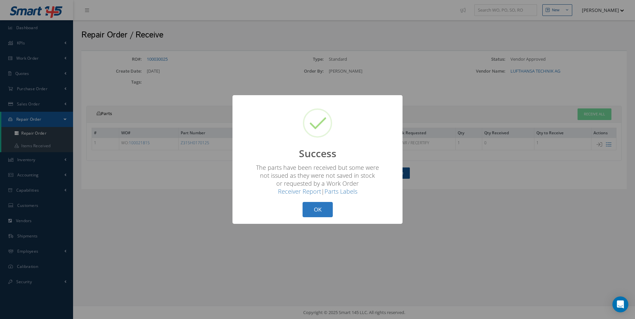
click at [322, 208] on button "OK" at bounding box center [317, 210] width 30 height 16
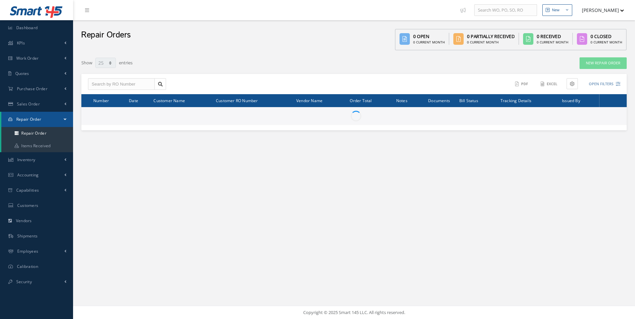
select select "25"
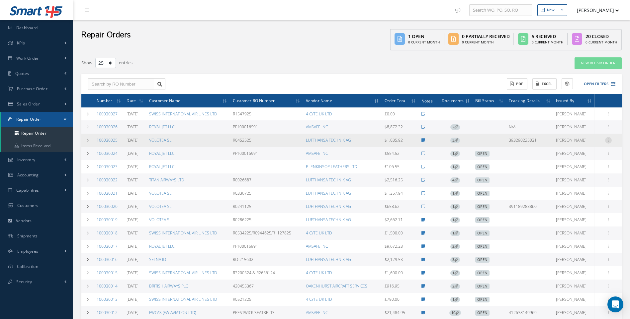
click at [608, 141] on icon at bounding box center [608, 139] width 7 height 5
click at [568, 169] on link "Documents" at bounding box center [577, 170] width 52 height 9
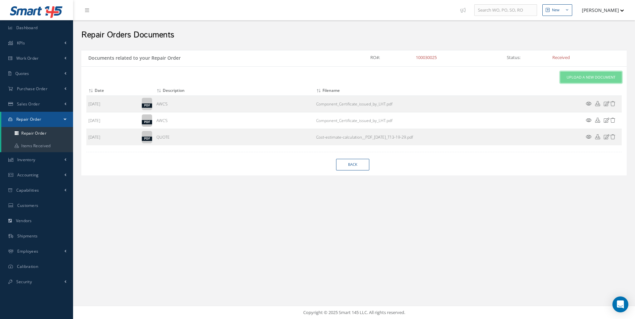
click at [577, 80] on link "Upload a New Document" at bounding box center [590, 78] width 61 height 12
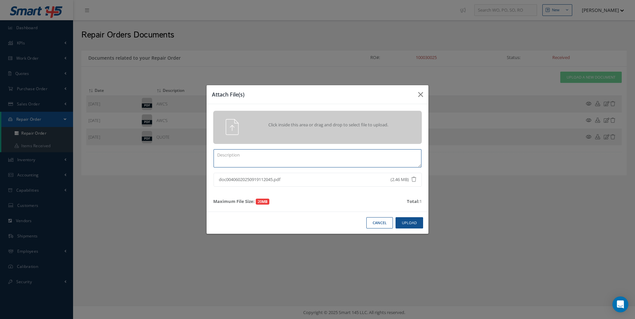
click at [258, 159] on textarea at bounding box center [317, 158] width 208 height 18
type textarea "DEL NOTES/CERTS"
click at [423, 225] on div "Cancel Upload" at bounding box center [317, 223] width 222 height 23
click at [410, 221] on button "Upload" at bounding box center [409, 223] width 28 height 12
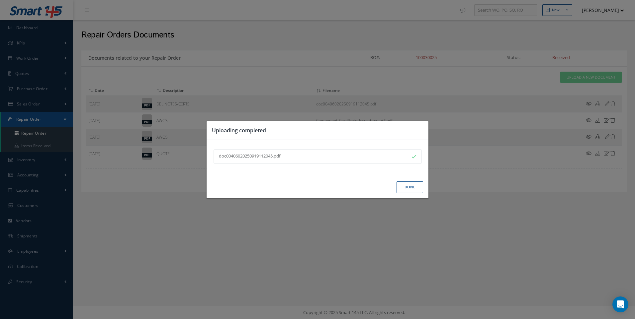
click at [409, 189] on button "Done" at bounding box center [409, 188] width 27 height 12
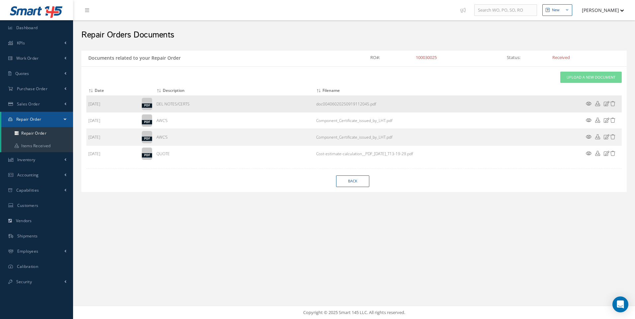
click at [588, 104] on icon at bounding box center [588, 103] width 6 height 5
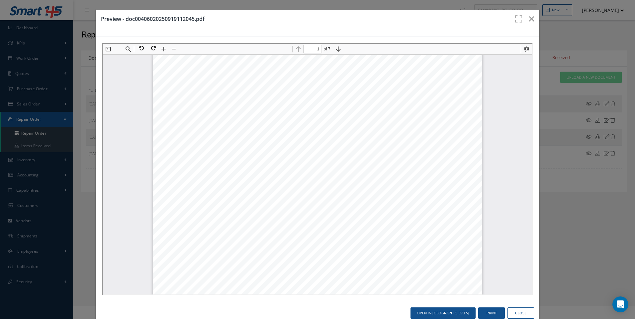
scroll to position [136, 0]
type input "5"
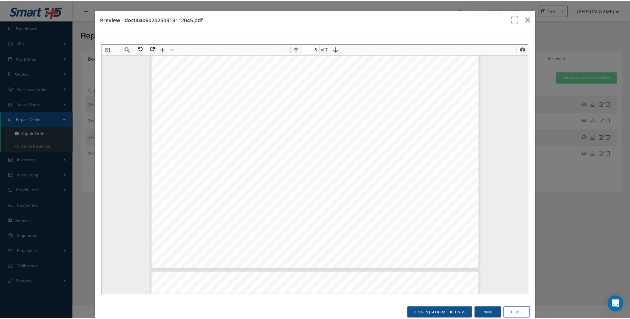
scroll to position [2194, 0]
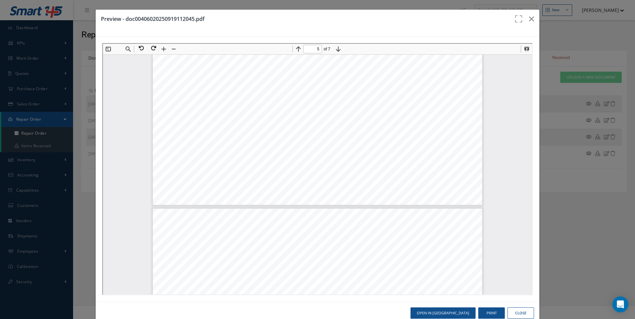
click at [521, 313] on button "Close" at bounding box center [520, 314] width 27 height 12
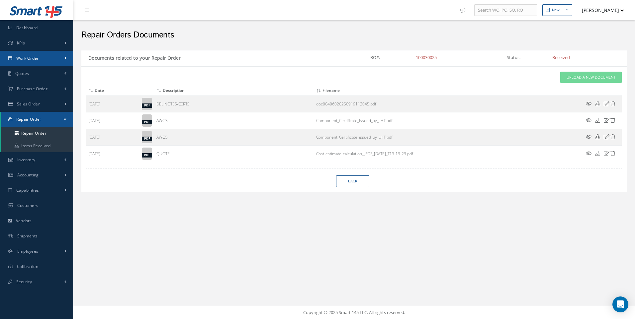
click at [25, 57] on span "Work Order" at bounding box center [27, 58] width 23 height 6
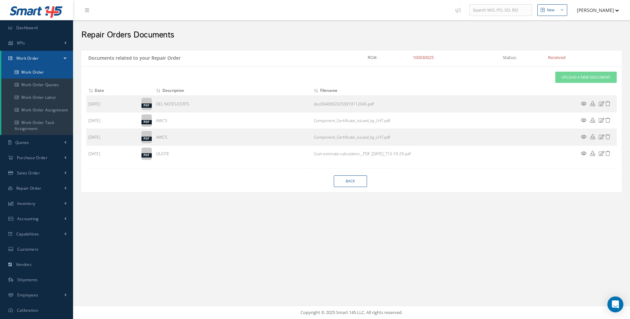
click at [34, 69] on link "Work Order" at bounding box center [37, 72] width 72 height 13
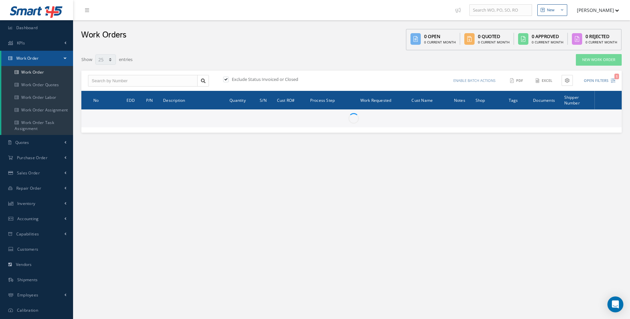
select select "25"
click at [99, 79] on input "text" at bounding box center [143, 81] width 110 height 12
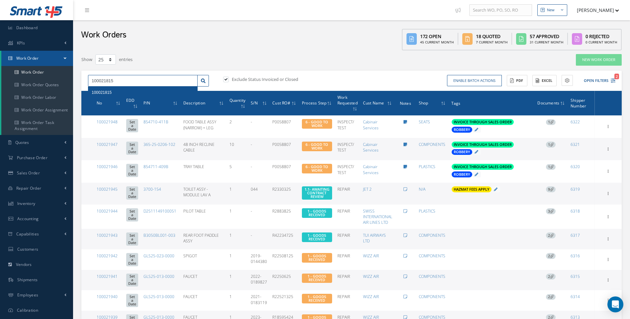
type input "100021815"
click at [97, 92] on span "100021815" at bounding box center [102, 92] width 20 height 5
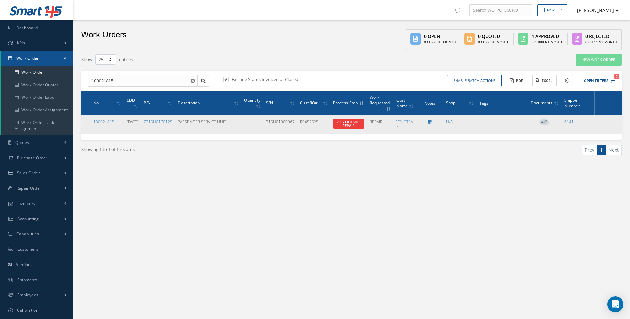
click at [543, 121] on span "4" at bounding box center [544, 122] width 10 height 6
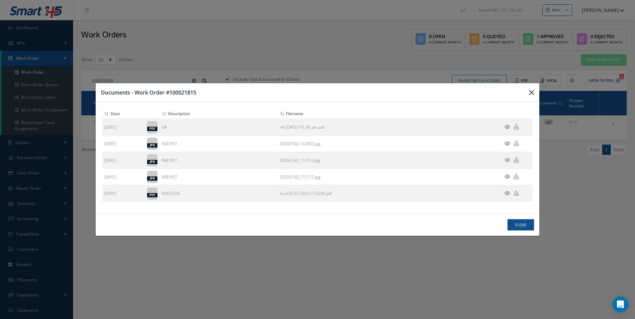
click at [530, 96] on icon "button" at bounding box center [531, 93] width 5 height 8
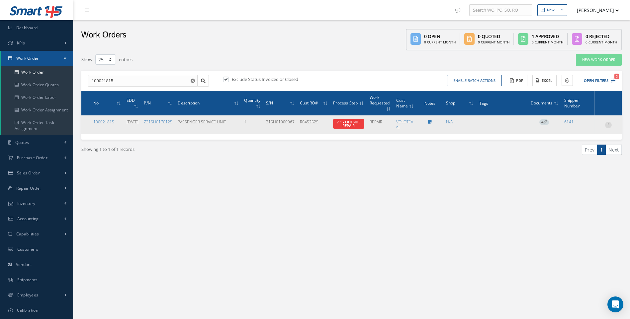
click at [609, 126] on icon at bounding box center [608, 124] width 7 height 5
click at [575, 181] on link "Documents" at bounding box center [577, 180] width 52 height 9
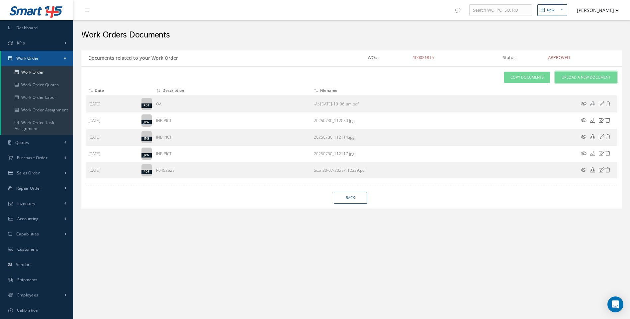
click at [573, 76] on span "Upload a New Document" at bounding box center [585, 78] width 49 height 6
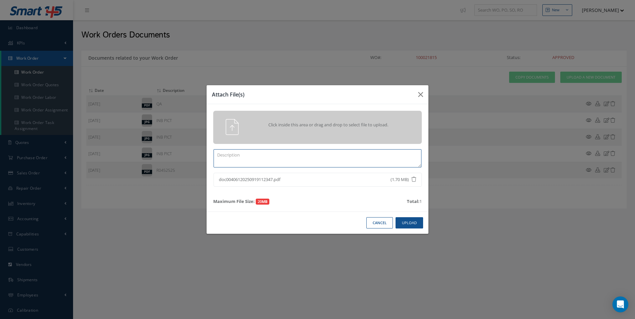
click at [250, 157] on textarea at bounding box center [317, 158] width 208 height 18
type textarea "LUFTHANSA CERTS/SHOP REPORT"
click at [410, 222] on button "Upload" at bounding box center [409, 223] width 28 height 12
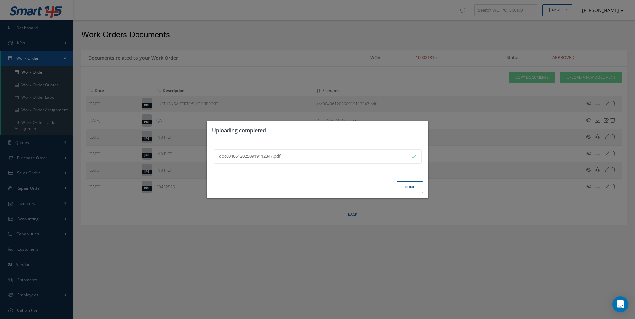
click at [403, 188] on button "Done" at bounding box center [409, 188] width 27 height 12
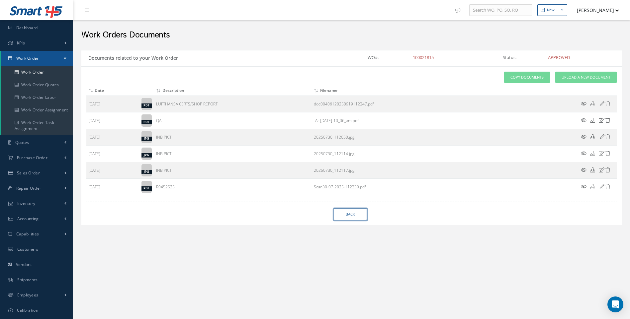
click at [348, 212] on link "Back" at bounding box center [350, 215] width 33 height 12
select select "25"
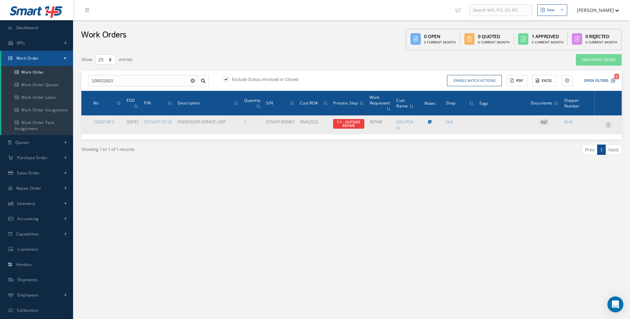
click at [607, 123] on icon at bounding box center [608, 124] width 7 height 5
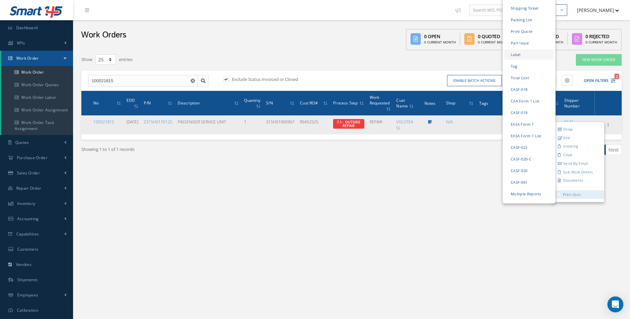
click at [516, 49] on link "Label" at bounding box center [529, 54] width 50 height 10
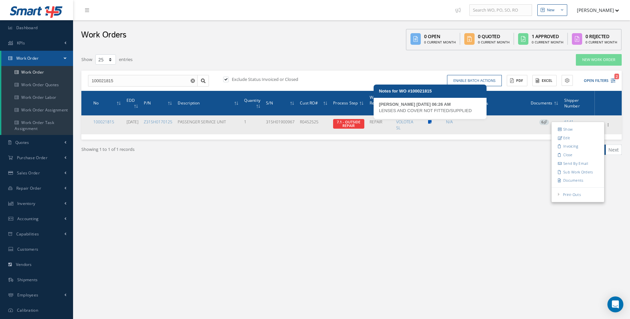
click at [431, 123] on icon at bounding box center [430, 122] width 4 height 4
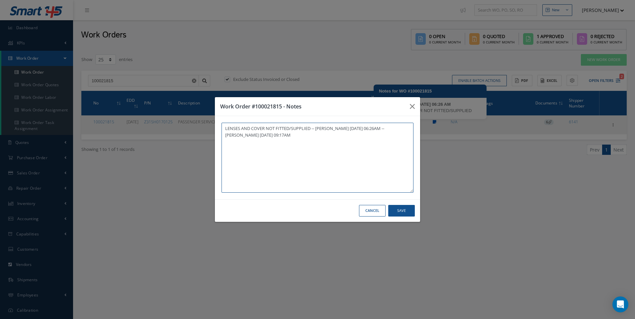
type textarea "LENSES AND COVER NOT FITTED/SUPPLIED -- Darron Conder 07/30/2025 06:26AM -- Dar…"
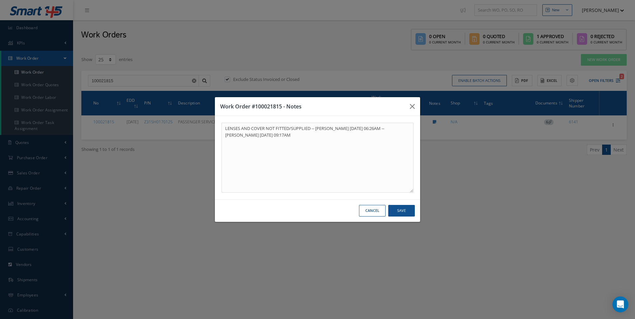
click at [547, 122] on div "Work Order #100021815 - Notes LENSES AND COVER NOT FITTED/SUPPLIED -- Darron Co…" at bounding box center [317, 159] width 635 height 319
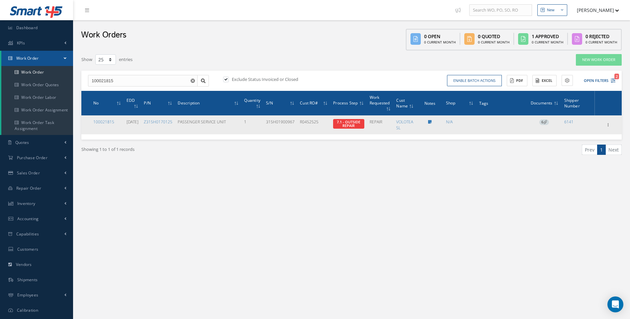
click at [544, 123] on icon at bounding box center [545, 122] width 4 height 4
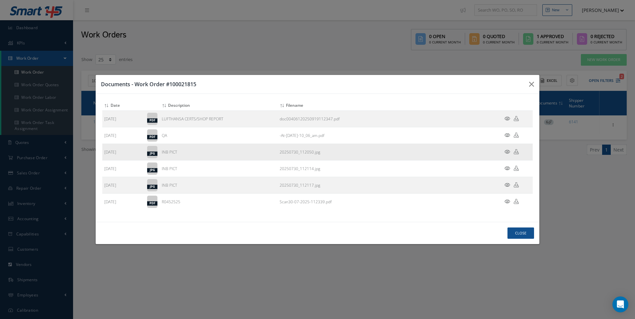
click at [506, 153] on icon at bounding box center [507, 151] width 6 height 5
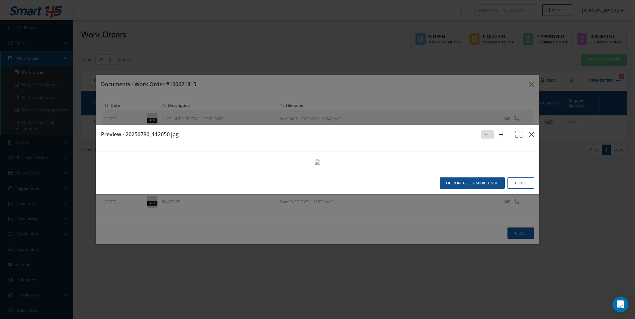
click at [529, 130] on icon "button" at bounding box center [531, 134] width 5 height 8
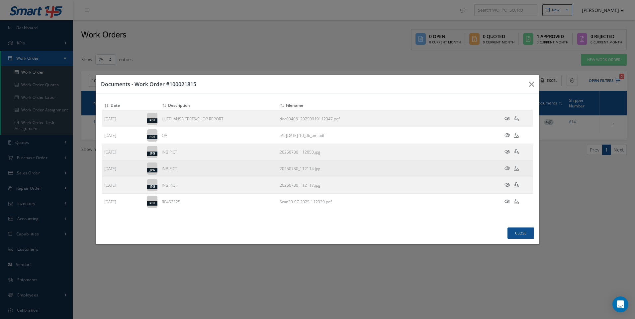
click at [506, 168] on icon at bounding box center [507, 168] width 6 height 5
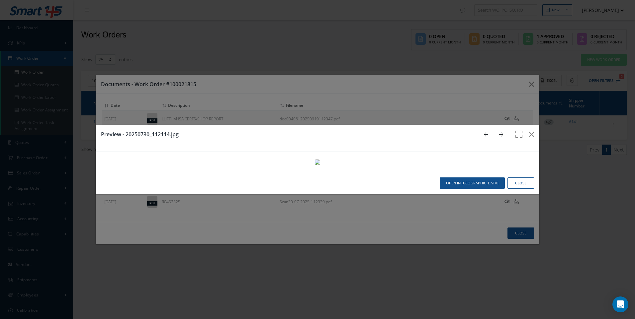
click at [513, 189] on button "Close" at bounding box center [520, 184] width 27 height 12
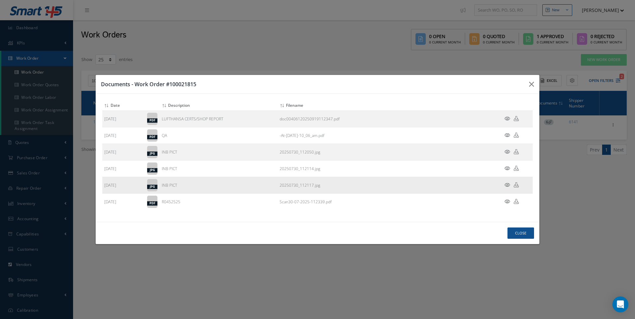
click at [506, 185] on icon at bounding box center [507, 185] width 6 height 5
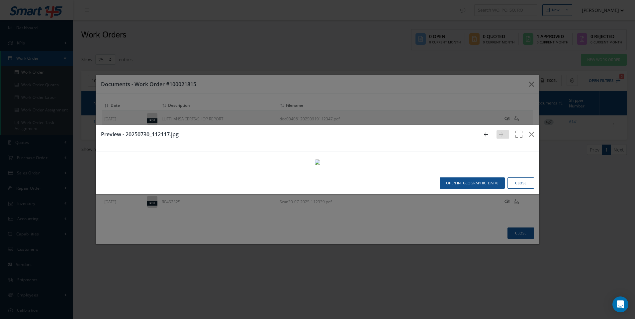
click at [519, 189] on button "Close" at bounding box center [520, 184] width 27 height 12
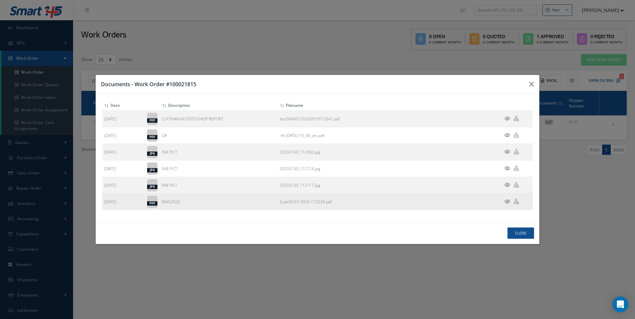
click at [505, 200] on icon at bounding box center [507, 201] width 6 height 5
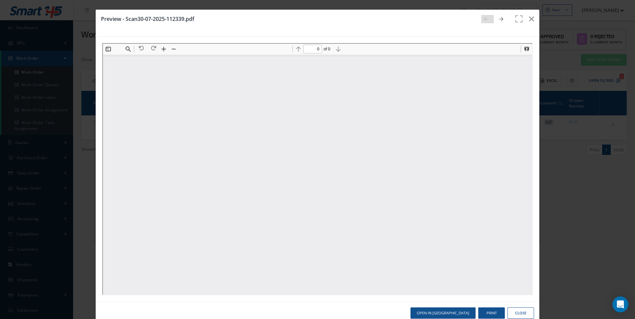
type input "1"
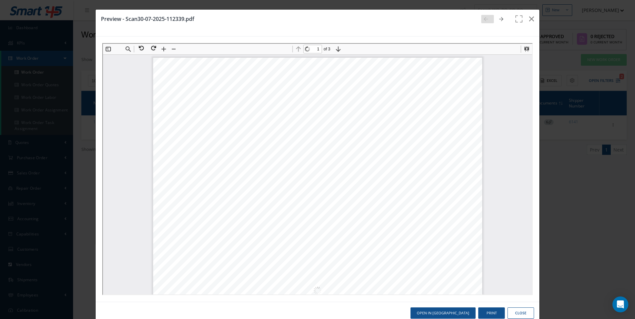
scroll to position [3, 0]
click at [529, 16] on icon "button" at bounding box center [531, 19] width 5 height 8
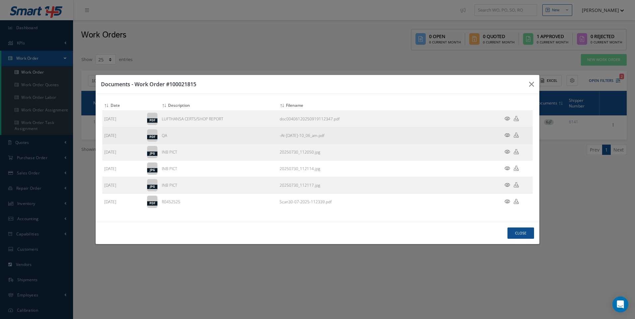
click at [508, 135] on icon at bounding box center [507, 135] width 6 height 5
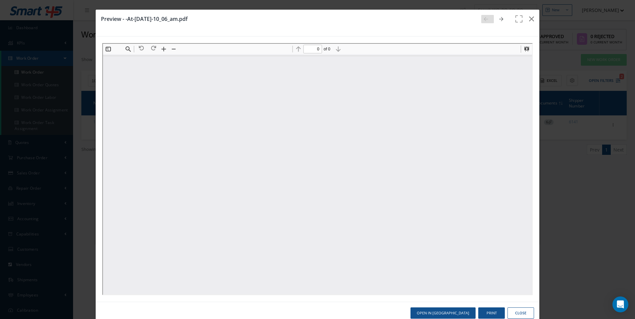
scroll to position [0, 0]
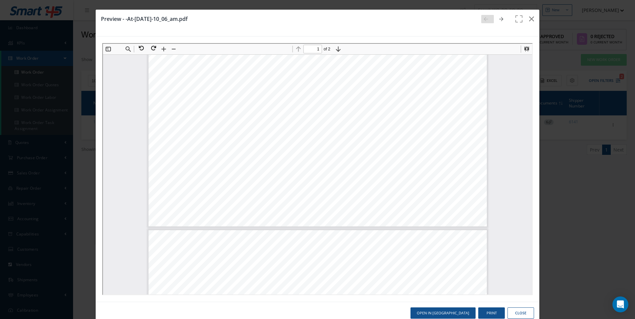
type input "2"
click at [514, 314] on button "Close" at bounding box center [520, 314] width 27 height 12
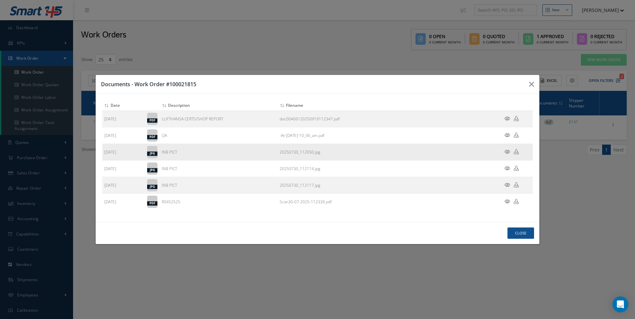
click at [507, 150] on icon at bounding box center [507, 151] width 6 height 5
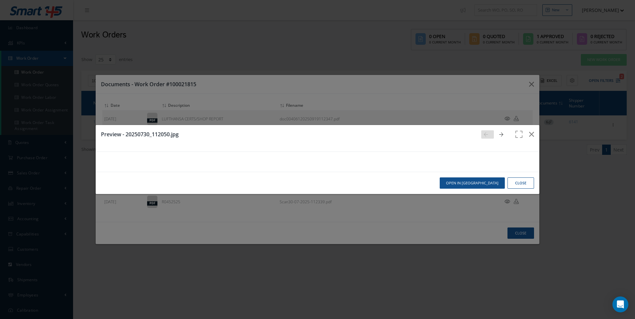
scroll to position [33, 0]
click at [569, 145] on div "Preview - 20250730_112050.jpg Open in New Tab Close" at bounding box center [317, 159] width 635 height 319
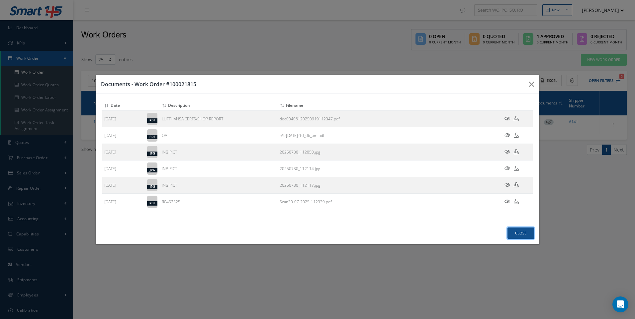
click at [524, 235] on button "Close" at bounding box center [520, 234] width 27 height 12
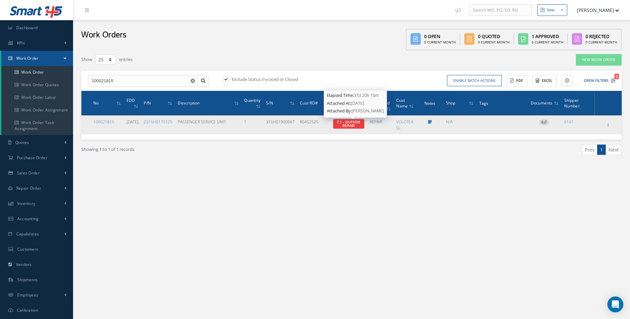
click at [353, 125] on span "7.1 - OUTSIDE REPAIR" at bounding box center [349, 123] width 24 height 9
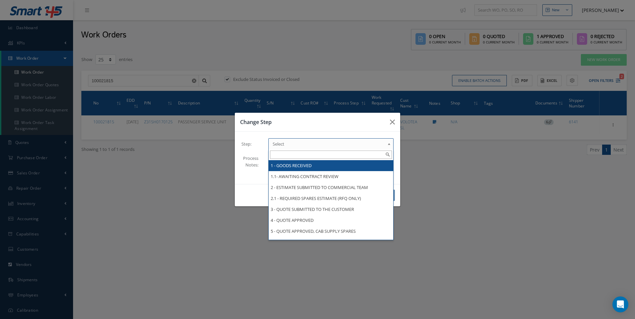
click at [388, 142] on b at bounding box center [390, 145] width 6 height 11
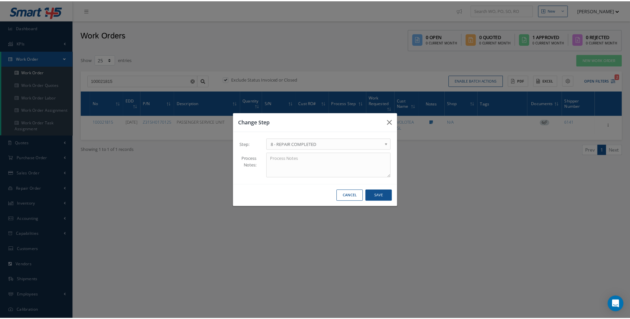
scroll to position [0, 0]
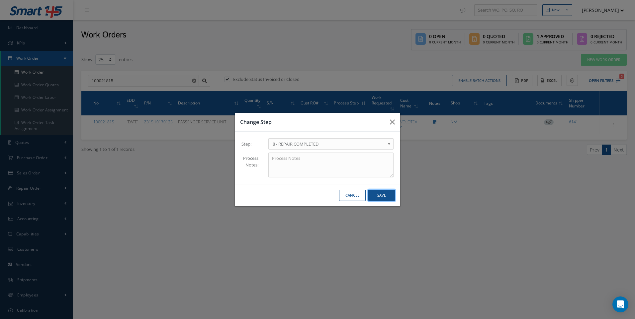
click at [385, 198] on button "Save" at bounding box center [381, 196] width 27 height 12
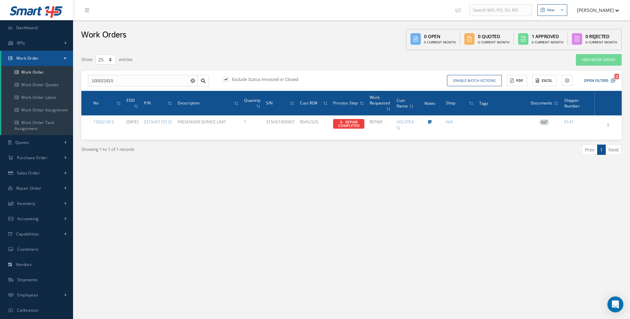
click at [393, 190] on div "New New Work Order New Purchase Order New Customer Quote New Sales Order New Re…" at bounding box center [351, 167] width 557 height 334
click at [480, 204] on div "New New Work Order New Purchase Order New Customer Quote New Sales Order New Re…" at bounding box center [351, 167] width 557 height 334
click at [415, 172] on div "Showing 1 to 1 of 1 records Prev 1 Next" at bounding box center [351, 156] width 550 height 32
click at [40, 74] on link "Work Order" at bounding box center [37, 72] width 72 height 13
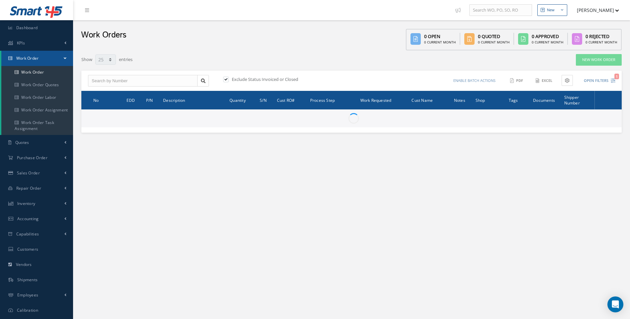
select select "25"
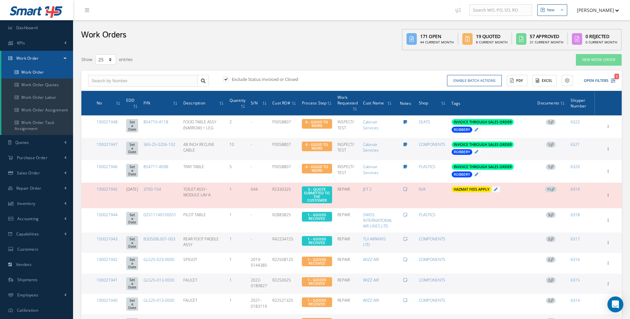
click at [31, 70] on link "Work Order" at bounding box center [37, 72] width 72 height 13
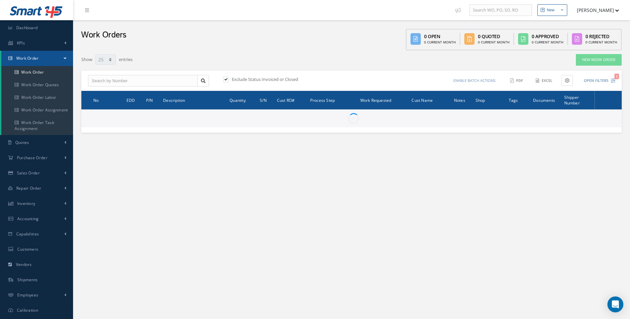
select select "25"
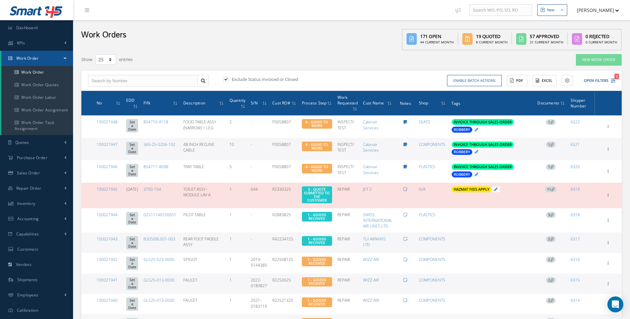
click at [551, 191] on span "11" at bounding box center [551, 190] width 12 height 6
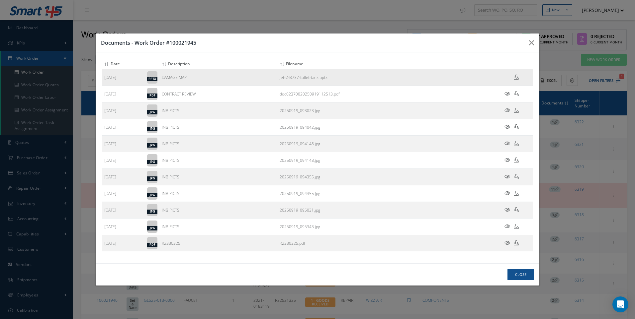
click at [174, 78] on td "DAMAGE MAP" at bounding box center [219, 77] width 118 height 17
click at [506, 110] on icon at bounding box center [507, 110] width 6 height 5
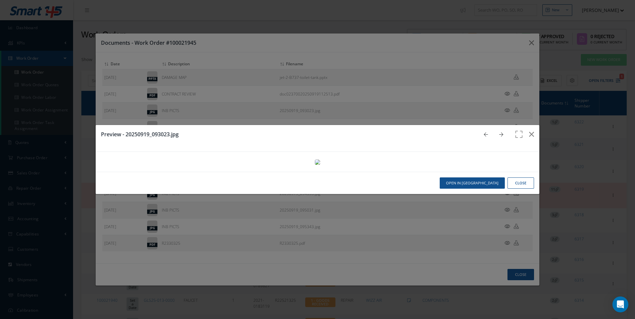
click at [525, 189] on button "Close" at bounding box center [520, 184] width 27 height 12
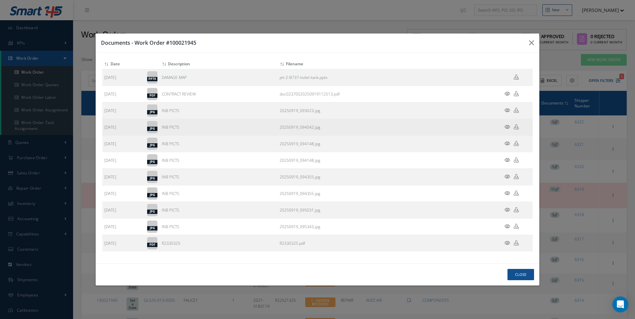
click at [505, 125] on icon at bounding box center [507, 126] width 6 height 5
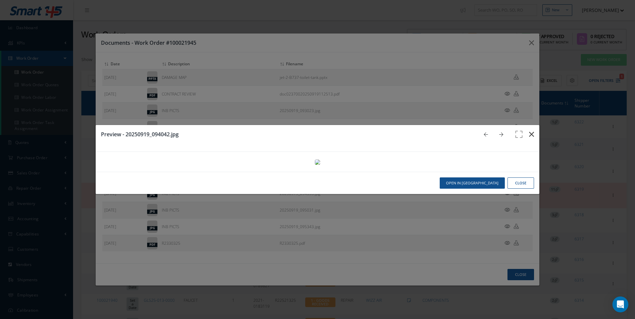
click at [529, 130] on icon "button" at bounding box center [531, 134] width 5 height 8
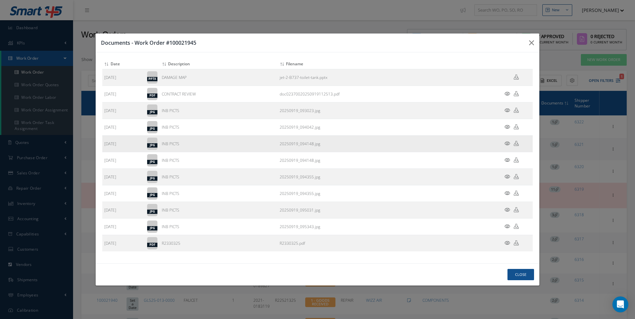
click at [507, 142] on icon at bounding box center [507, 143] width 6 height 5
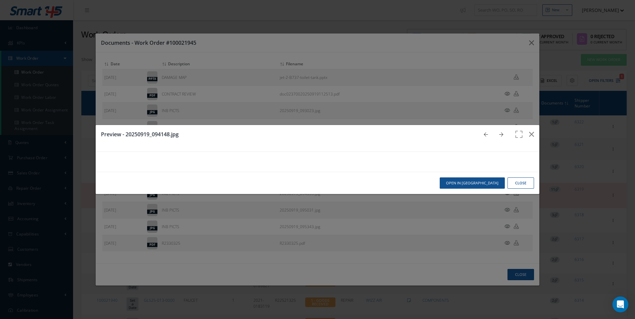
scroll to position [3, 0]
click at [522, 189] on button "Close" at bounding box center [520, 184] width 27 height 12
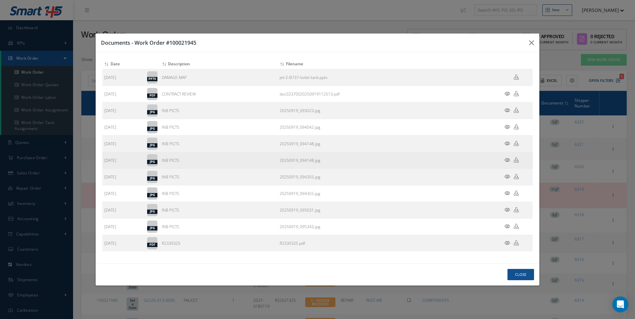
click at [506, 159] on icon at bounding box center [507, 160] width 6 height 5
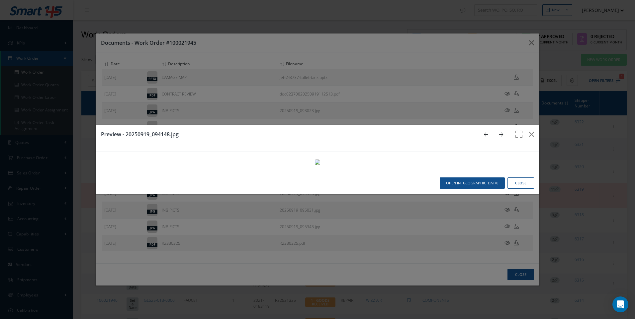
click at [513, 189] on button "Close" at bounding box center [520, 184] width 27 height 12
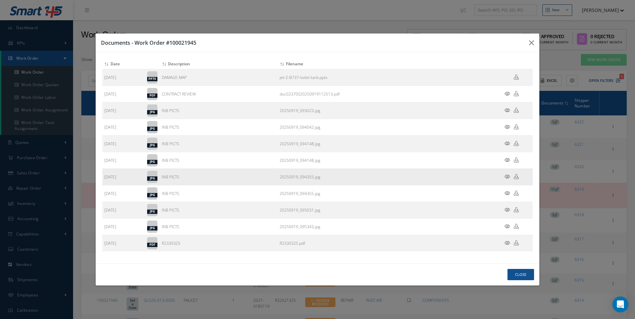
click at [506, 177] on icon at bounding box center [507, 176] width 6 height 5
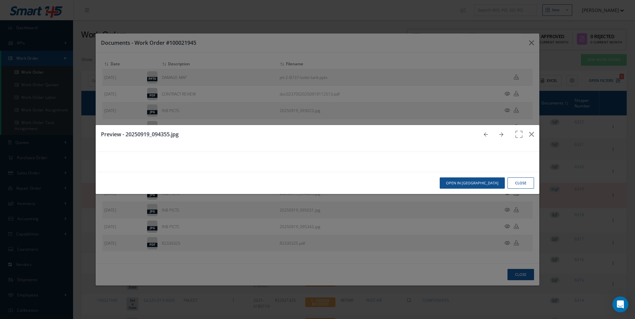
scroll to position [521, 0]
click at [513, 189] on button "Close" at bounding box center [520, 184] width 27 height 12
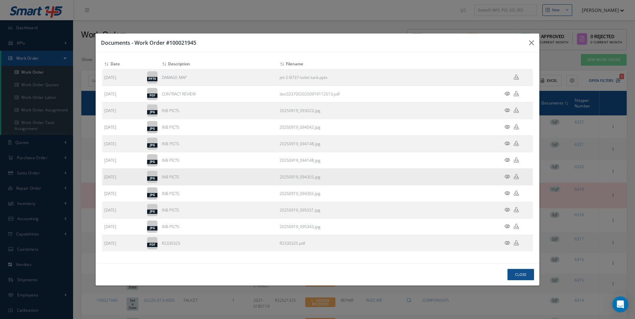
click at [505, 176] on icon at bounding box center [507, 176] width 6 height 5
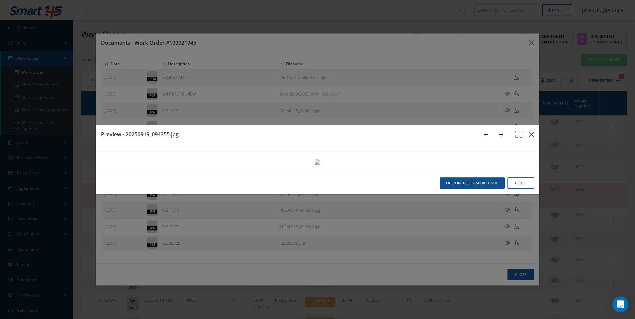
click at [524, 125] on button "button" at bounding box center [531, 134] width 16 height 19
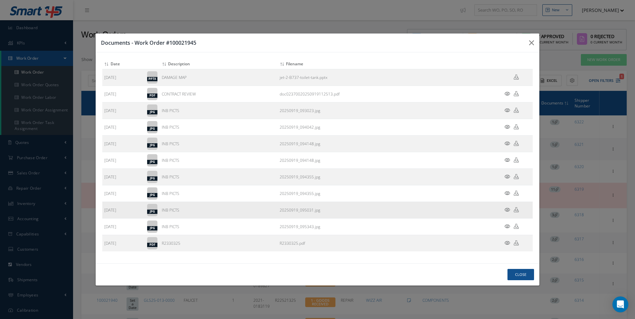
click at [506, 211] on icon at bounding box center [507, 209] width 6 height 5
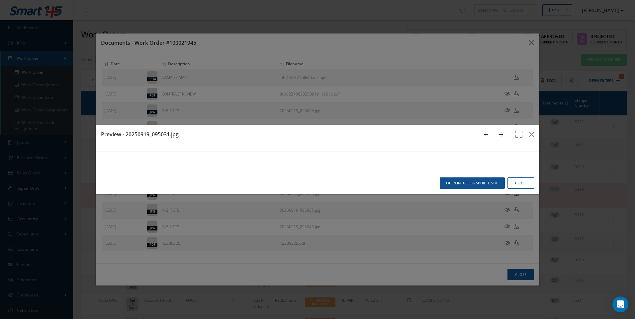
scroll to position [3, 0]
click at [515, 189] on button "Close" at bounding box center [520, 184] width 27 height 12
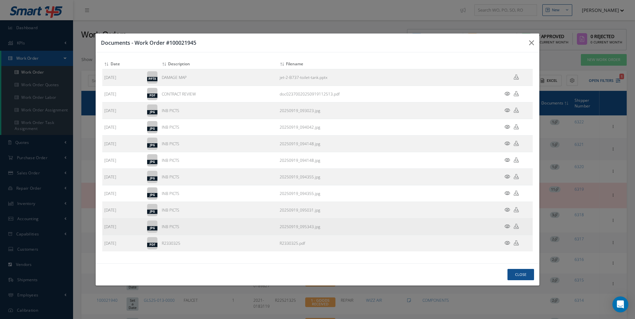
click at [508, 227] on icon at bounding box center [507, 226] width 6 height 5
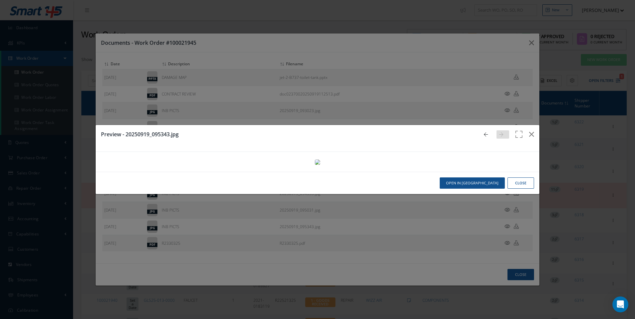
click at [513, 189] on button "Close" at bounding box center [520, 184] width 27 height 12
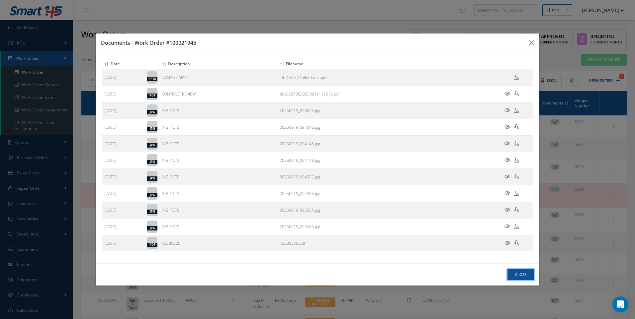
click at [526, 275] on button "Close" at bounding box center [520, 275] width 27 height 12
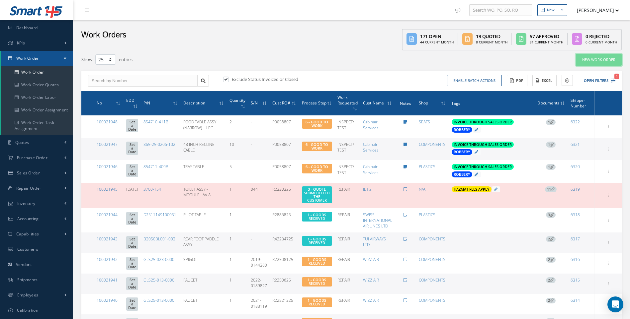
click at [596, 61] on link "New Work Order" at bounding box center [598, 60] width 46 height 12
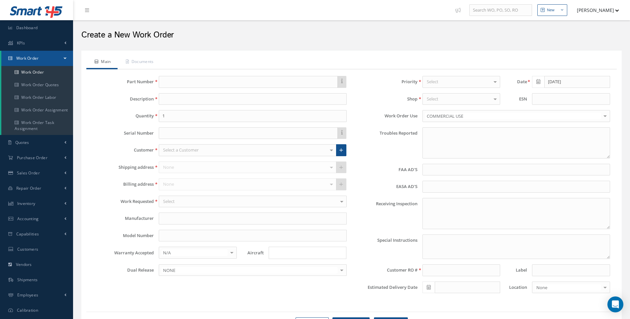
type textarea "NONE"
type input "NONE"
type textarea "NO VISUAL DAMAGE"
type textarea "PLEASE SEE R.O. FOR DETAILS"
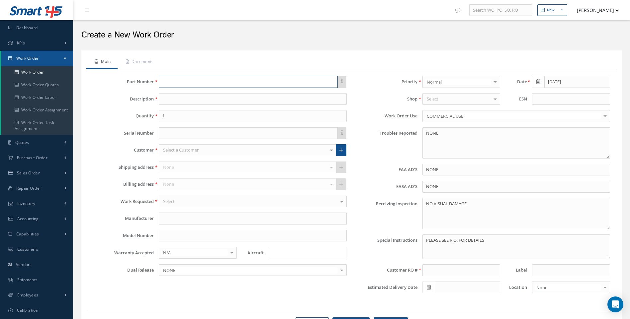
click at [173, 82] on input "text" at bounding box center [248, 82] width 179 height 12
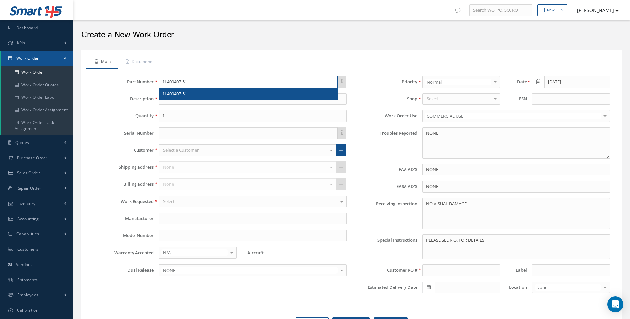
type input "1L400407-51"
click at [169, 96] on span "1L400407-51" at bounding box center [174, 94] width 25 height 6
type input "TOILET SHROUD ASSY WITH LID AND SEAT"
type input "365 AEROSPACE"
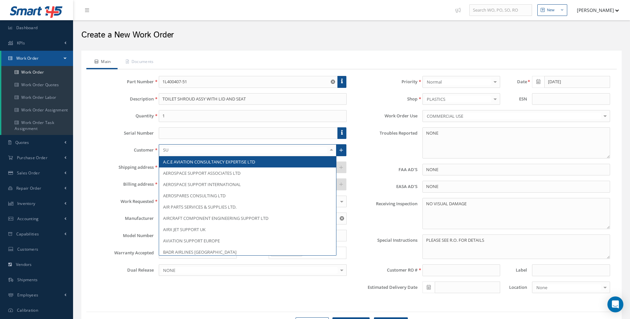
type input "SUN"
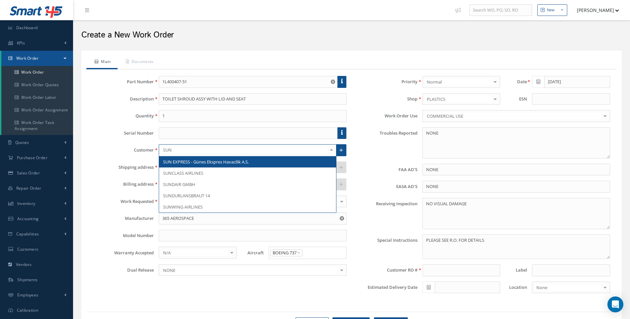
click at [185, 162] on span "SUN EXPRESS - Günes Ekspres Havacilik A.S." at bounding box center [206, 162] width 86 height 6
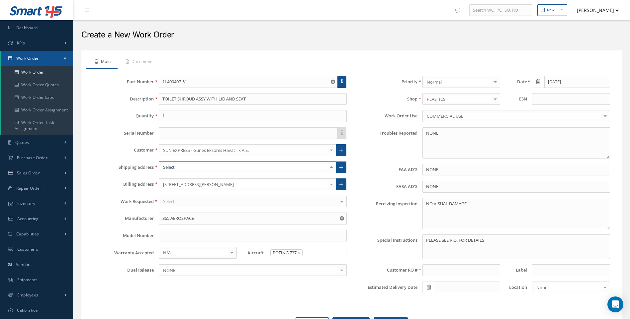
click at [334, 168] on div at bounding box center [331, 167] width 9 height 11
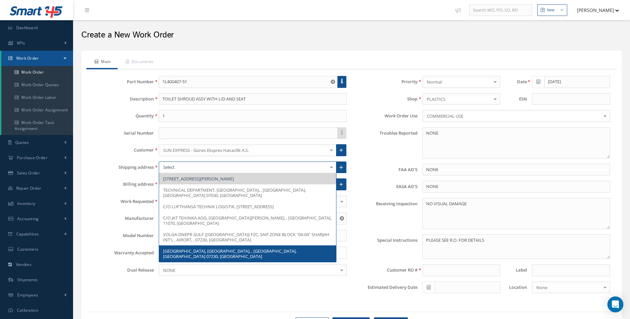
click at [260, 248] on span "ANTALYA AIRPORT, LTAI, , ANTALYA, ANTALYA 07230, Turkey" at bounding box center [229, 253] width 133 height 11
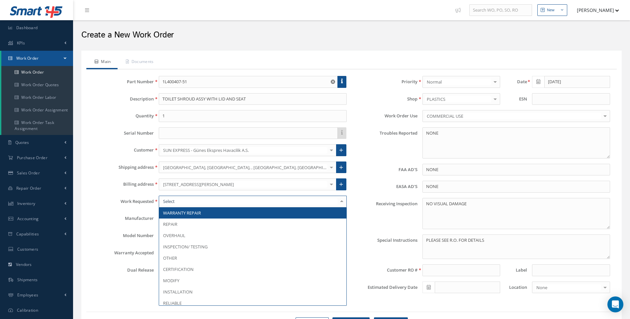
click at [217, 197] on div at bounding box center [253, 202] width 188 height 12
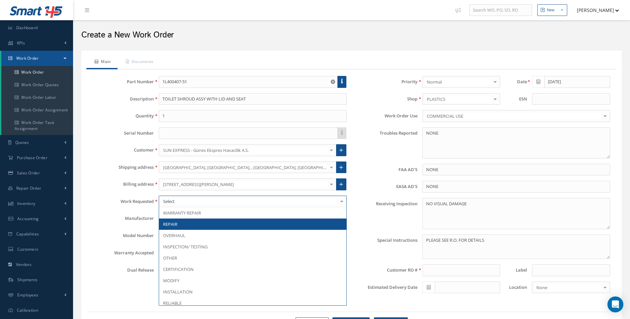
click at [180, 223] on span "REPAIR" at bounding box center [252, 224] width 187 height 11
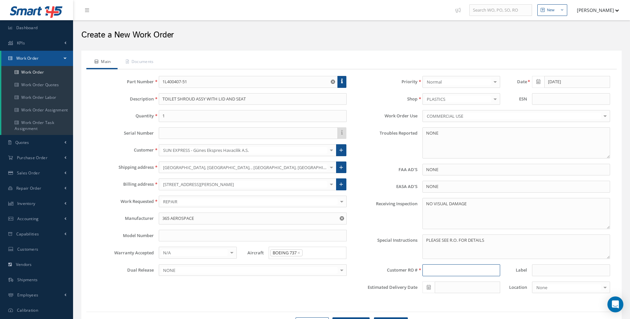
click at [433, 271] on input at bounding box center [461, 271] width 78 height 12
type input "R6874225"
click at [154, 64] on link "Documents" at bounding box center [138, 62] width 43 height 14
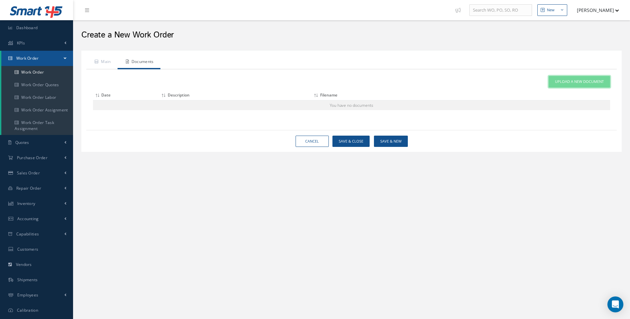
click at [578, 79] on span "Upload a New Document" at bounding box center [579, 82] width 49 height 6
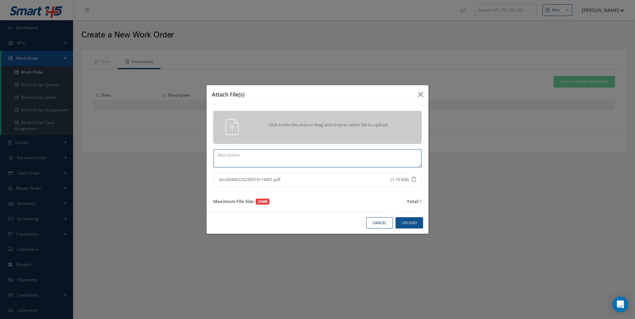
click at [237, 154] on textarea at bounding box center [317, 158] width 208 height 18
type textarea "R6874225"
click at [410, 225] on button "Upload" at bounding box center [409, 223] width 28 height 12
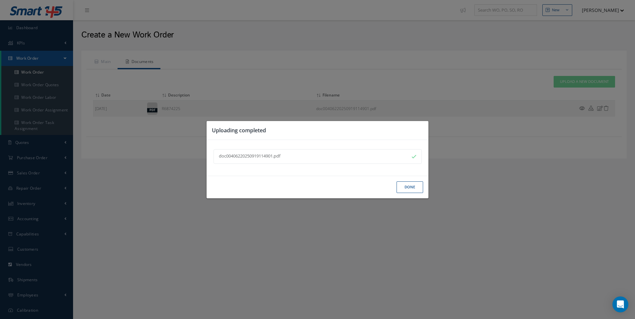
click at [410, 190] on button "Done" at bounding box center [409, 188] width 27 height 12
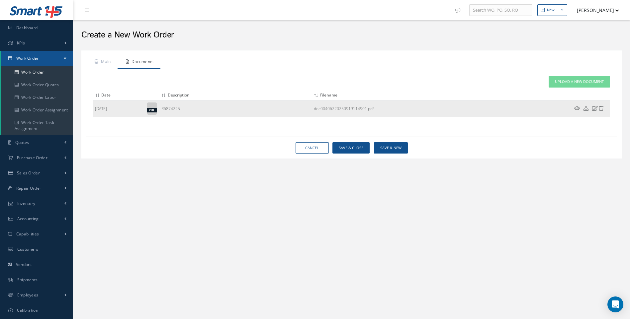
click at [576, 109] on icon at bounding box center [577, 108] width 6 height 5
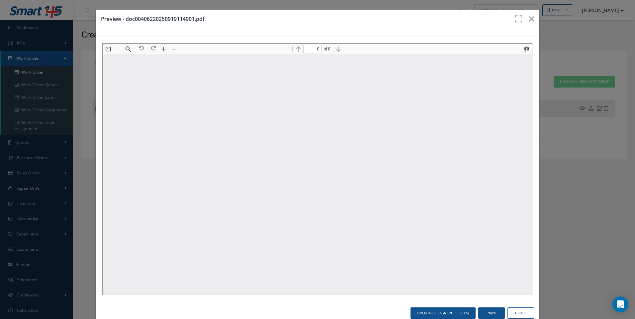
type input "1"
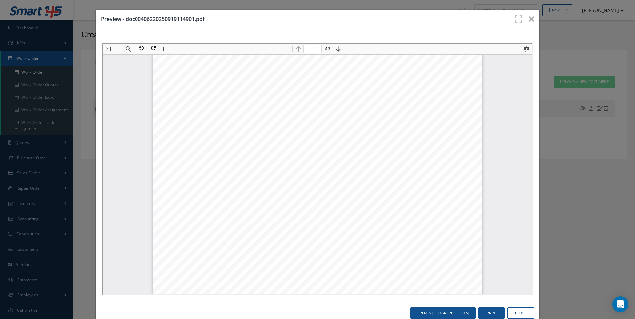
scroll to position [70, 0]
click at [519, 313] on button "Close" at bounding box center [520, 314] width 27 height 12
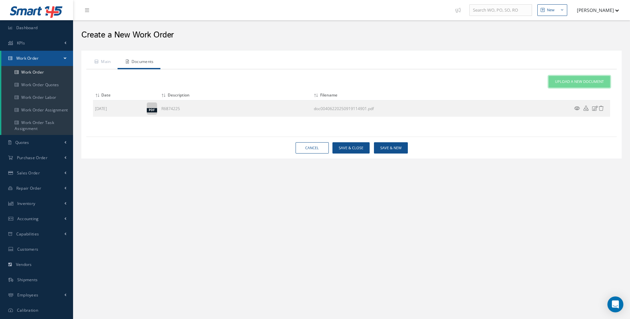
click at [576, 81] on span "Upload a New Document" at bounding box center [579, 82] width 49 height 6
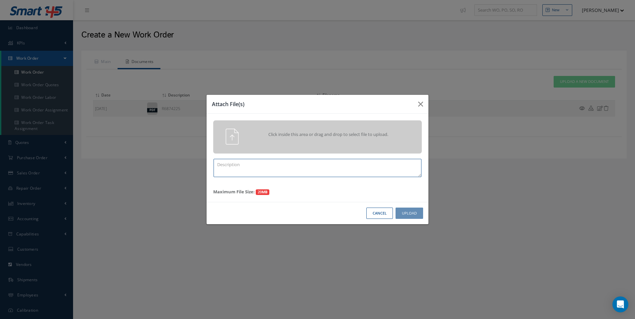
click at [387, 171] on textarea at bounding box center [317, 168] width 208 height 18
click at [382, 215] on button "Cancel" at bounding box center [379, 214] width 27 height 12
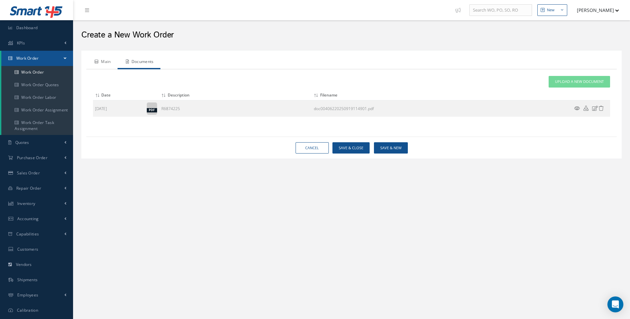
click at [108, 61] on link "Main" at bounding box center [101, 62] width 31 height 14
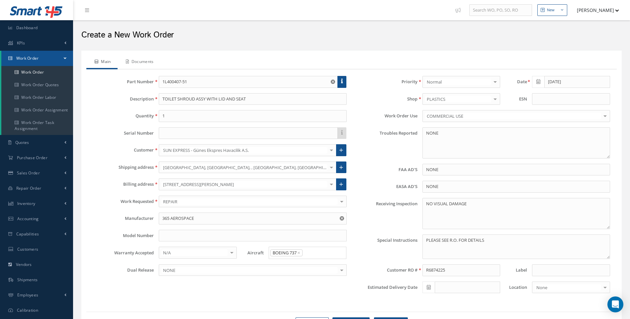
click at [145, 60] on link "Documents" at bounding box center [138, 62] width 43 height 14
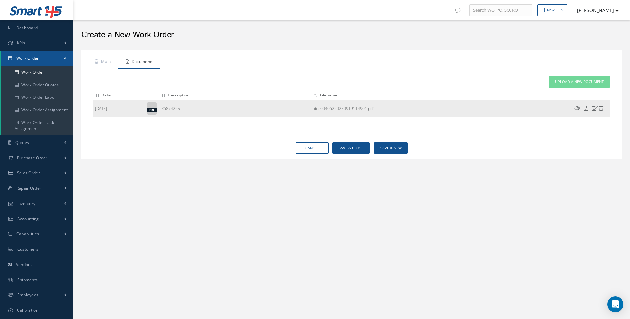
click at [579, 110] on icon at bounding box center [577, 108] width 6 height 5
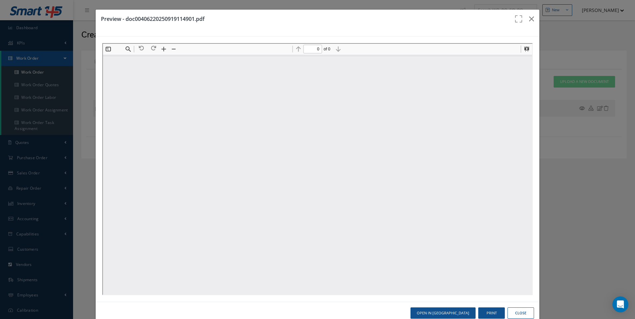
scroll to position [0, 0]
type input "1"
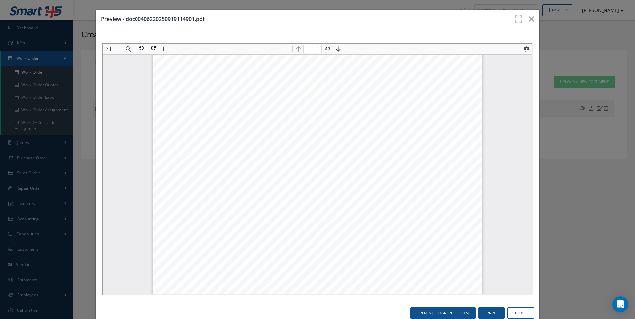
scroll to position [235, 0]
click at [515, 312] on button "Close" at bounding box center [520, 314] width 27 height 12
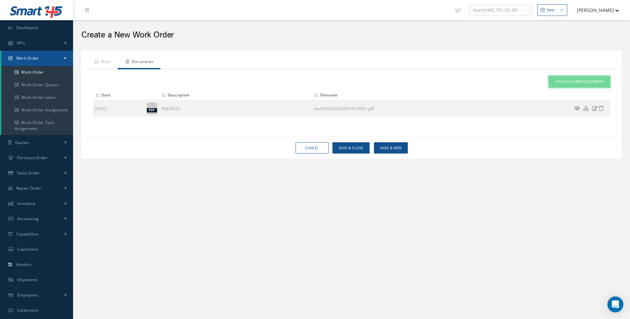
click at [568, 85] on link "Upload a New Document" at bounding box center [578, 82] width 61 height 12
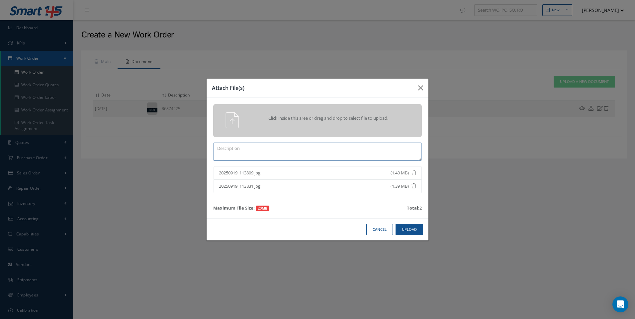
click at [251, 149] on textarea at bounding box center [317, 152] width 208 height 18
type textarea "INB PICTS"
click at [406, 230] on button "Upload" at bounding box center [409, 230] width 28 height 12
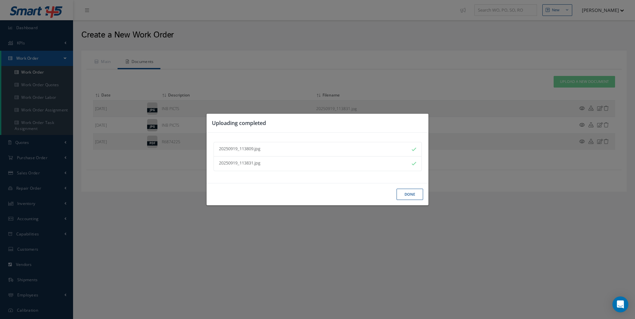
click at [405, 192] on button "Done" at bounding box center [409, 195] width 27 height 12
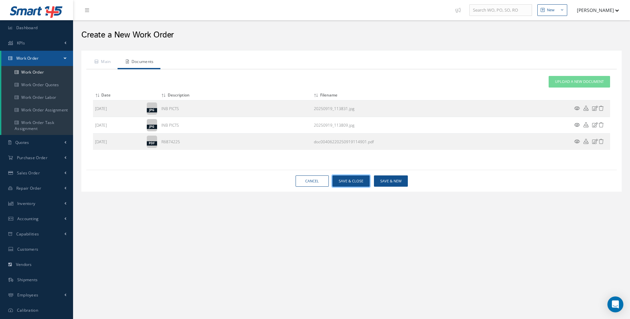
click at [357, 178] on button "Save & Close" at bounding box center [350, 182] width 37 height 12
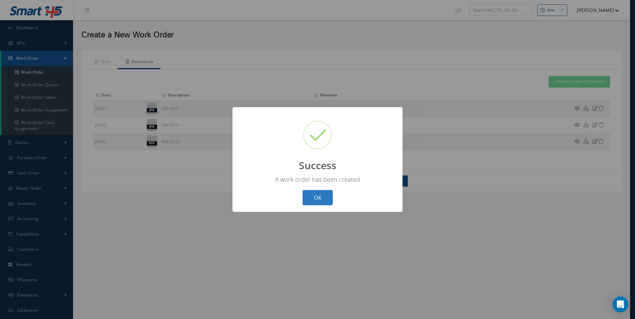
click at [319, 196] on button "OK" at bounding box center [317, 198] width 30 height 16
select select "25"
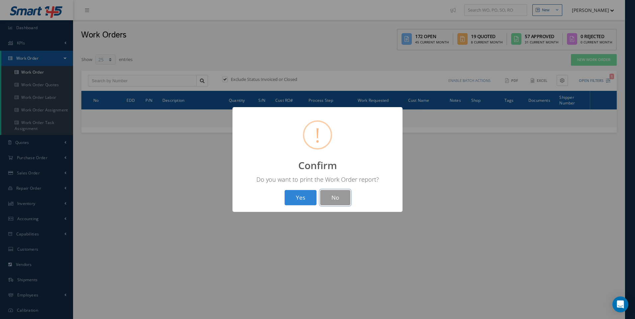
click at [329, 196] on button "No" at bounding box center [335, 198] width 30 height 16
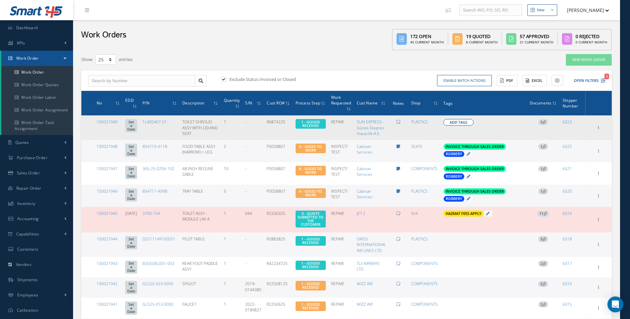
click at [450, 122] on button "Add Tags" at bounding box center [458, 122] width 30 height 7
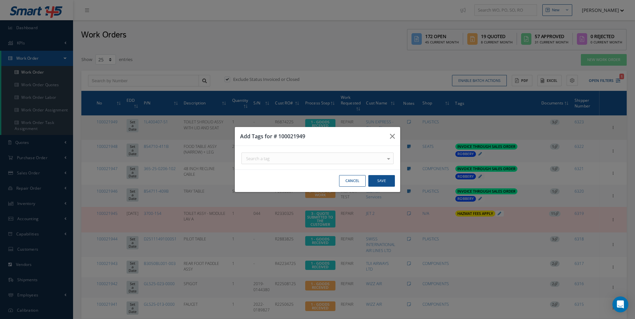
click at [390, 157] on div at bounding box center [388, 158] width 9 height 11
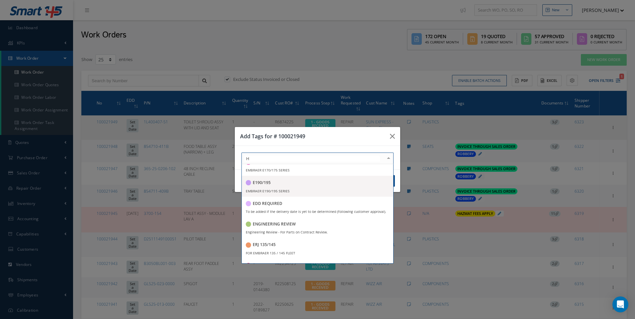
scroll to position [46, 0]
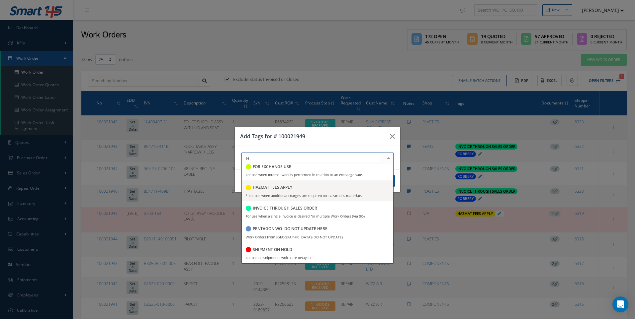
type input "HA"
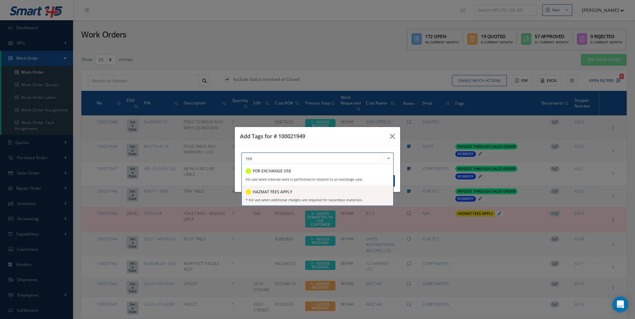
click at [285, 190] on h5 "HAZMAT FEES APPLY" at bounding box center [272, 192] width 39 height 5
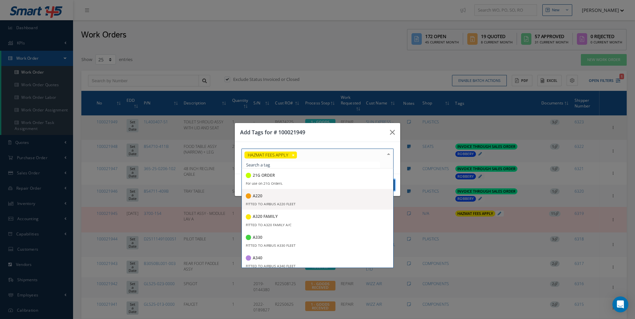
click at [394, 185] on button "Save" at bounding box center [381, 186] width 27 height 12
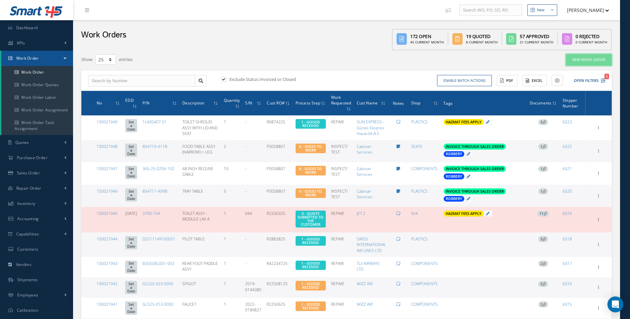
click at [589, 59] on link "New Work Order" at bounding box center [589, 60] width 46 height 12
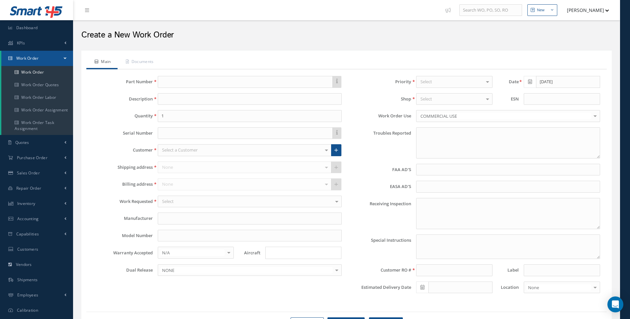
type textarea "NONE"
type input "NONE"
type textarea "NO VISUAL DAMAGE"
type textarea "PLEASE SEE R.O. FOR DETAILS"
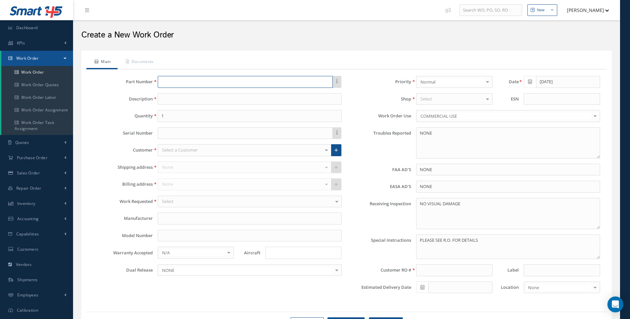
click at [169, 82] on input "text" at bounding box center [245, 82] width 175 height 12
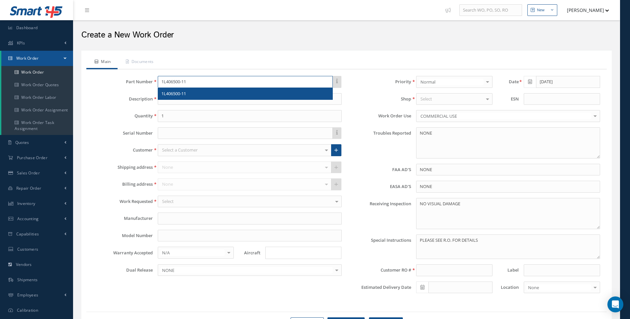
type input "1L406500-11"
click at [173, 94] on span "1L406500-11" at bounding box center [173, 94] width 25 height 6
type input "DOOR"
type input "365 AEROSPACE"
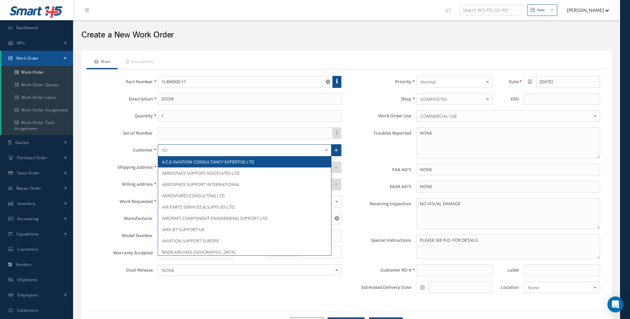
type input "SUN"
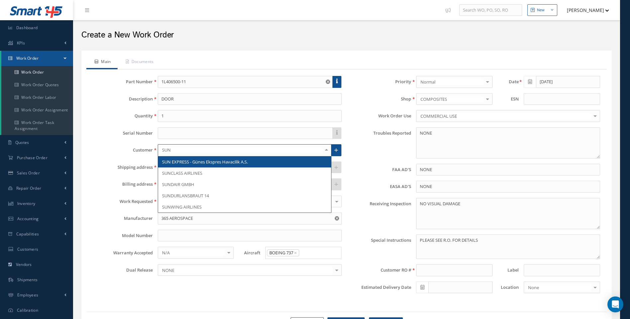
click at [209, 165] on span "SUN EXPRESS - Günes Ekspres Havacilik A.S." at bounding box center [244, 161] width 173 height 11
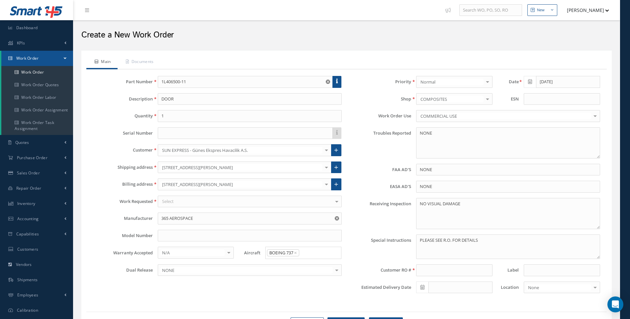
click at [328, 168] on div at bounding box center [326, 167] width 9 height 11
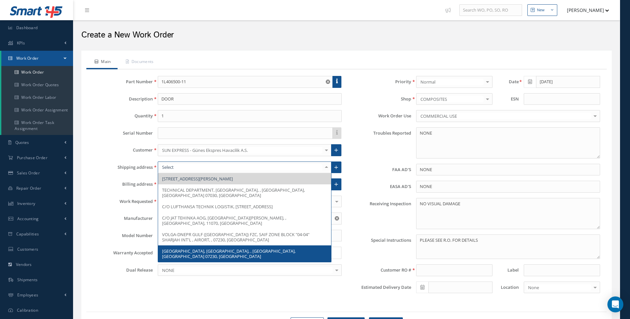
click at [220, 255] on span "ANTALYA AIRPORT, LTAI, , ANTALYA, ANTALYA 07230, Turkey" at bounding box center [228, 253] width 133 height 11
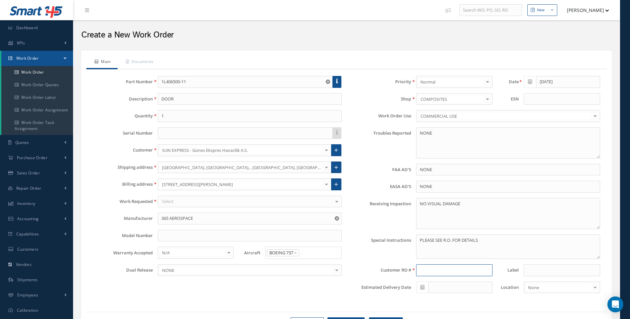
click at [427, 271] on input at bounding box center [454, 271] width 76 height 12
type input "R6874225"
click at [144, 59] on link "Documents" at bounding box center [138, 62] width 43 height 14
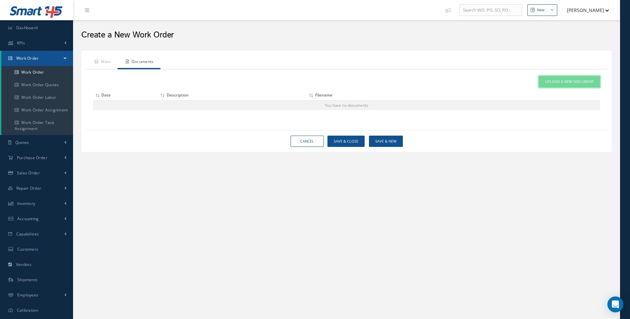
click at [567, 80] on span "Upload a New Document" at bounding box center [569, 82] width 49 height 6
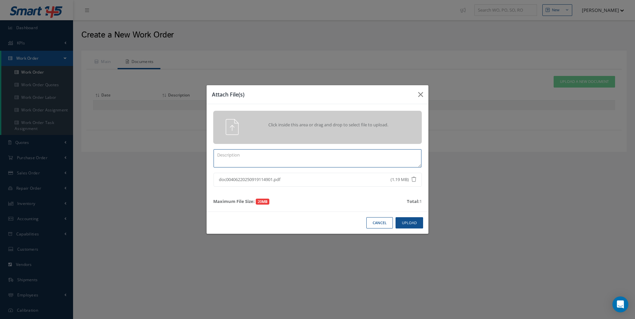
click at [233, 159] on textarea at bounding box center [317, 158] width 208 height 18
type textarea "R6874225"
click at [409, 220] on button "Upload" at bounding box center [409, 223] width 28 height 12
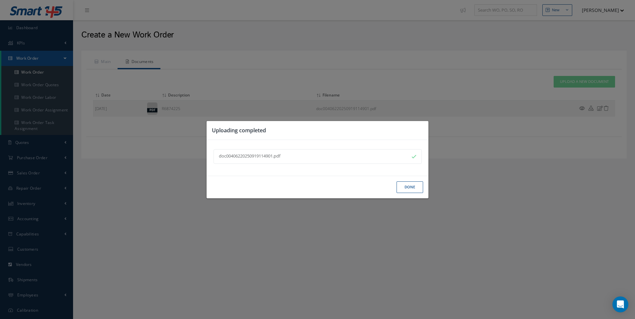
click at [411, 190] on button "Done" at bounding box center [409, 188] width 27 height 12
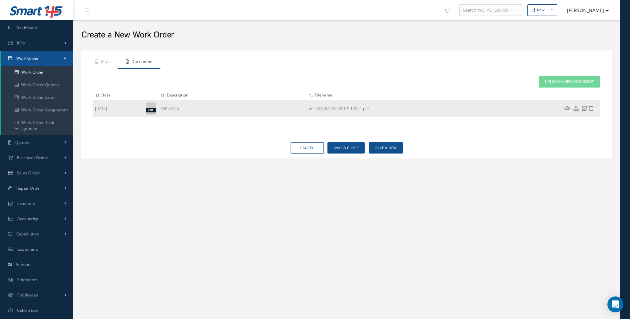
click at [566, 106] on icon at bounding box center [567, 108] width 6 height 5
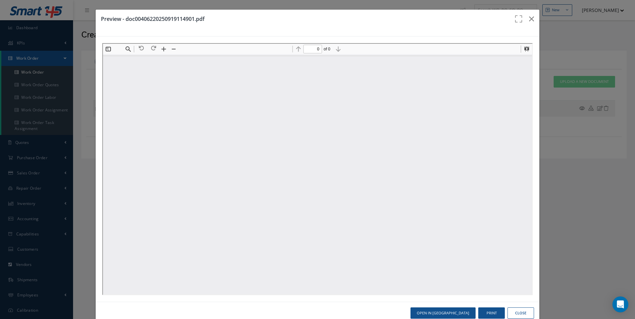
type input "1"
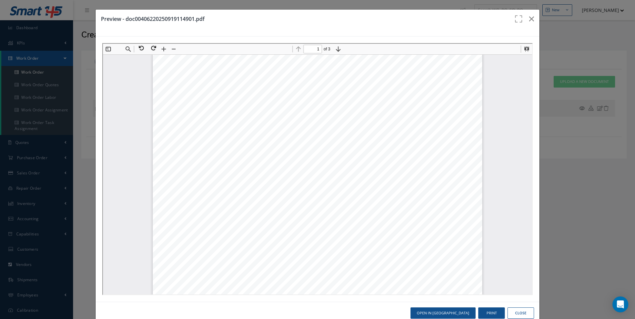
scroll to position [36, 0]
click at [519, 316] on button "Close" at bounding box center [520, 314] width 27 height 12
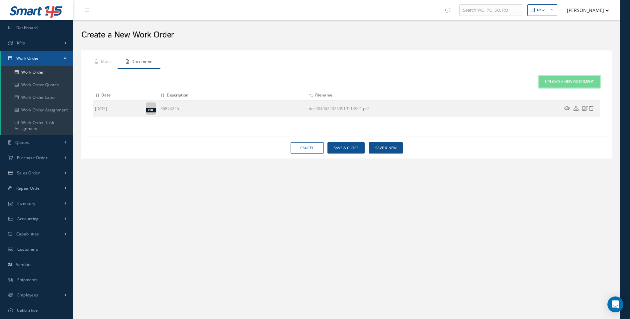
click at [562, 82] on span "Upload a New Document" at bounding box center [569, 82] width 49 height 6
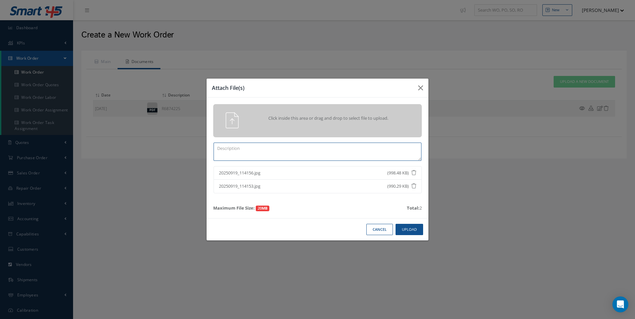
click at [271, 158] on textarea at bounding box center [317, 152] width 208 height 18
type textarea "INB PICT"
click at [412, 231] on button "Upload" at bounding box center [409, 230] width 28 height 12
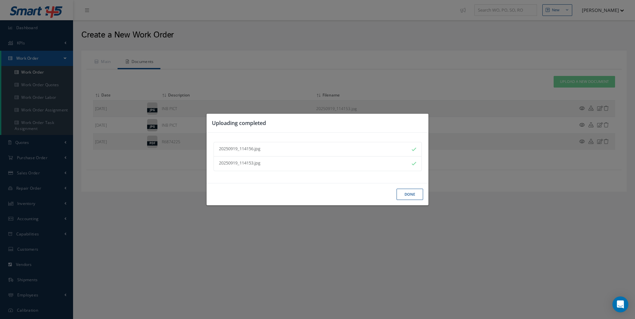
click at [408, 196] on button "Done" at bounding box center [409, 195] width 27 height 12
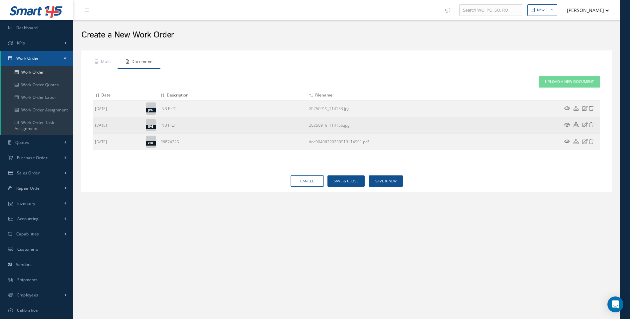
click at [568, 125] on icon at bounding box center [567, 124] width 6 height 5
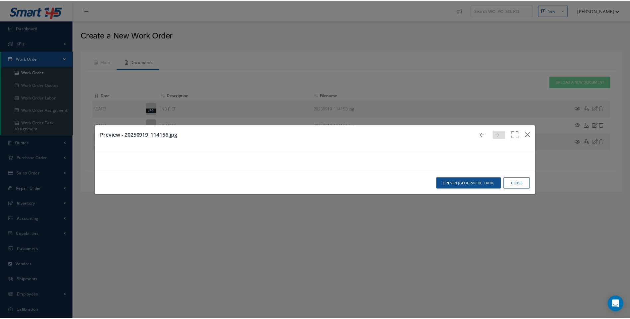
scroll to position [3, 0]
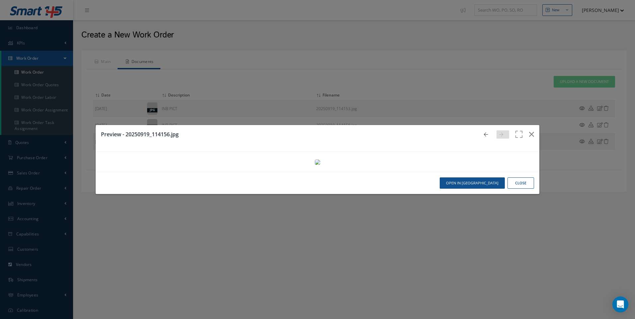
click at [519, 189] on button "Close" at bounding box center [520, 184] width 27 height 12
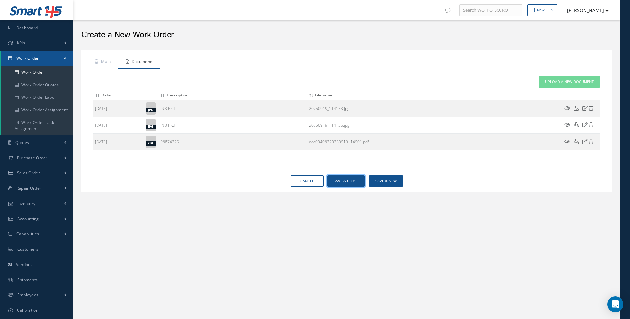
click at [349, 181] on button "Save & Close" at bounding box center [345, 182] width 37 height 12
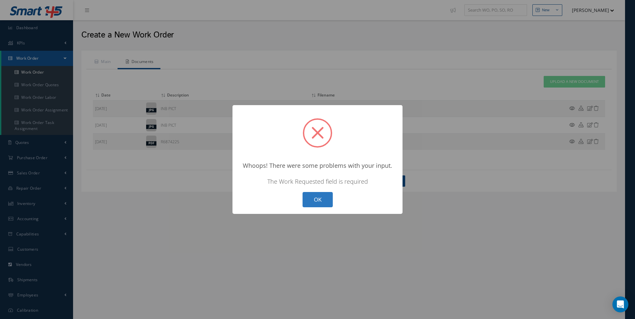
click at [320, 197] on button "OK" at bounding box center [317, 200] width 30 height 16
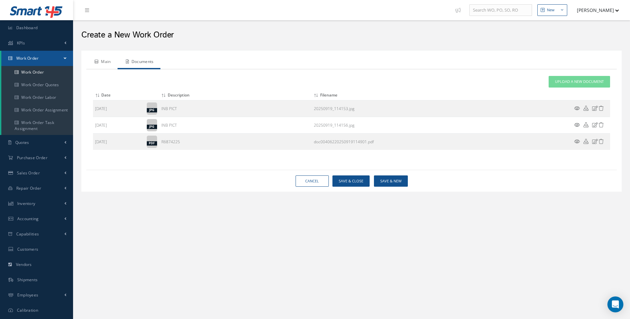
click at [105, 61] on link "Main" at bounding box center [101, 62] width 31 height 14
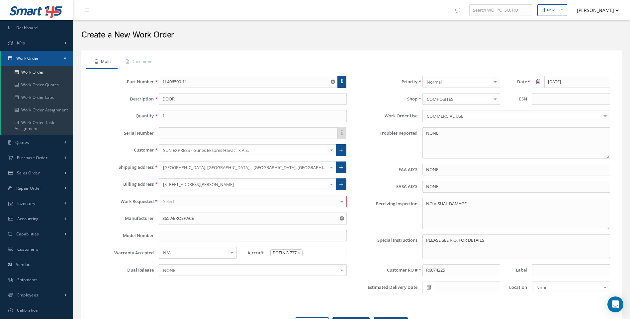
click at [179, 202] on div "Select" at bounding box center [253, 202] width 188 height 12
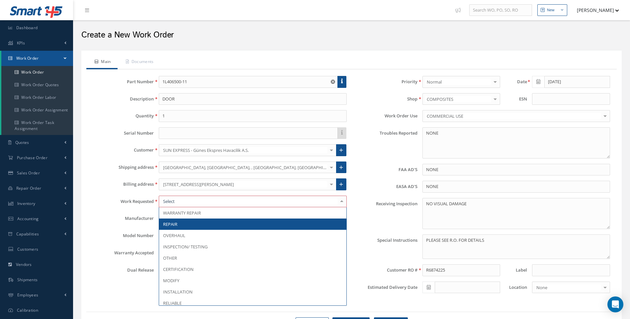
click at [174, 224] on span "REPAIR" at bounding box center [170, 224] width 14 height 6
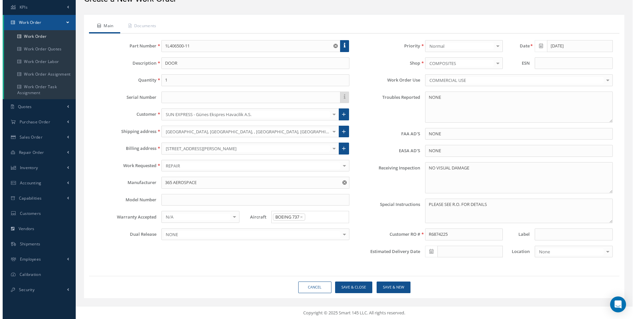
scroll to position [37, 0]
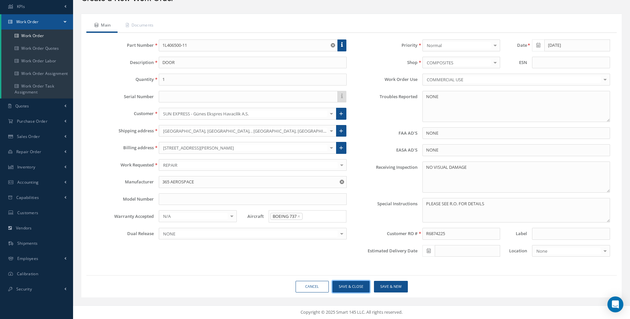
click at [362, 286] on button "Save & Close" at bounding box center [350, 287] width 37 height 12
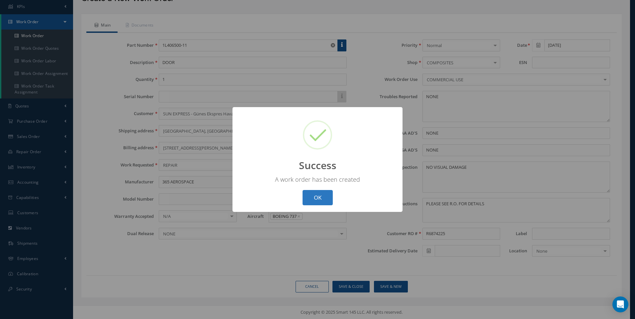
click at [307, 197] on button "OK" at bounding box center [317, 198] width 30 height 16
select select "25"
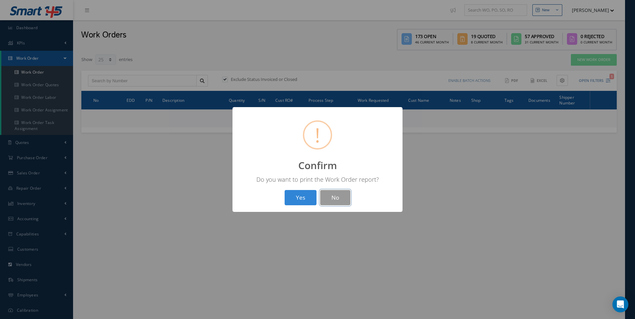
click at [329, 199] on button "No" at bounding box center [335, 198] width 30 height 16
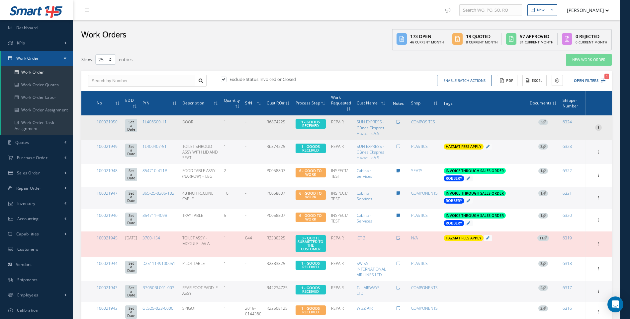
click at [597, 126] on icon at bounding box center [598, 126] width 7 height 5
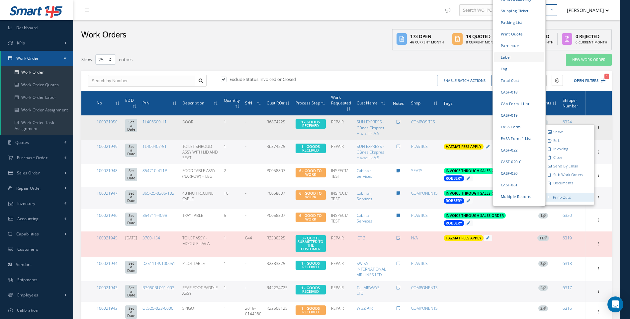
click at [505, 52] on link "Label" at bounding box center [519, 57] width 50 height 10
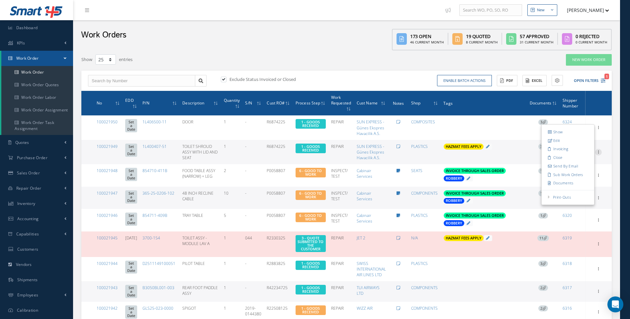
click at [598, 153] on icon at bounding box center [598, 151] width 7 height 5
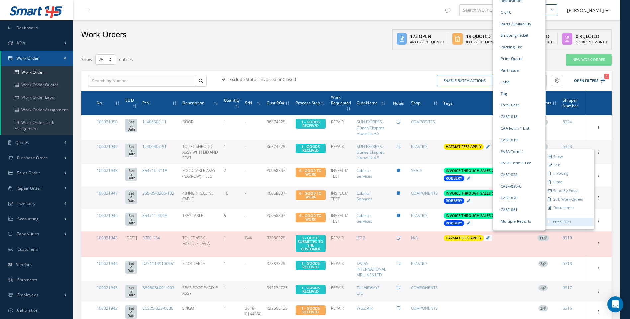
click at [562, 221] on link "Print-Outs" at bounding box center [562, 221] width 18 height 5
click at [503, 76] on link "Label" at bounding box center [519, 81] width 50 height 10
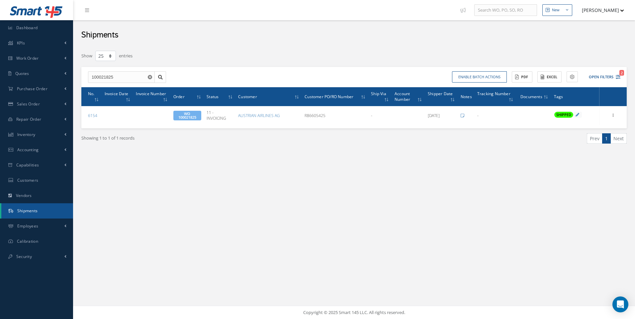
select select "25"
click at [31, 88] on span "Purchase Order" at bounding box center [32, 89] width 31 height 6
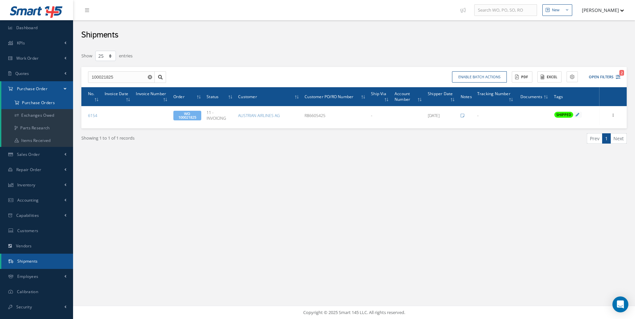
click at [32, 106] on a=1&status_id=2&status_id=3&status_id=5&collapsedFilters"] "Purchase Orders" at bounding box center [37, 103] width 72 height 13
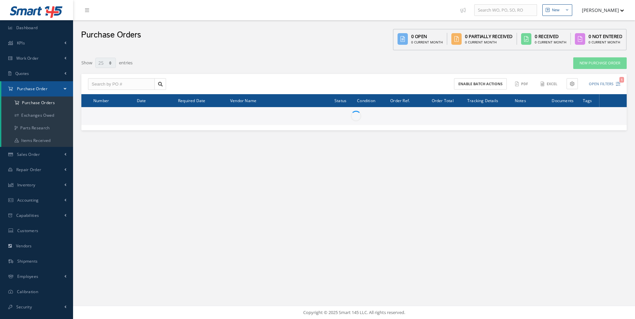
select select "25"
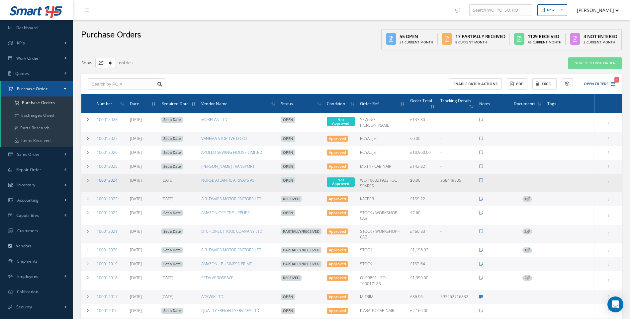
click at [107, 178] on link "100012024" at bounding box center [107, 181] width 21 height 6
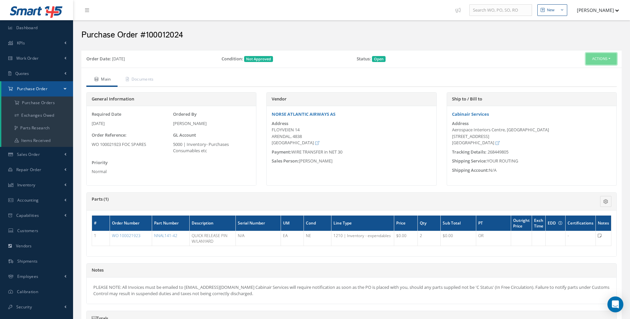
click at [611, 59] on button "Actions" at bounding box center [600, 59] width 31 height 12
click at [590, 71] on link "Enter/Update" at bounding box center [589, 71] width 53 height 9
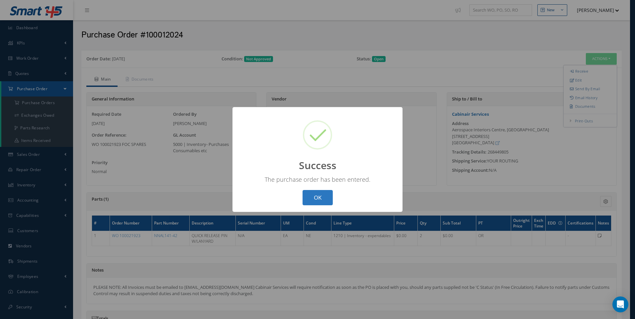
click at [316, 194] on button "OK" at bounding box center [317, 198] width 30 height 16
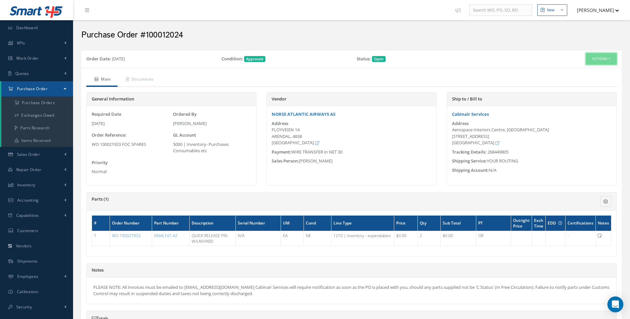
click at [609, 59] on button "Actions" at bounding box center [600, 59] width 31 height 12
click at [586, 69] on link "Receive" at bounding box center [589, 71] width 53 height 9
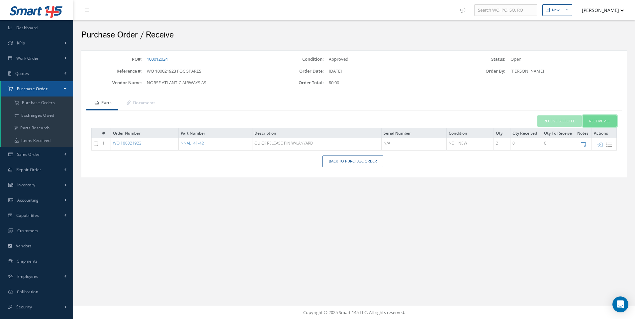
click at [599, 123] on button "Receive All" at bounding box center [599, 121] width 34 height 12
type input "[DATE]"
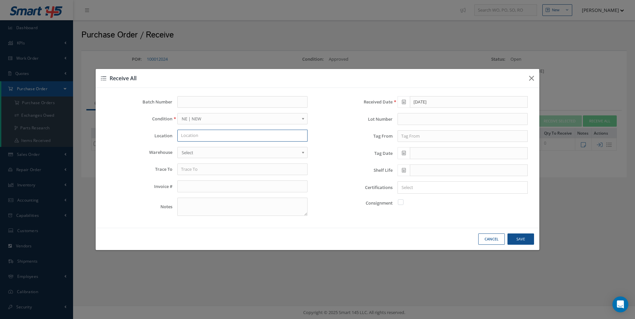
click at [186, 136] on input "text" at bounding box center [242, 136] width 130 height 12
click at [192, 151] on div "WIP STORES" at bounding box center [242, 147] width 123 height 7
type input "WIP STORES"
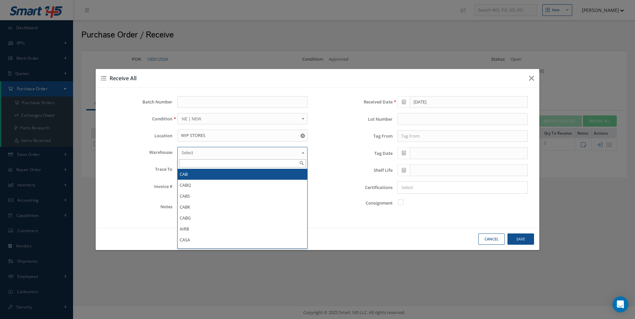
click at [191, 152] on span "Select" at bounding box center [240, 153] width 117 height 8
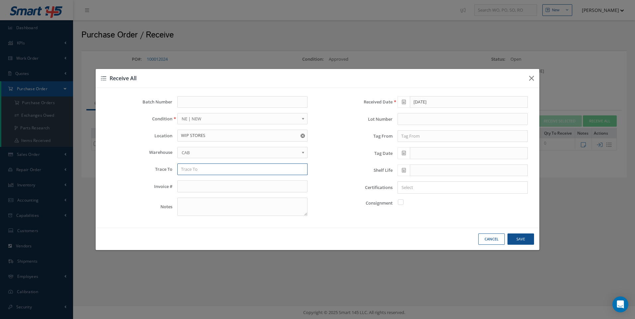
click at [189, 172] on input "text" at bounding box center [242, 170] width 130 height 12
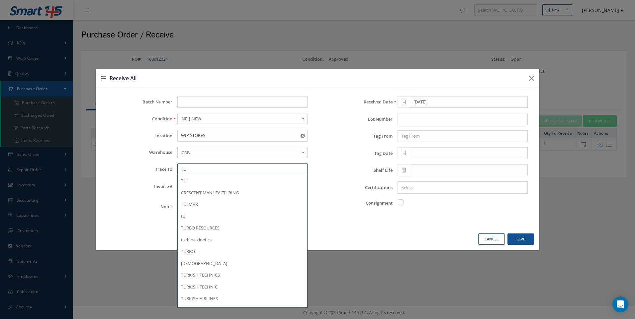
type input "T"
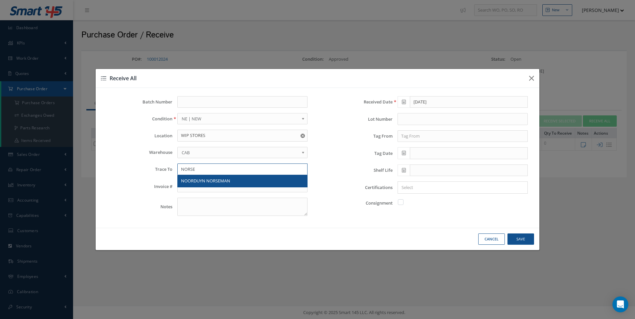
type input "NORSE"
click at [406, 135] on input "text" at bounding box center [462, 136] width 130 height 12
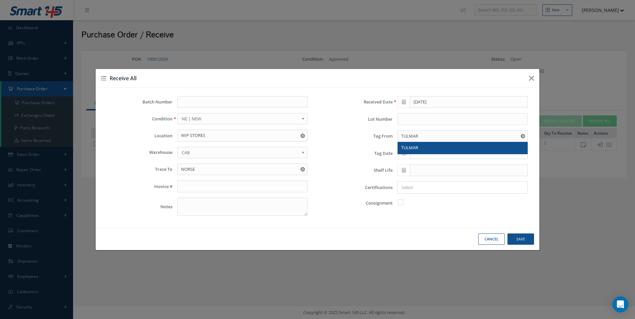
click at [413, 149] on span "TULMAR" at bounding box center [409, 148] width 17 height 6
type input "TULMAR"
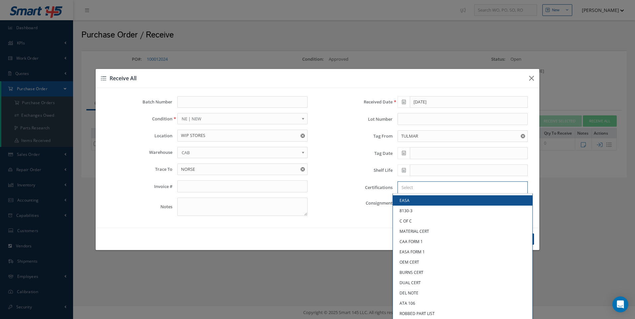
click at [406, 184] on input "Search for option" at bounding box center [460, 187] width 125 height 7
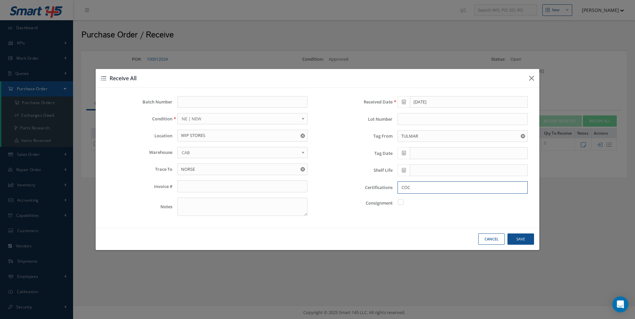
type input "COC"
click at [520, 240] on button "Save" at bounding box center [520, 240] width 27 height 12
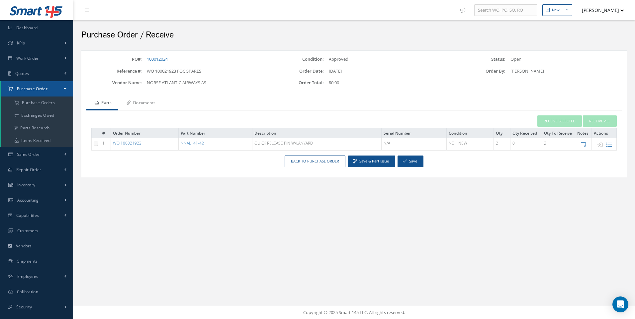
click at [147, 104] on link "Documents" at bounding box center [140, 104] width 44 height 14
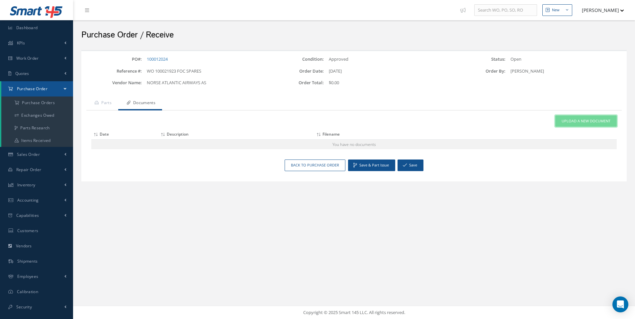
click at [578, 119] on span "Upload a New Document" at bounding box center [585, 121] width 49 height 6
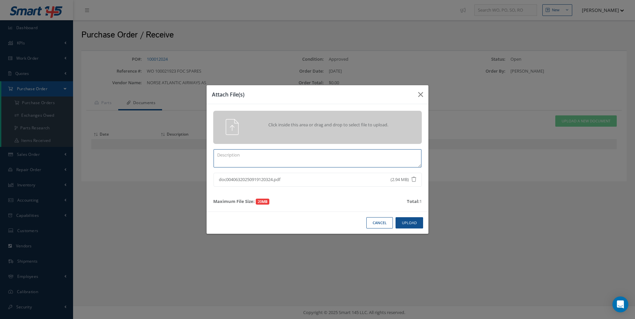
click at [245, 159] on textarea at bounding box center [317, 158] width 208 height 18
type textarea "DEL NOTES /CERTS"
click at [407, 220] on button "Upload" at bounding box center [409, 223] width 28 height 12
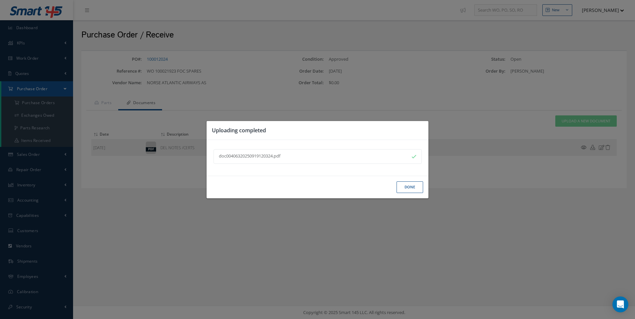
click at [406, 186] on button "Done" at bounding box center [409, 188] width 27 height 12
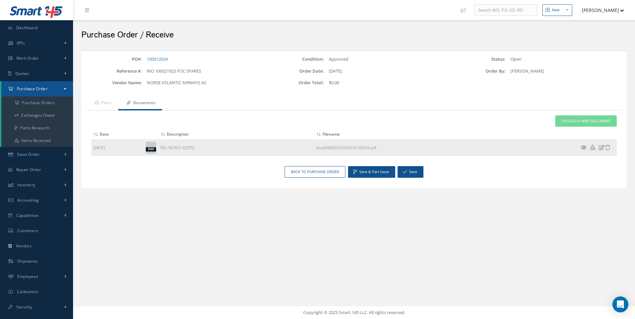
click at [582, 147] on icon at bounding box center [583, 147] width 6 height 5
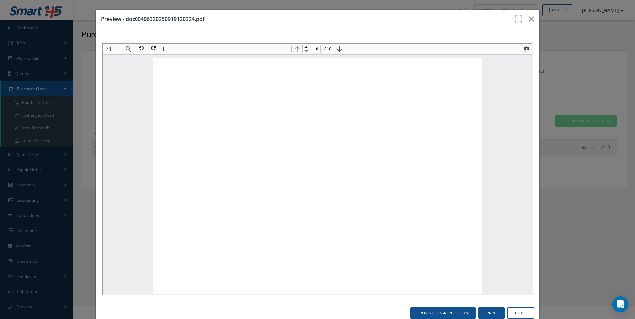
type input "1"
click at [513, 310] on button "Close" at bounding box center [520, 314] width 27 height 12
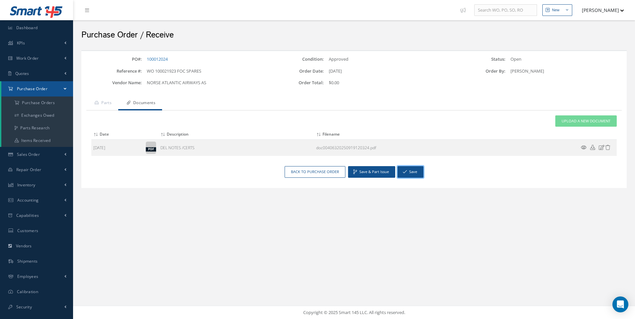
click at [407, 171] on button "Save" at bounding box center [410, 172] width 26 height 12
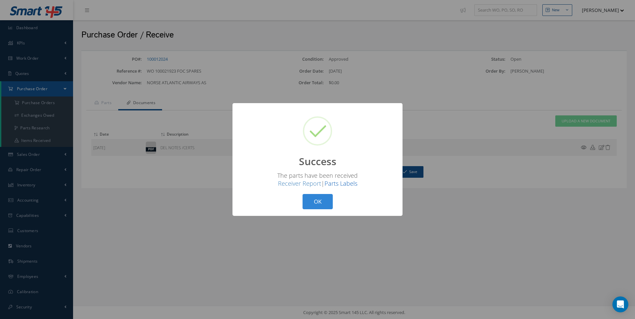
click at [346, 184] on link "Parts Labels" at bounding box center [340, 184] width 33 height 8
click at [313, 197] on button "OK" at bounding box center [317, 202] width 30 height 16
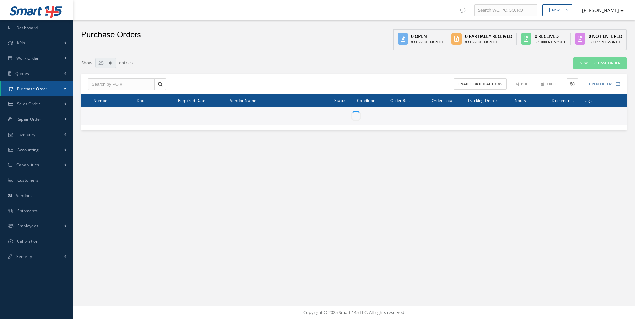
select select "25"
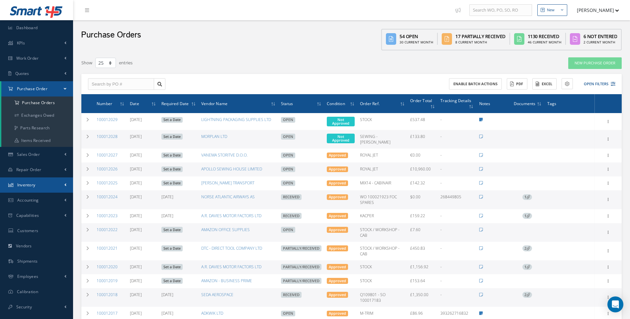
click at [57, 185] on link "Inventory" at bounding box center [36, 185] width 73 height 15
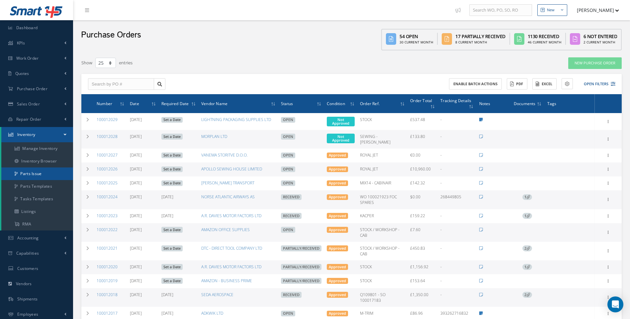
click at [37, 175] on link "Parts Issue" at bounding box center [37, 174] width 72 height 13
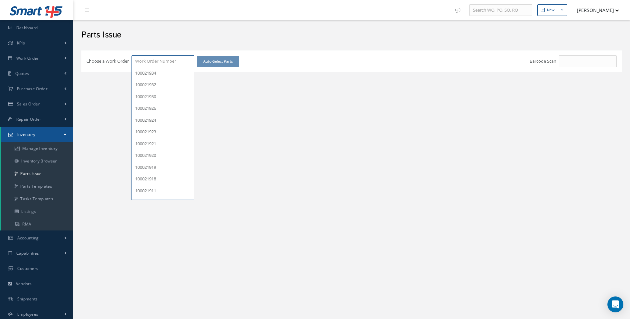
click at [147, 62] on input "Choose a Work Order" at bounding box center [162, 61] width 63 height 12
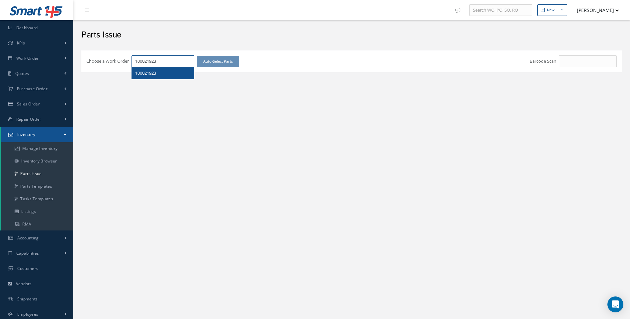
type input "100021923"
click at [145, 76] on span "100021923" at bounding box center [145, 73] width 21 height 6
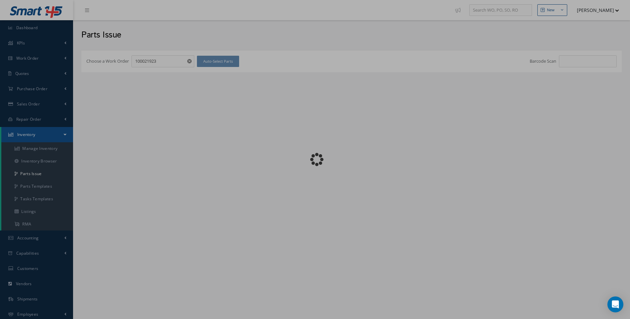
checkbox input "false"
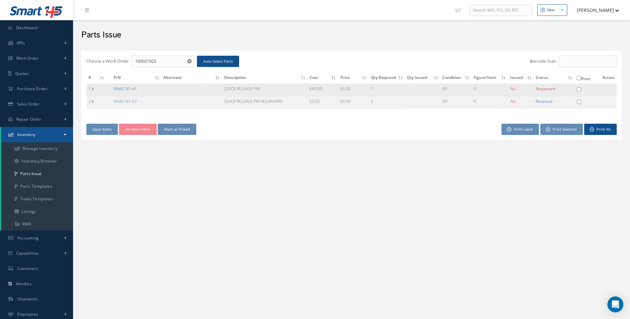
click at [127, 90] on link "NNAL141-41" at bounding box center [125, 89] width 23 height 6
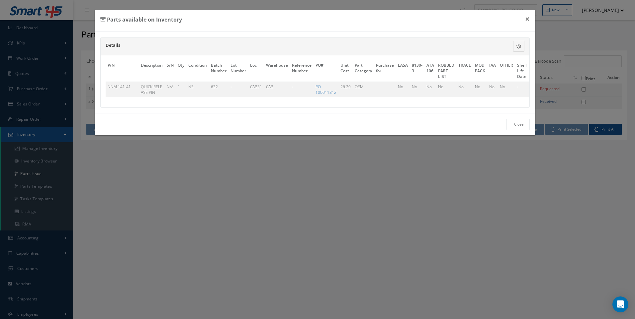
drag, startPoint x: 176, startPoint y: 106, endPoint x: 242, endPoint y: 103, distance: 65.8
click at [242, 103] on div "P/N Description S/N Qty Condition Batch Number Lot Number Loc Warehouse Referen…" at bounding box center [315, 81] width 429 height 52
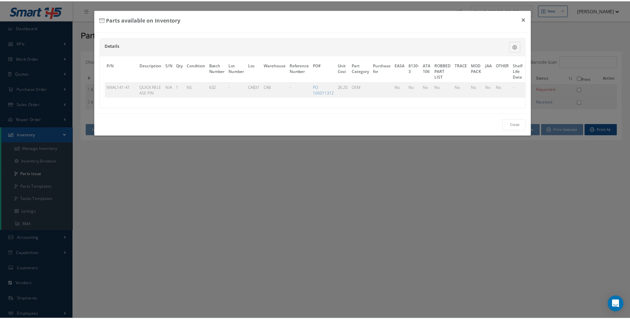
scroll to position [0, 34]
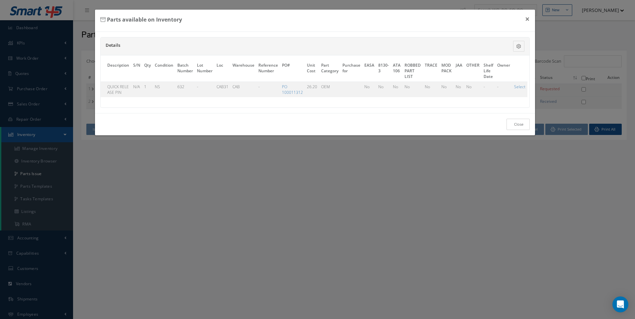
click at [521, 130] on link "Close" at bounding box center [517, 125] width 23 height 12
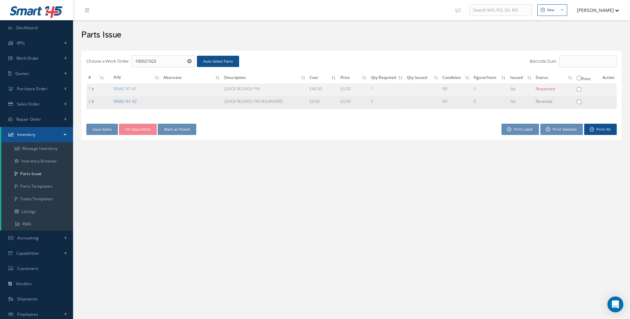
click at [131, 102] on link "NNAL141-42" at bounding box center [125, 102] width 23 height 6
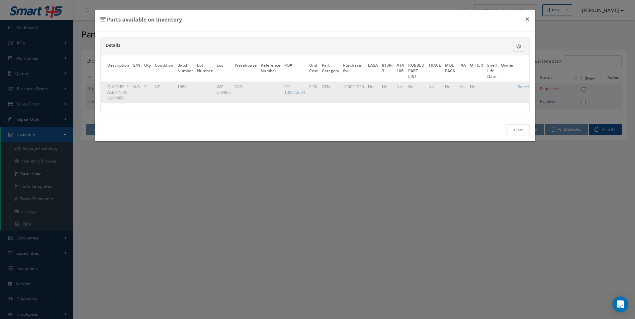
click at [517, 86] on link "Select" at bounding box center [522, 87] width 11 height 6
checkbox input "true"
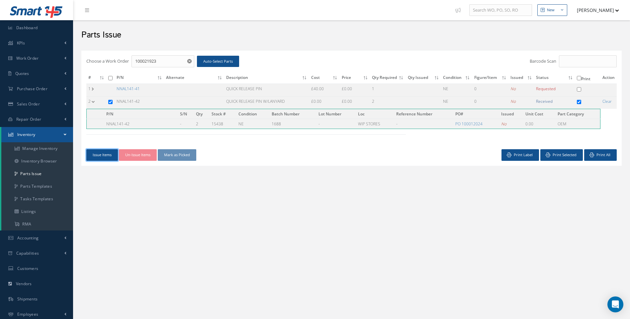
click at [103, 154] on button "Issue Items" at bounding box center [102, 155] width 32 height 12
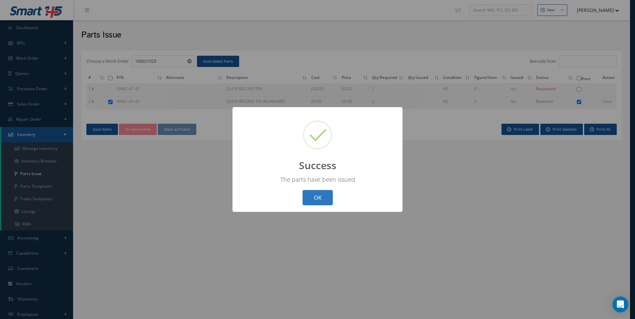
drag, startPoint x: 317, startPoint y: 195, endPoint x: 192, endPoint y: 156, distance: 130.1
click at [309, 193] on button "OK" at bounding box center [317, 198] width 30 height 16
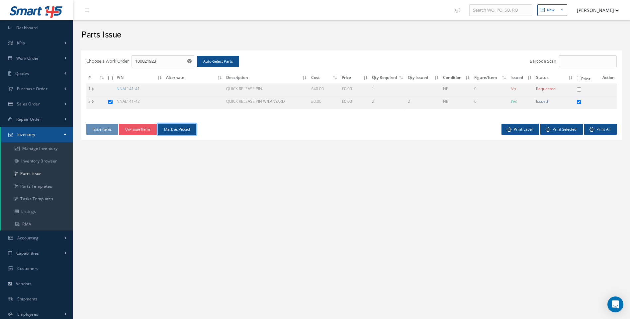
click at [182, 131] on button "Mark as Picked" at bounding box center [177, 130] width 38 height 12
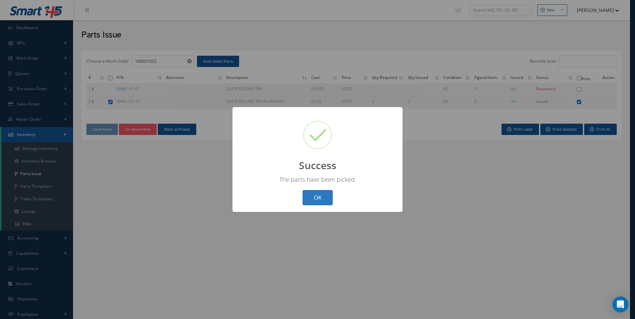
click at [324, 192] on button "OK" at bounding box center [317, 198] width 30 height 16
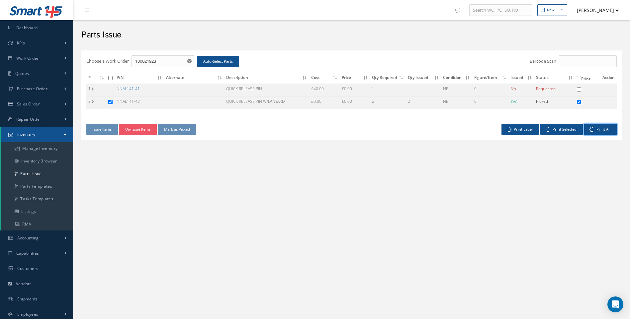
click at [601, 128] on link "Print All" at bounding box center [600, 130] width 33 height 12
click at [129, 87] on link "NNAL141-41" at bounding box center [127, 89] width 23 height 6
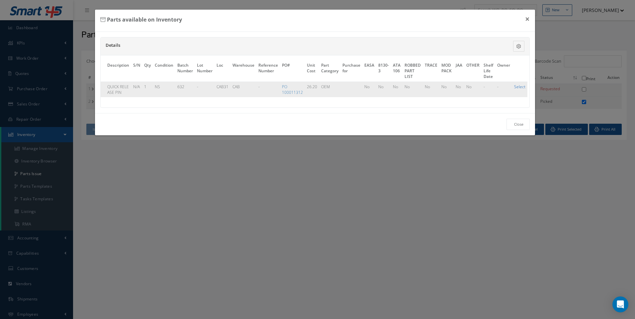
click at [518, 88] on link "Select" at bounding box center [519, 87] width 11 height 6
checkbox input "true"
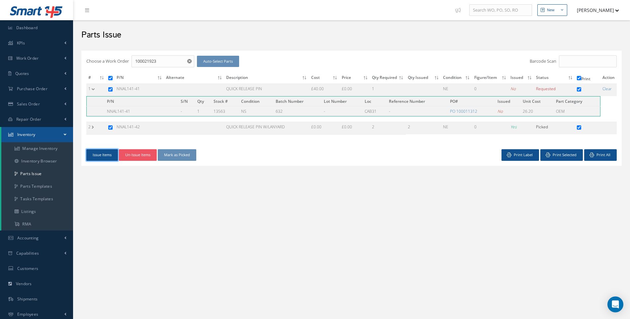
click at [100, 156] on button "Issue Items" at bounding box center [102, 155] width 32 height 12
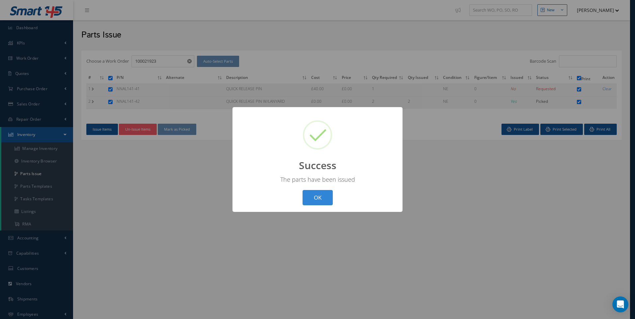
drag, startPoint x: 325, startPoint y: 195, endPoint x: 283, endPoint y: 185, distance: 43.2
click at [310, 192] on button "OK" at bounding box center [317, 198] width 30 height 16
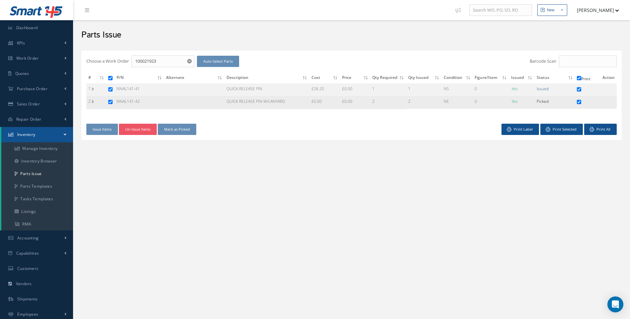
click at [110, 102] on input "checkbox" at bounding box center [110, 102] width 4 height 4
checkbox input "false"
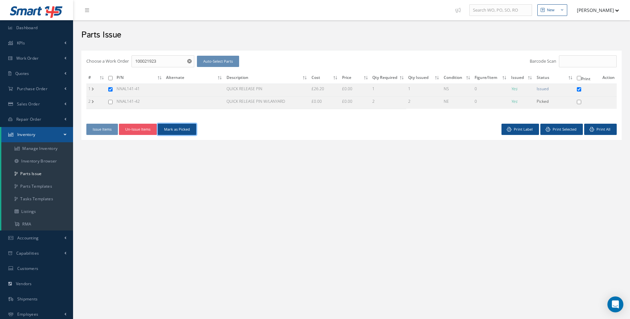
click at [179, 131] on button "Mark as Picked" at bounding box center [177, 130] width 38 height 12
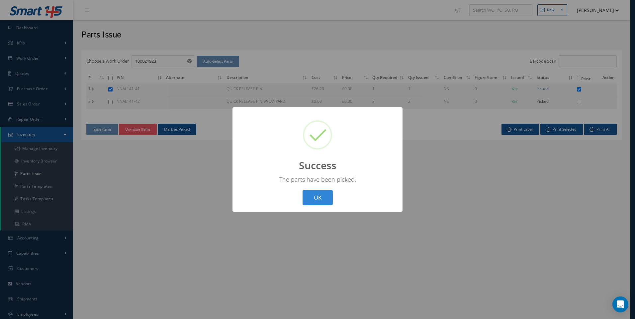
click at [313, 194] on button "OK" at bounding box center [317, 198] width 30 height 16
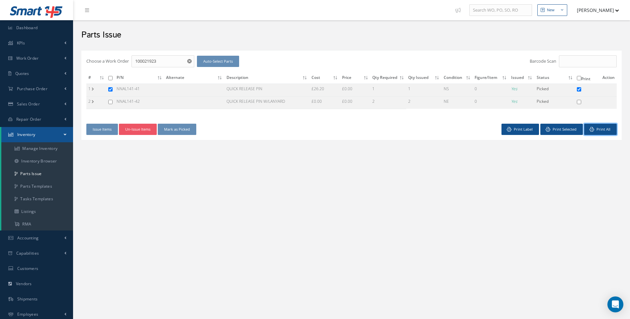
click at [600, 131] on link "Print All" at bounding box center [600, 130] width 33 height 12
click at [28, 297] on span "Shipments" at bounding box center [27, 299] width 21 height 6
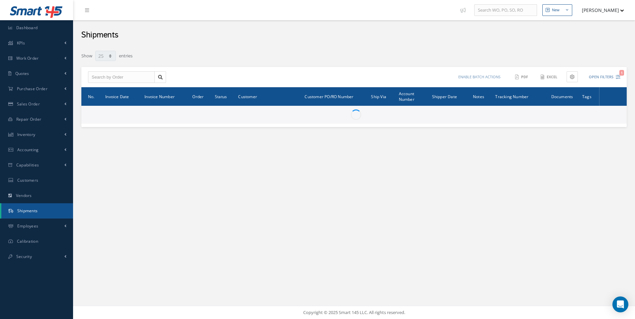
select select "25"
click at [107, 80] on input "text" at bounding box center [121, 77] width 67 height 12
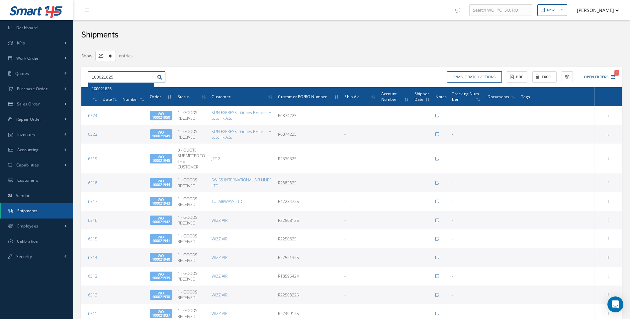
type input "100021825"
click at [102, 92] on div "100021825" at bounding box center [121, 89] width 59 height 7
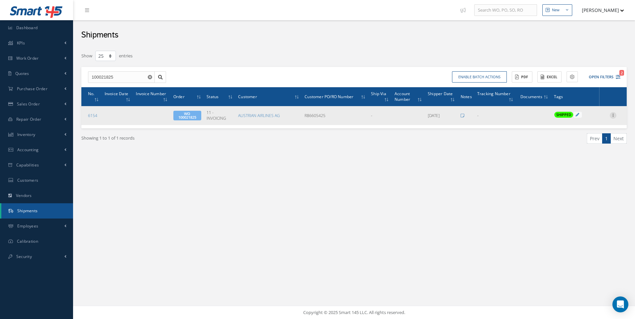
click at [615, 115] on icon at bounding box center [612, 114] width 7 height 5
click at [574, 121] on link "Edit" at bounding box center [582, 119] width 52 height 9
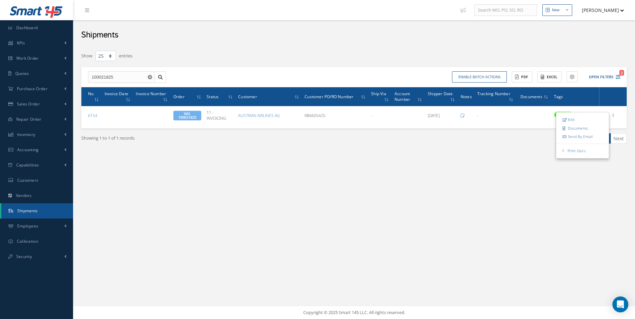
type input "[DATE]"
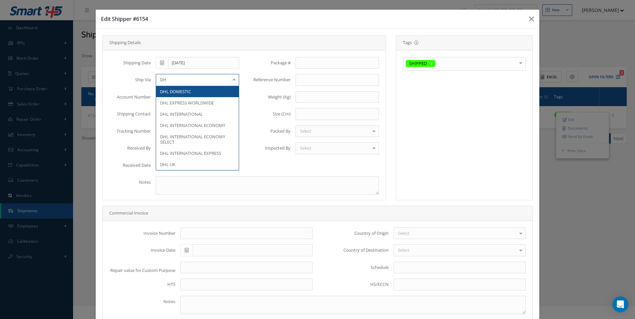
type input "DHL"
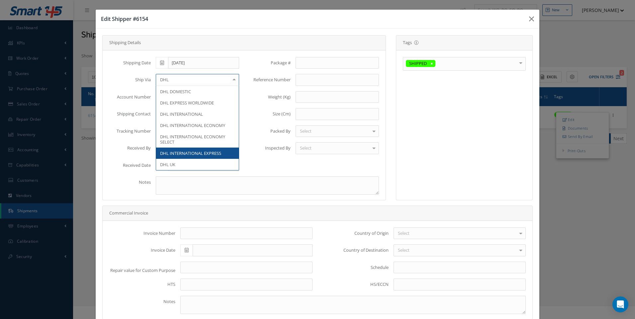
click at [203, 149] on span "DHL INTERNATIONAL EXPRESS" at bounding box center [197, 153] width 83 height 11
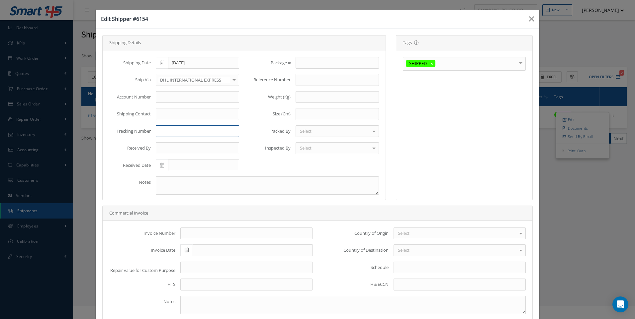
click at [163, 130] on input "text" at bounding box center [197, 131] width 83 height 12
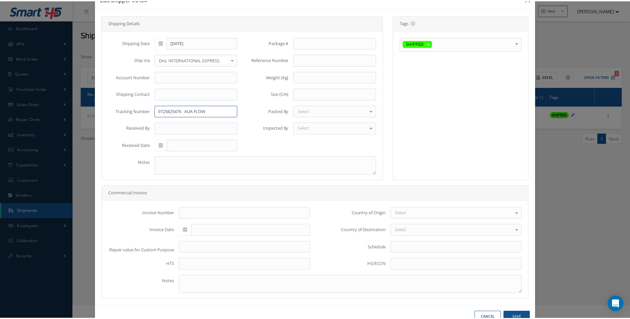
scroll to position [39, 0]
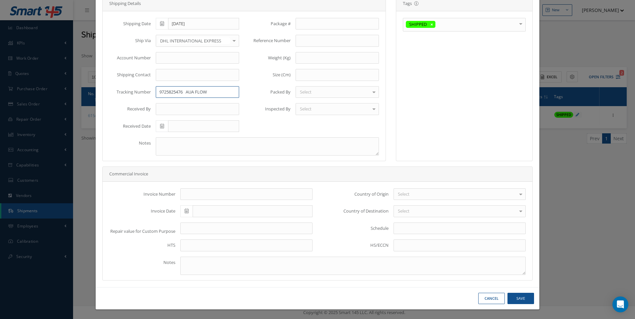
type input "9725825476 AUA FLOW"
click at [511, 297] on button "Save" at bounding box center [520, 299] width 27 height 12
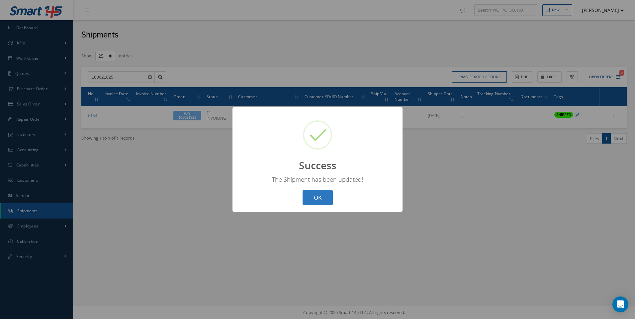
click at [319, 194] on button "OK" at bounding box center [317, 198] width 30 height 16
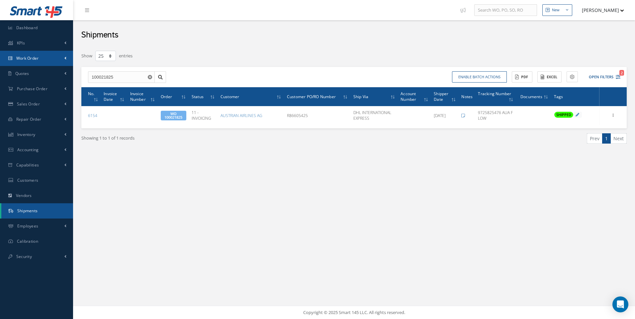
click at [33, 62] on link "Work Order" at bounding box center [36, 58] width 73 height 15
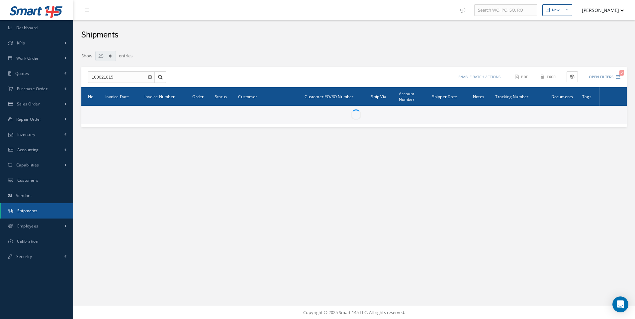
select select "25"
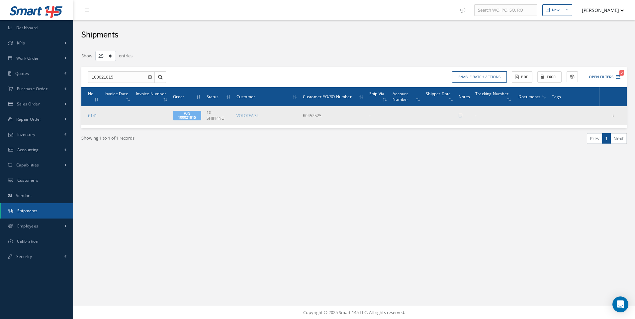
click at [191, 114] on span "WO 100021815" at bounding box center [187, 116] width 28 height 10
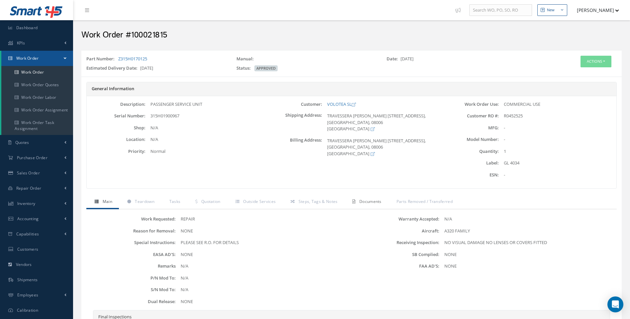
click at [364, 202] on span "Documents" at bounding box center [370, 202] width 22 height 6
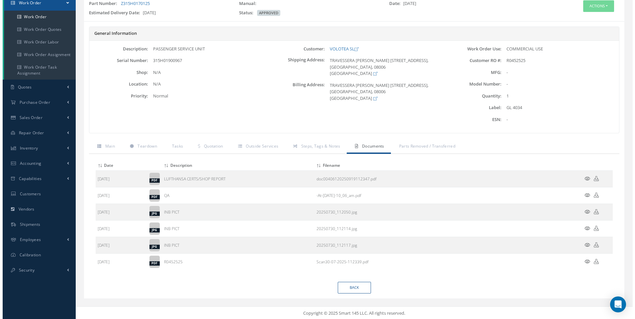
scroll to position [56, 0]
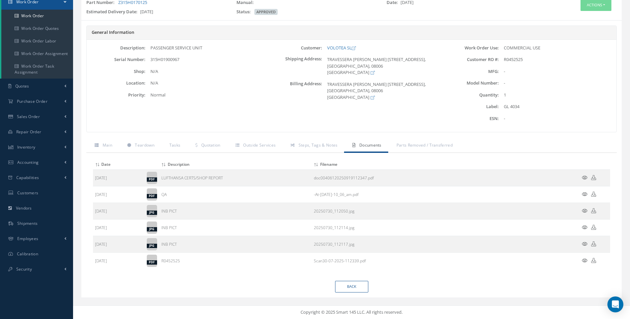
click at [584, 261] on icon at bounding box center [584, 260] width 6 height 5
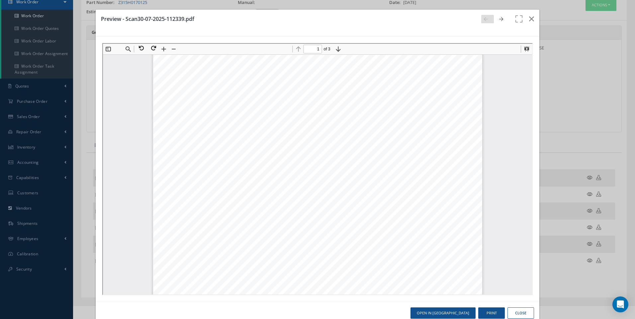
scroll to position [169, 0]
type input "2"
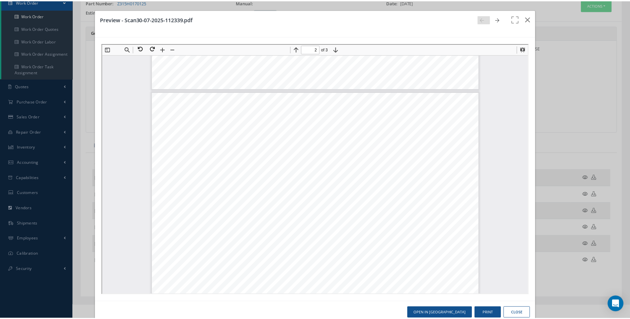
scroll to position [534, 0]
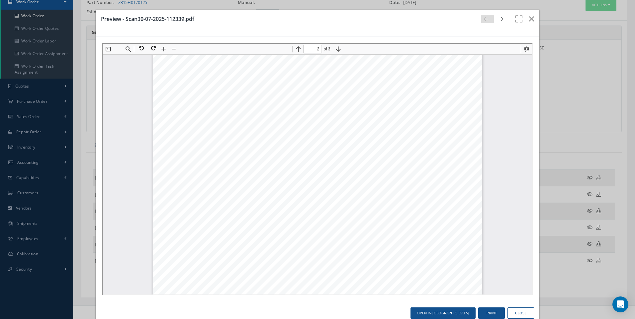
click at [519, 314] on button "Close" at bounding box center [520, 314] width 27 height 12
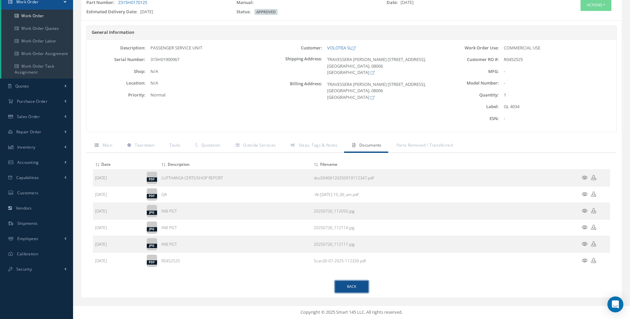
click at [352, 285] on link "Back" at bounding box center [351, 287] width 33 height 12
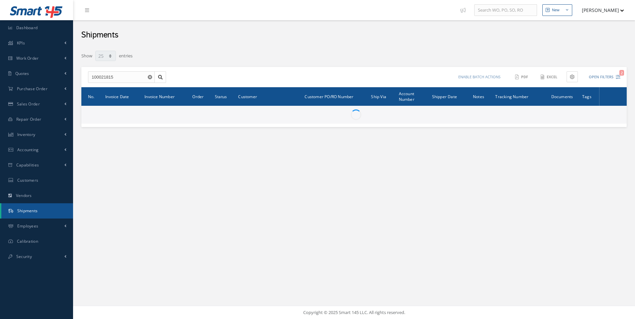
select select "25"
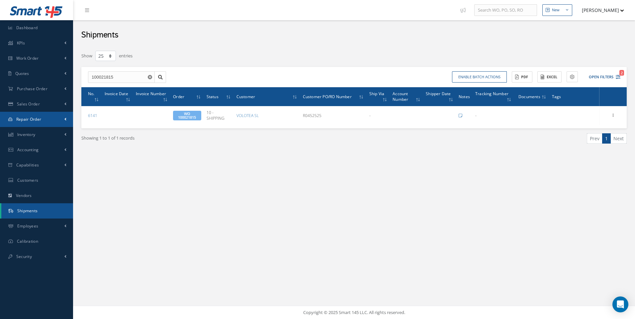
click at [65, 118] on span at bounding box center [65, 119] width 2 height 6
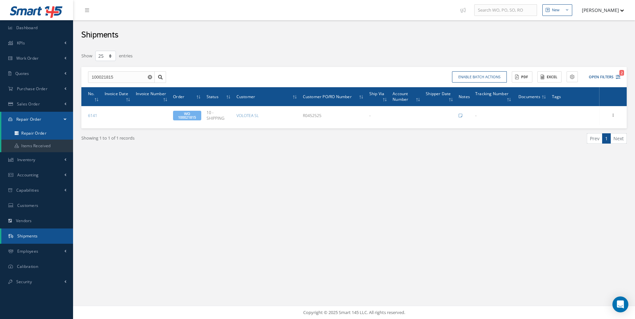
click at [47, 131] on link "Repair Order" at bounding box center [37, 133] width 72 height 13
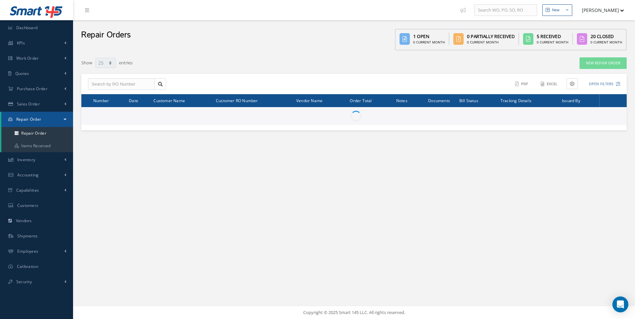
select select "25"
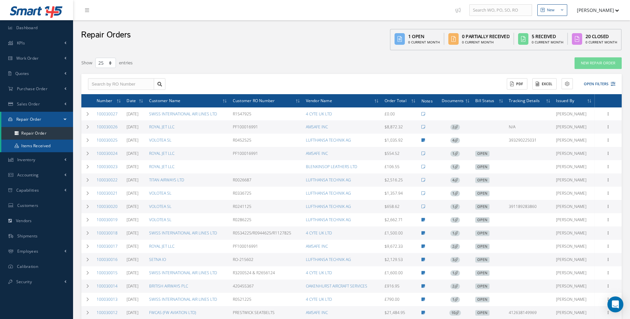
click at [50, 147] on link "Items Received" at bounding box center [37, 146] width 72 height 13
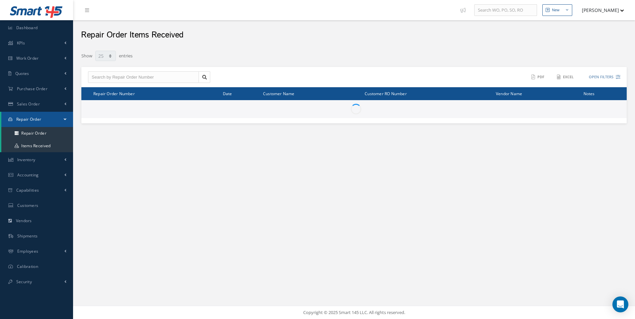
select select "25"
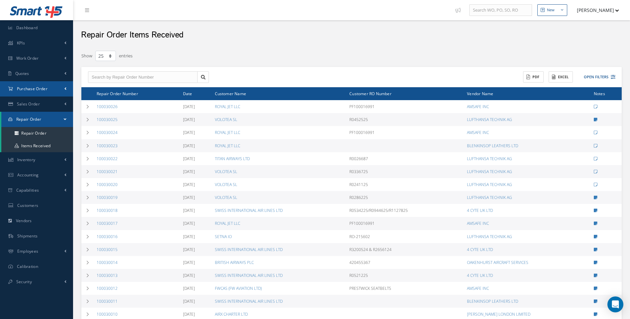
click at [31, 90] on span "Purchase Order" at bounding box center [32, 89] width 31 height 6
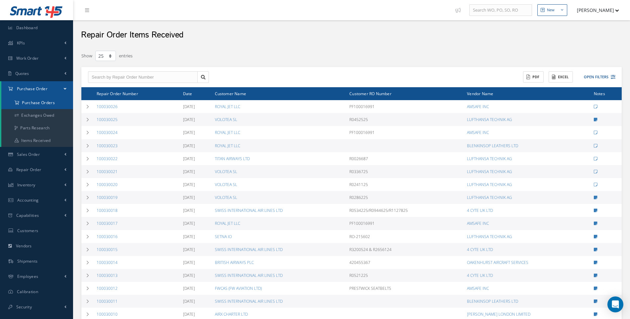
click at [36, 105] on a=1&status_id=2&status_id=3&status_id=5&collapsedFilters"] "Purchase Orders" at bounding box center [37, 103] width 72 height 13
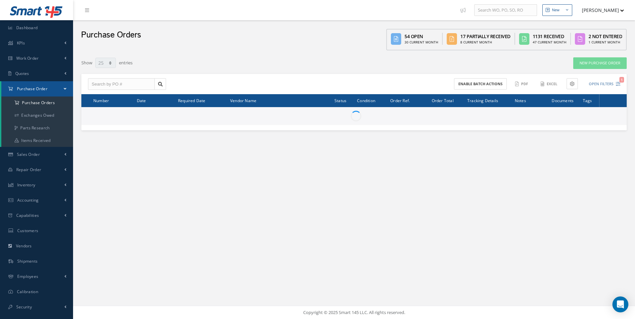
select select "25"
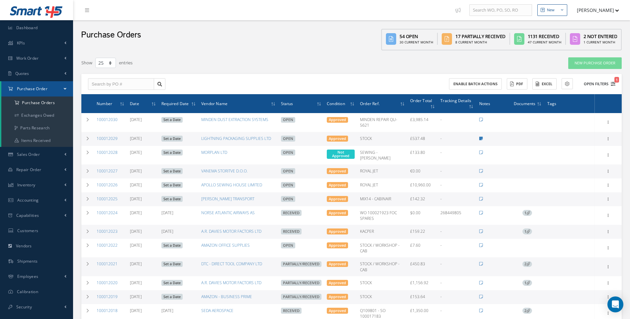
click at [612, 84] on icon "1" at bounding box center [612, 84] width 5 height 5
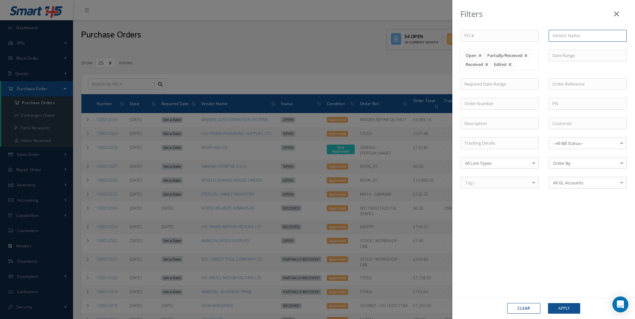
click at [561, 37] on input "text" at bounding box center [587, 36] width 78 height 12
click at [568, 51] on div "GROVE GROUP" at bounding box center [587, 48] width 77 height 12
type input "GROVE GROUP"
click at [567, 307] on button "Apply" at bounding box center [564, 308] width 32 height 11
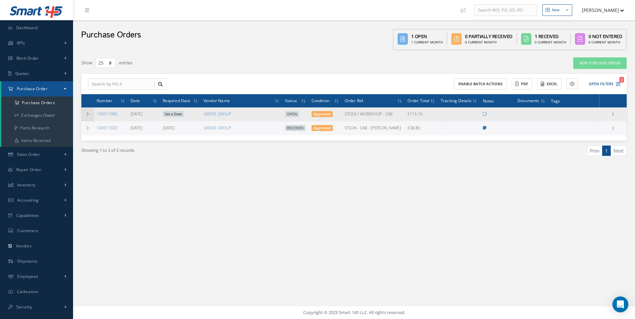
click at [88, 112] on icon at bounding box center [87, 114] width 5 height 4
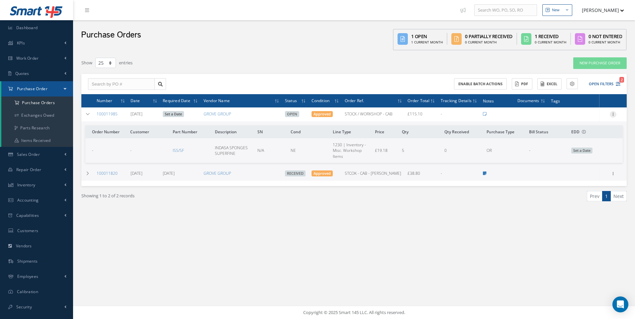
click at [611, 115] on icon at bounding box center [612, 113] width 7 height 5
click at [578, 119] on link "Receive" at bounding box center [582, 118] width 52 height 9
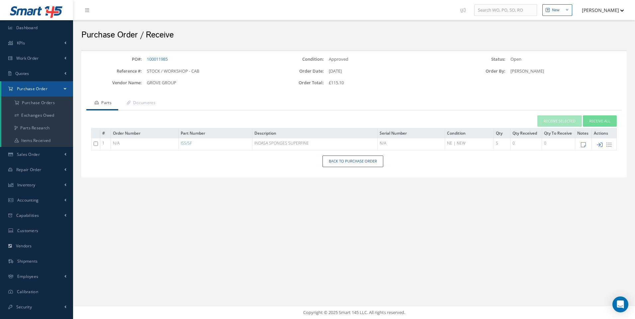
click at [597, 144] on icon at bounding box center [599, 145] width 6 height 6
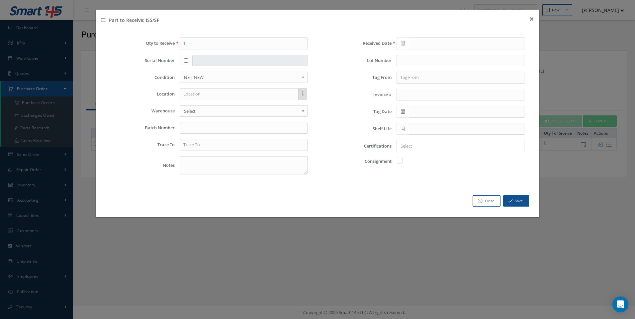
type input "[DATE]"
drag, startPoint x: 191, startPoint y: 44, endPoint x: 162, endPoint y: 44, distance: 29.5
click at [162, 44] on div "Qty to Receive 1" at bounding box center [209, 44] width 207 height 12
type input "4"
click at [189, 94] on input "text" at bounding box center [239, 94] width 119 height 12
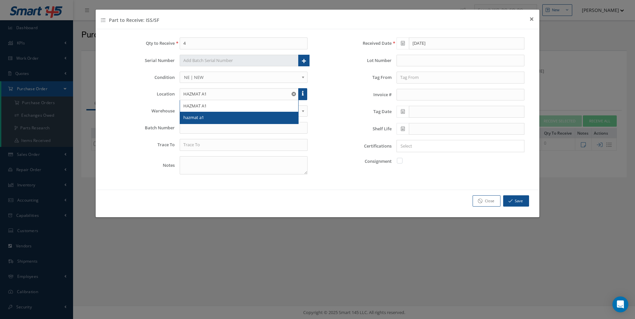
click at [194, 113] on div "hazmat a1" at bounding box center [239, 118] width 118 height 12
type input "hazmat a1"
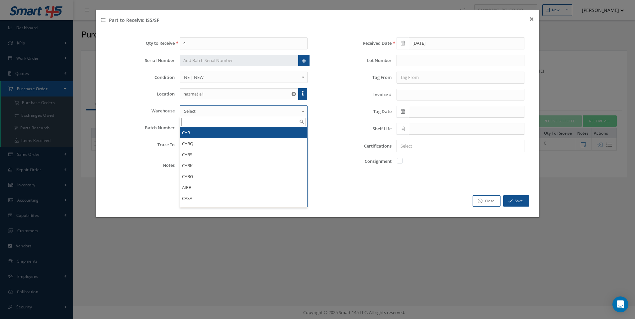
click at [194, 113] on span "Select" at bounding box center [241, 111] width 115 height 8
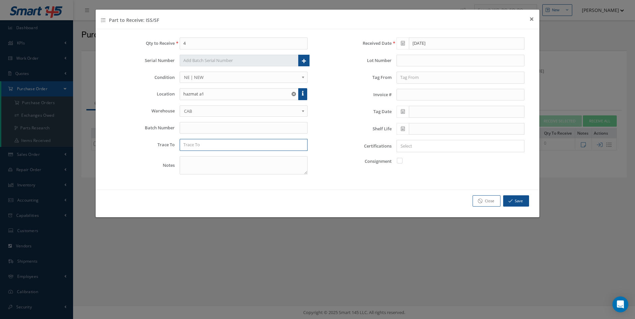
click at [190, 143] on input "text" at bounding box center [244, 145] width 128 height 12
type input "GROVE"
click at [412, 79] on input "text" at bounding box center [460, 78] width 128 height 12
click at [403, 91] on span "GROVE GROUP" at bounding box center [415, 89] width 30 height 6
type input "GROVE GROUP"
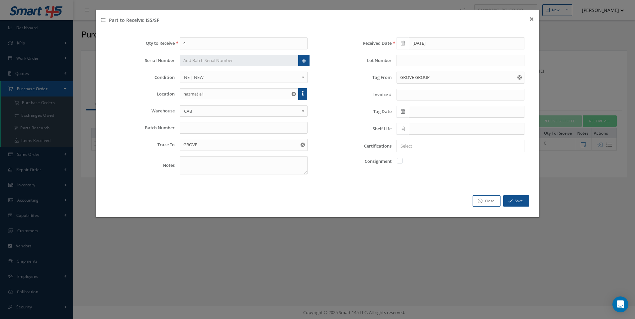
click at [405, 147] on input "Search for option" at bounding box center [458, 146] width 123 height 7
type input "NO DEL NOTE"
click at [515, 201] on button "Save" at bounding box center [516, 201] width 26 height 12
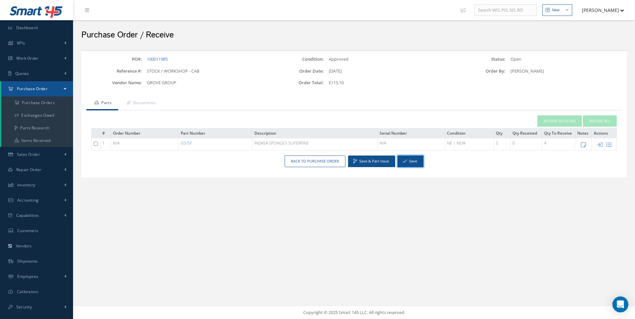
click at [401, 159] on button "Save" at bounding box center [410, 162] width 26 height 12
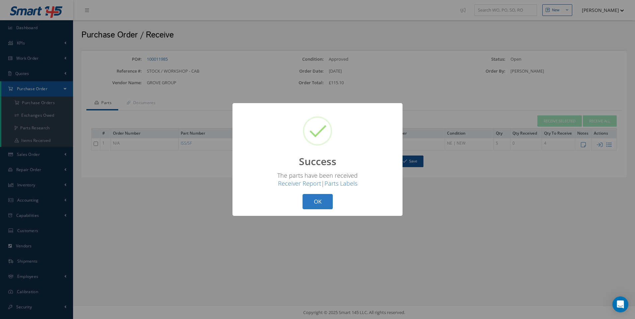
click at [321, 200] on button "OK" at bounding box center [317, 202] width 30 height 16
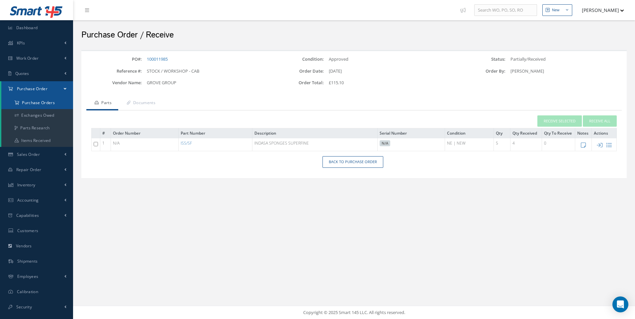
click at [43, 104] on a=1&status_id=2&status_id=3&status_id=5&collapsedFilters"] "Purchase Orders" at bounding box center [37, 103] width 72 height 13
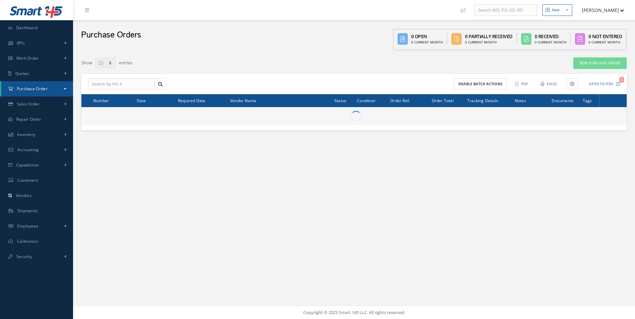
select select "25"
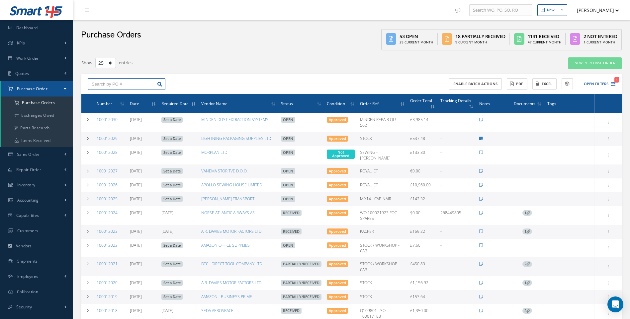
click at [115, 85] on input "text" at bounding box center [121, 84] width 66 height 12
type input "100012019"
click at [105, 94] on span "100012019" at bounding box center [102, 96] width 20 height 5
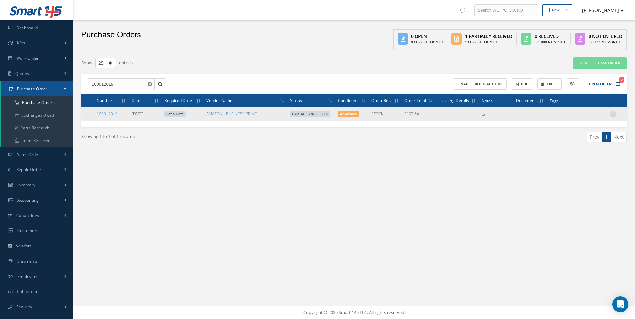
click at [613, 115] on icon at bounding box center [612, 113] width 7 height 5
click at [570, 119] on link "Receive" at bounding box center [582, 118] width 52 height 9
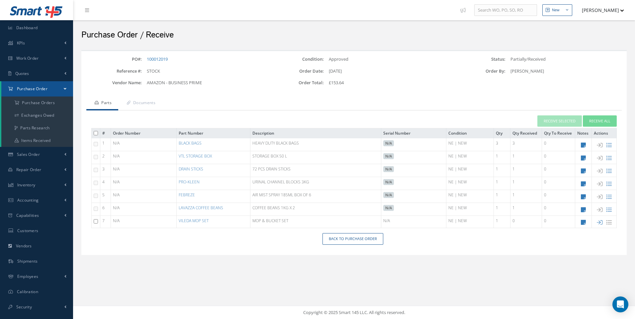
click at [97, 221] on input "checkbox" at bounding box center [96, 221] width 4 height 4
checkbox input "true"
click at [557, 119] on button "Receive Selected" at bounding box center [559, 121] width 44 height 12
type input "[DATE]"
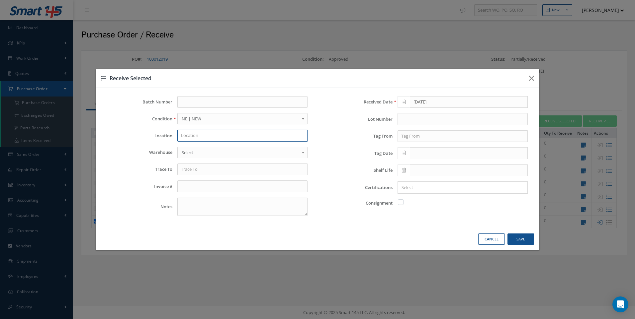
click at [195, 136] on input "text" at bounding box center [242, 136] width 130 height 12
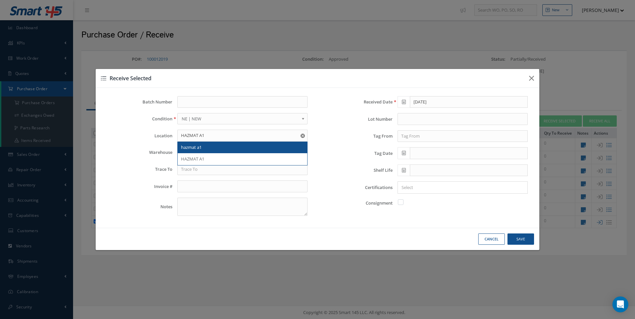
click at [188, 150] on div "hazmat a1" at bounding box center [242, 147] width 123 height 7
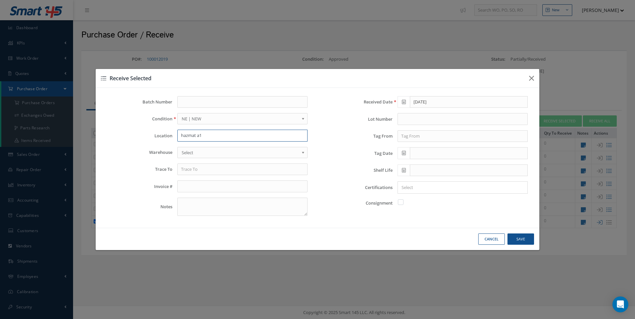
click at [205, 137] on input "hazmat a1" at bounding box center [242, 136] width 130 height 12
type input "h"
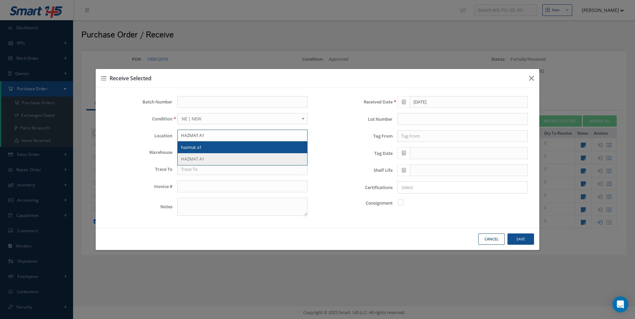
type input "HAZMAT A1"
click at [196, 157] on span "HAZMAT A1" at bounding box center [192, 159] width 23 height 6
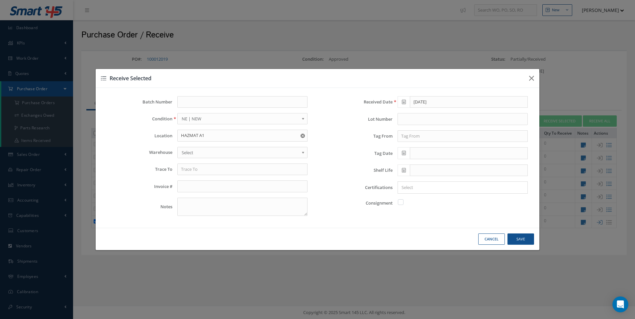
click at [193, 157] on link "Select" at bounding box center [242, 152] width 130 height 11
click at [189, 172] on input "text" at bounding box center [242, 170] width 130 height 12
type input "AMAZON"
click at [409, 136] on input "text" at bounding box center [462, 136] width 130 height 12
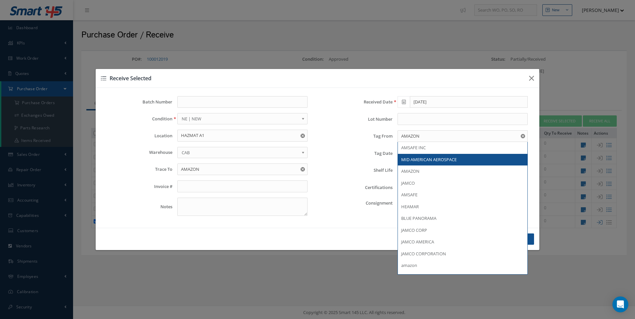
click at [430, 164] on div "MID AMERICAN AEROSPACE" at bounding box center [462, 160] width 129 height 12
type input "MID AMERICAN AEROSPACE"
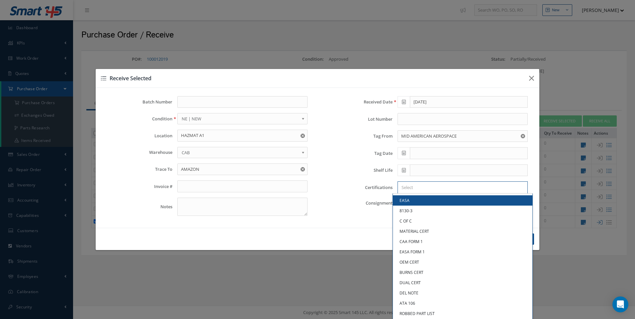
click at [417, 190] on input "Search for option" at bounding box center [460, 187] width 125 height 7
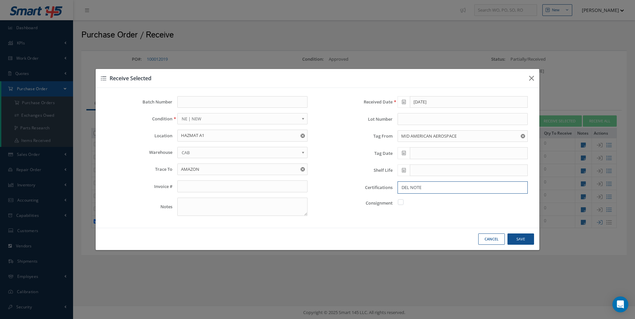
type input "DEL NOTE"
click at [511, 231] on div "Cancel Save" at bounding box center [317, 239] width 443 height 23
click at [518, 238] on button "Save" at bounding box center [520, 240] width 27 height 12
checkbox input "false"
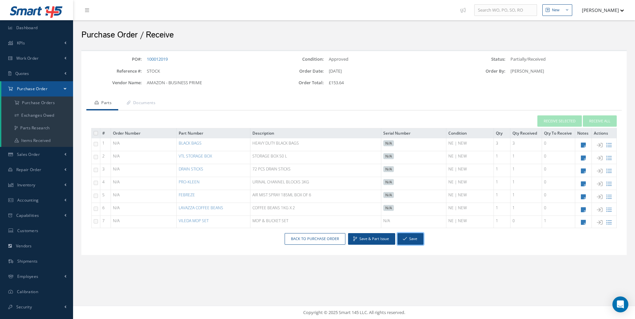
click at [418, 241] on button "Save" at bounding box center [410, 239] width 26 height 12
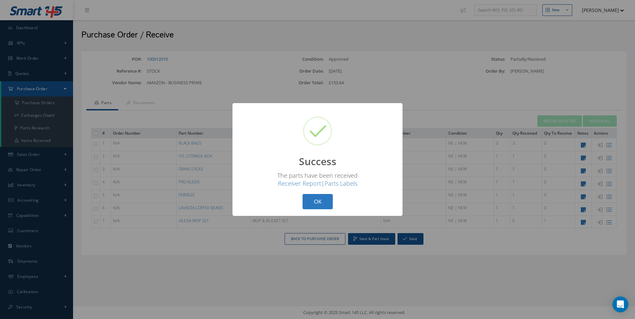
click at [314, 201] on button "OK" at bounding box center [317, 202] width 30 height 16
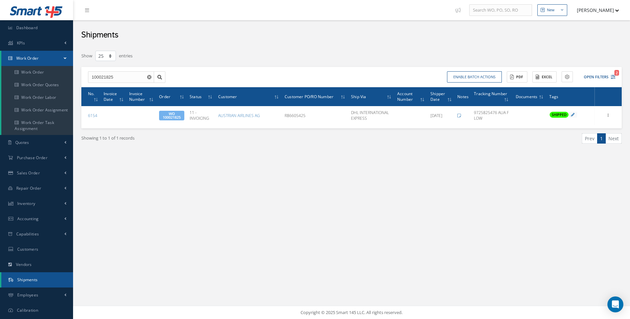
select select "25"
drag, startPoint x: 86, startPoint y: 77, endPoint x: 72, endPoint y: 79, distance: 14.0
click at [72, 79] on div "Smart 145 Dashboard KPIs Work Order Work Order Work Order Work Order Quotes Wor…" at bounding box center [315, 159] width 630 height 319
type input "100021815"
click at [105, 89] on span "100021815" at bounding box center [102, 89] width 20 height 5
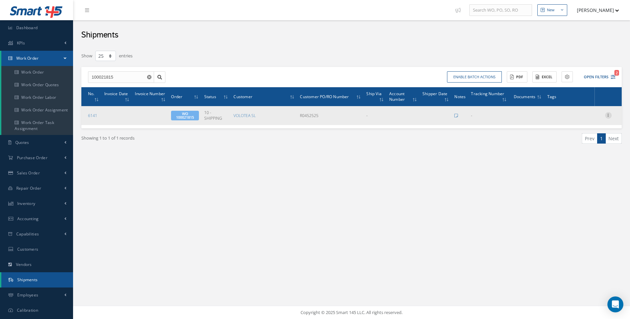
click at [607, 113] on icon at bounding box center [608, 114] width 7 height 5
click at [567, 119] on link "Edit" at bounding box center [577, 119] width 52 height 9
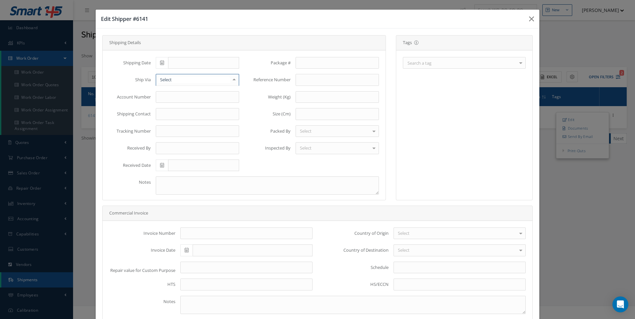
click at [233, 74] on div at bounding box center [233, 79] width 9 height 11
type input "FEDEX"
click at [186, 89] on span "FEDEX INTERNATIONAL PRIORITY" at bounding box center [193, 92] width 66 height 6
click at [160, 57] on span at bounding box center [162, 63] width 12 height 12
click at [171, 83] on td "22" at bounding box center [170, 85] width 10 height 10
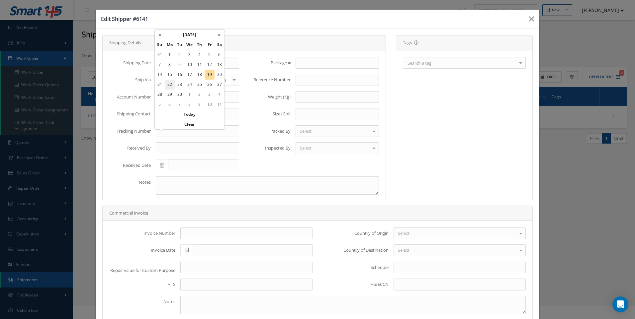
type input "09/22/2025"
click at [169, 125] on input "text" at bounding box center [197, 131] width 83 height 12
type input "884509417610"
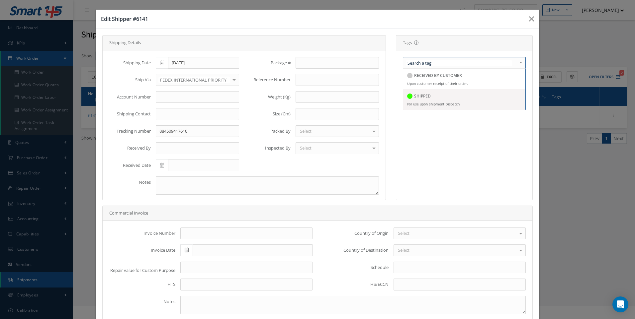
click at [422, 92] on div "SHIPPED" at bounding box center [419, 96] width 24 height 9
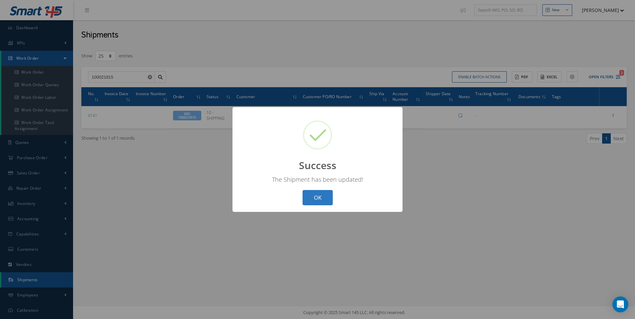
click at [322, 196] on button "OK" at bounding box center [317, 198] width 30 height 16
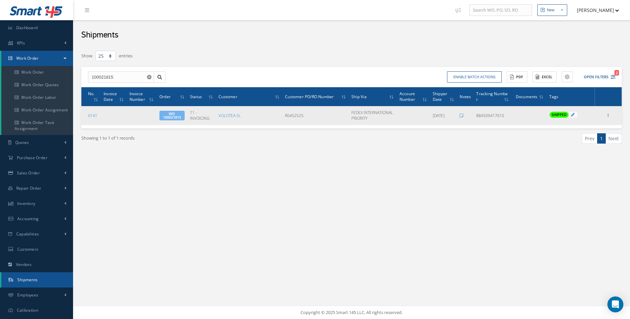
click at [168, 117] on span "WO 100021815" at bounding box center [171, 116] width 25 height 10
